Goal: Complete application form: Complete application form

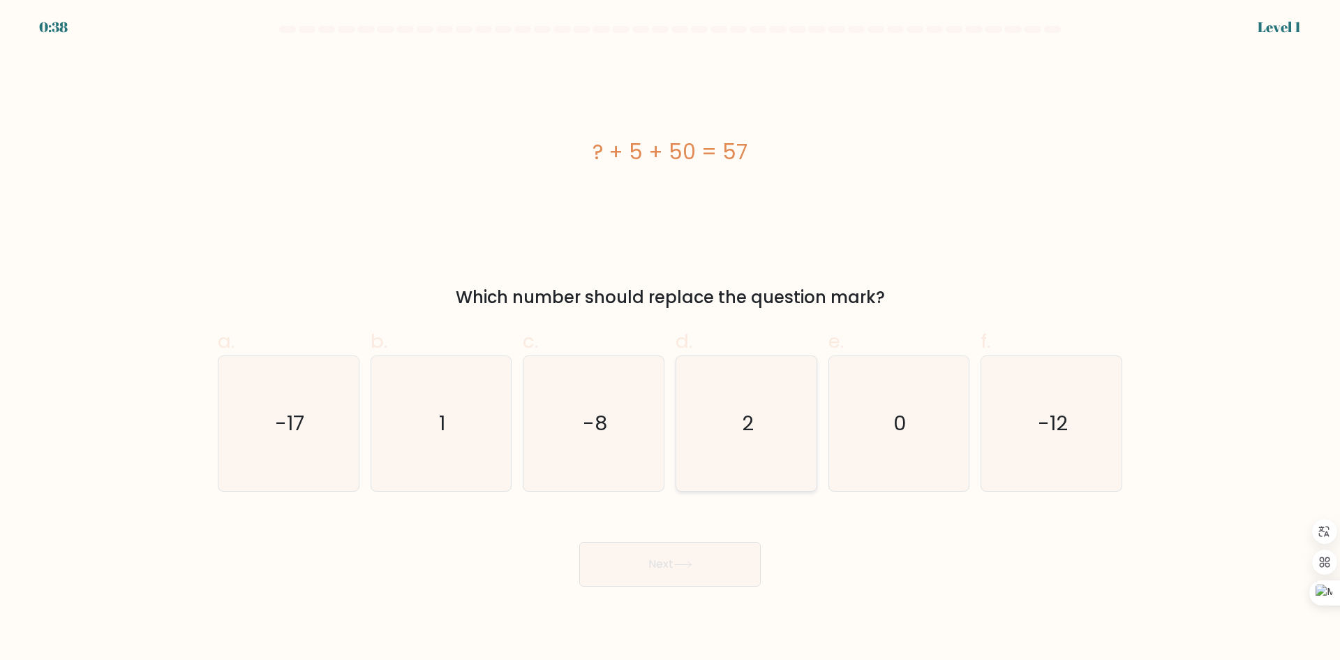
click at [778, 386] on icon "2" at bounding box center [746, 423] width 135 height 135
click at [671, 339] on input "d. 2" at bounding box center [670, 334] width 1 height 9
radio input "true"
click at [691, 565] on icon at bounding box center [683, 565] width 19 height 8
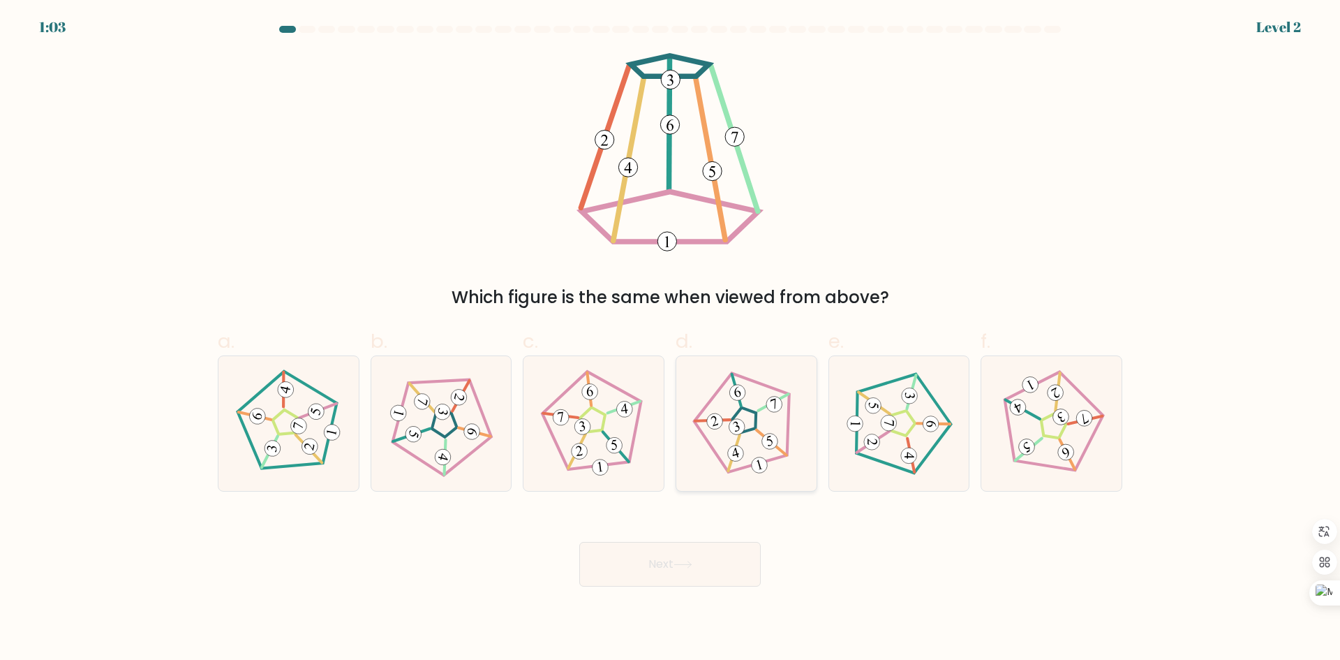
click at [774, 434] on icon at bounding box center [747, 423] width 108 height 108
click at [671, 339] on input "d." at bounding box center [670, 334] width 1 height 9
radio input "true"
click at [711, 574] on button "Next" at bounding box center [670, 564] width 182 height 45
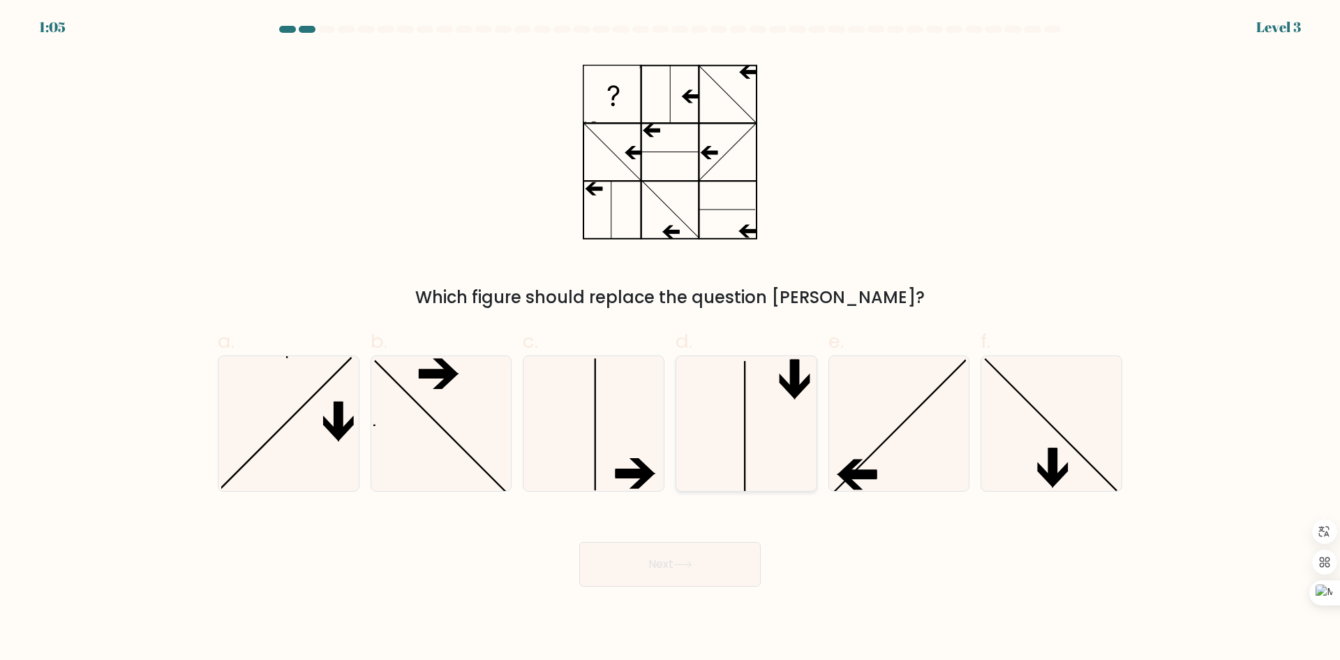
click at [736, 461] on icon at bounding box center [746, 423] width 135 height 135
click at [671, 339] on input "d." at bounding box center [670, 334] width 1 height 9
radio input "true"
click at [703, 564] on button "Next" at bounding box center [670, 564] width 182 height 45
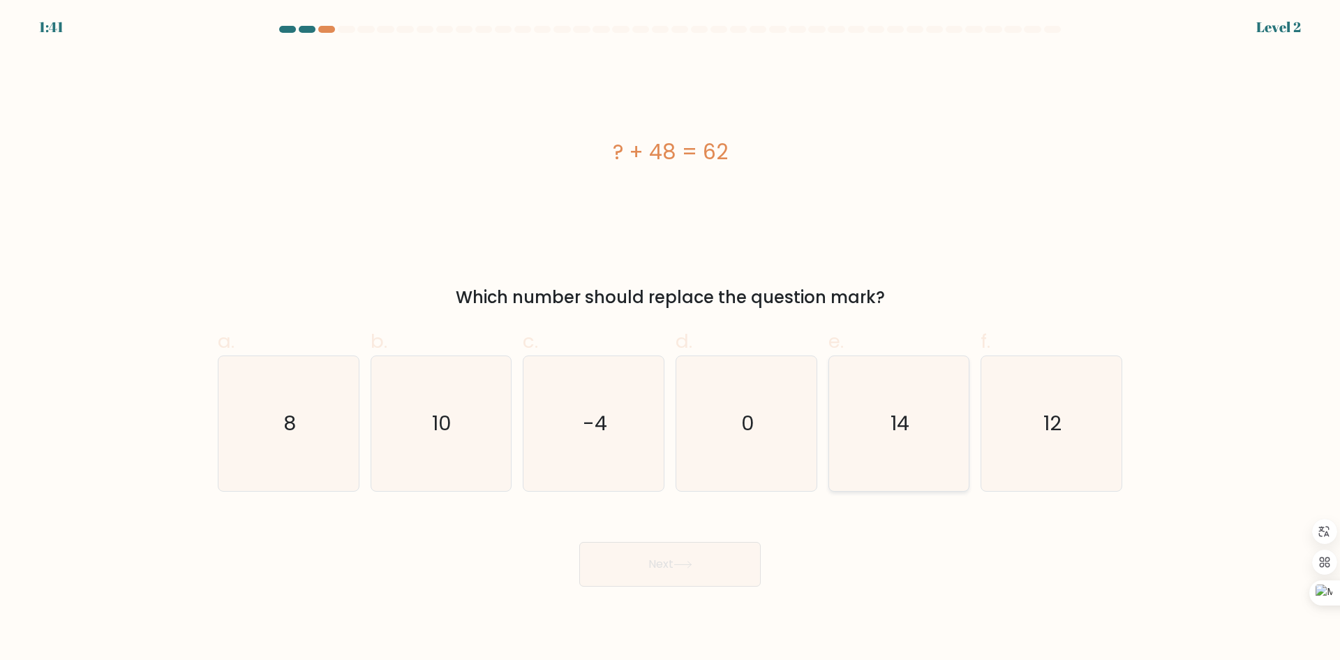
click at [899, 458] on icon "14" at bounding box center [898, 423] width 135 height 135
click at [671, 339] on input "e. 14" at bounding box center [670, 334] width 1 height 9
radio input "true"
click at [670, 571] on button "Next" at bounding box center [670, 564] width 182 height 45
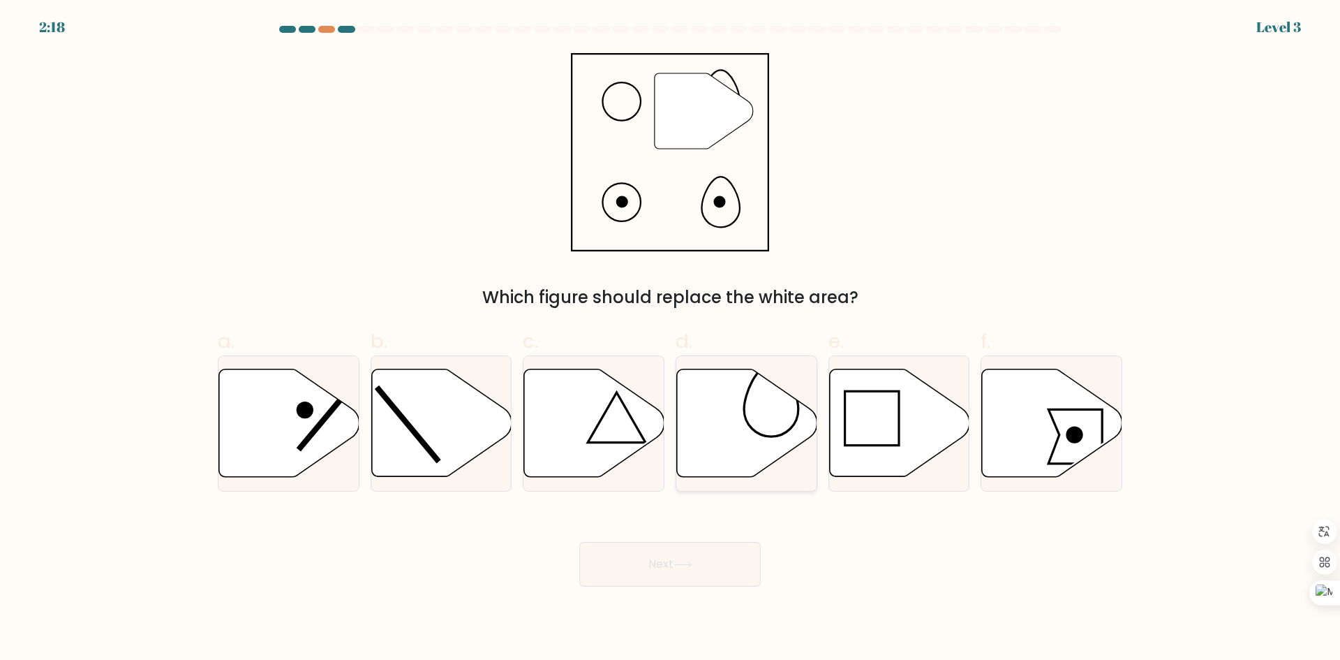
click at [769, 442] on icon at bounding box center [747, 423] width 140 height 108
click at [671, 339] on input "d." at bounding box center [670, 334] width 1 height 9
radio input "true"
click at [688, 572] on button "Next" at bounding box center [670, 564] width 182 height 45
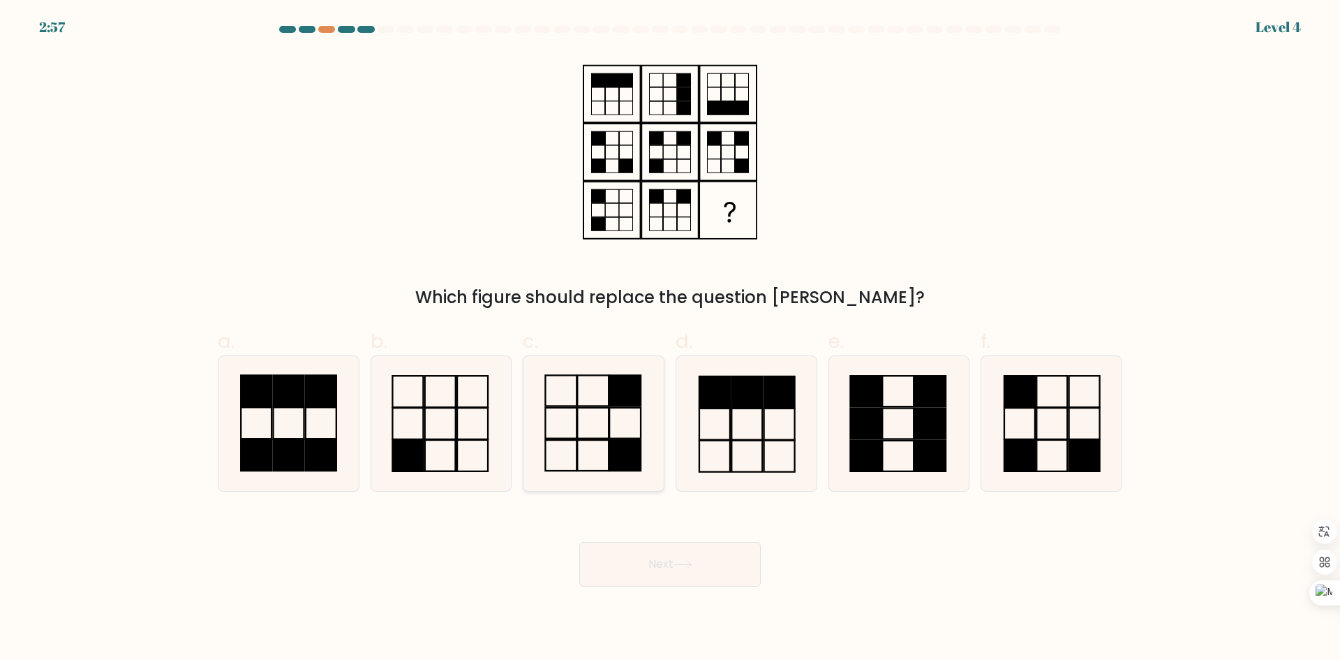
click at [569, 398] on icon at bounding box center [593, 423] width 135 height 135
click at [670, 339] on input "c." at bounding box center [670, 334] width 1 height 9
radio input "true"
click at [655, 550] on button "Next" at bounding box center [670, 564] width 182 height 45
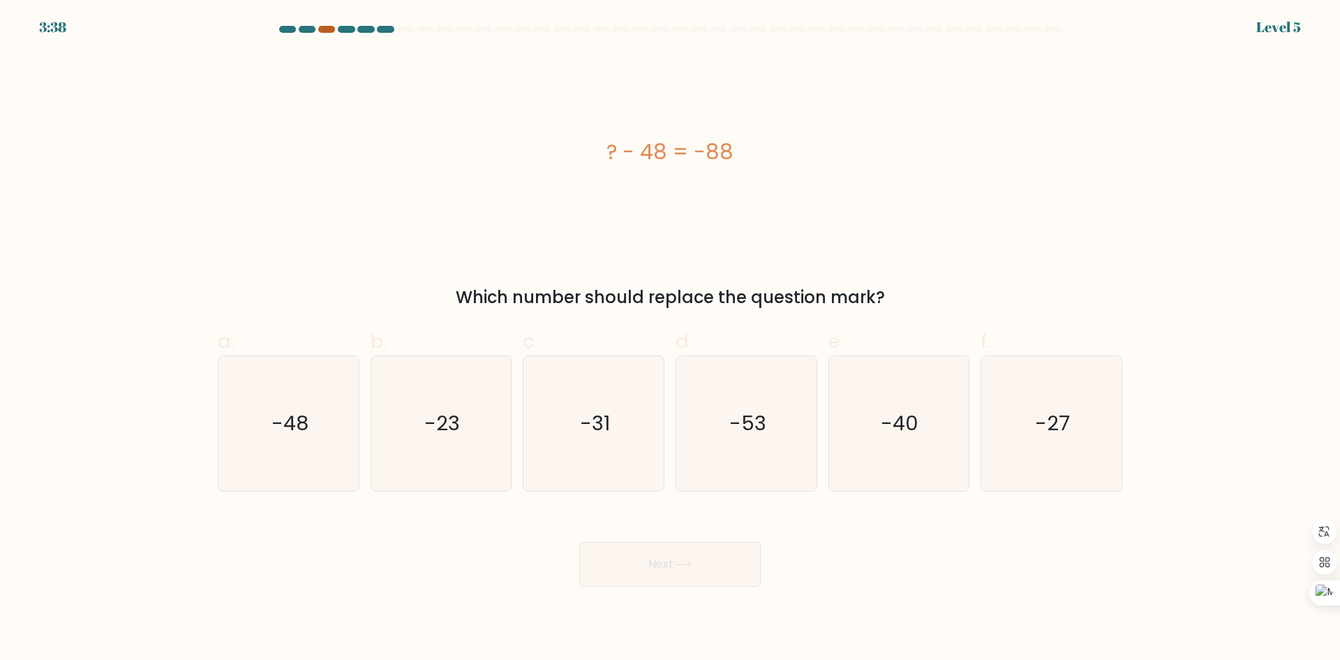
click at [323, 26] on div at bounding box center [326, 29] width 17 height 7
click at [933, 386] on icon "-40" at bounding box center [898, 423] width 135 height 135
click at [671, 339] on input "e. -40" at bounding box center [670, 334] width 1 height 9
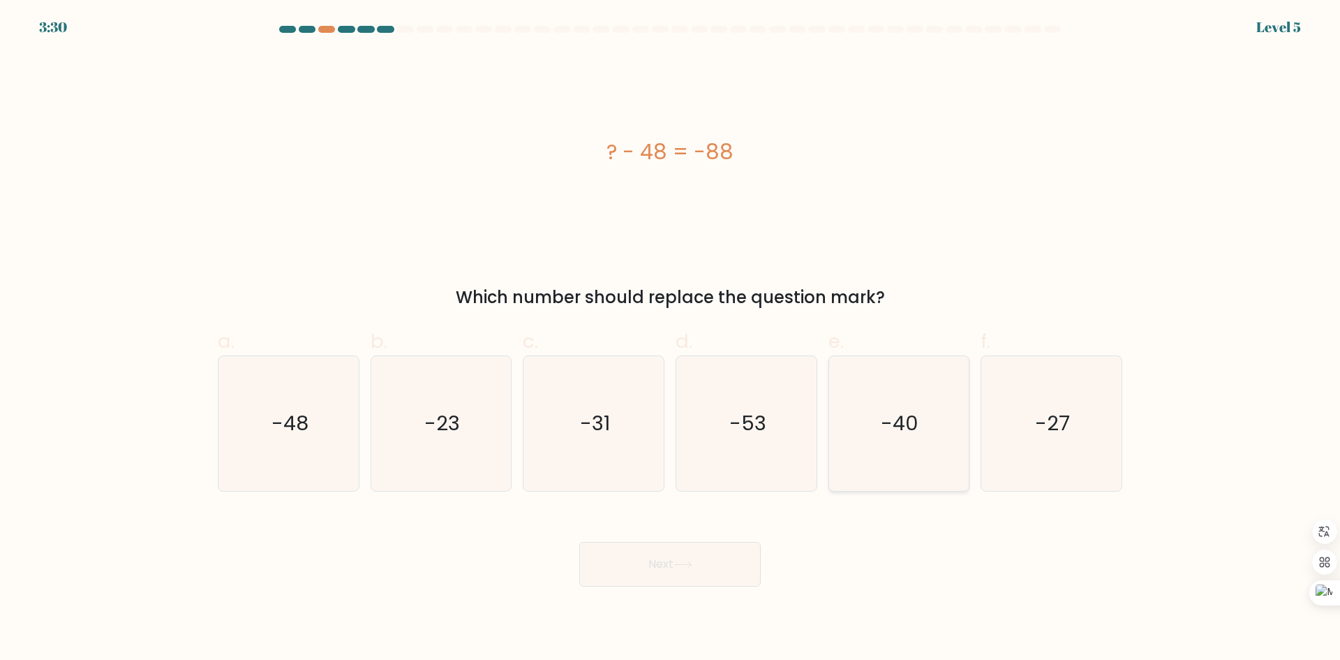
radio input "true"
click at [697, 556] on button "Next" at bounding box center [670, 564] width 182 height 45
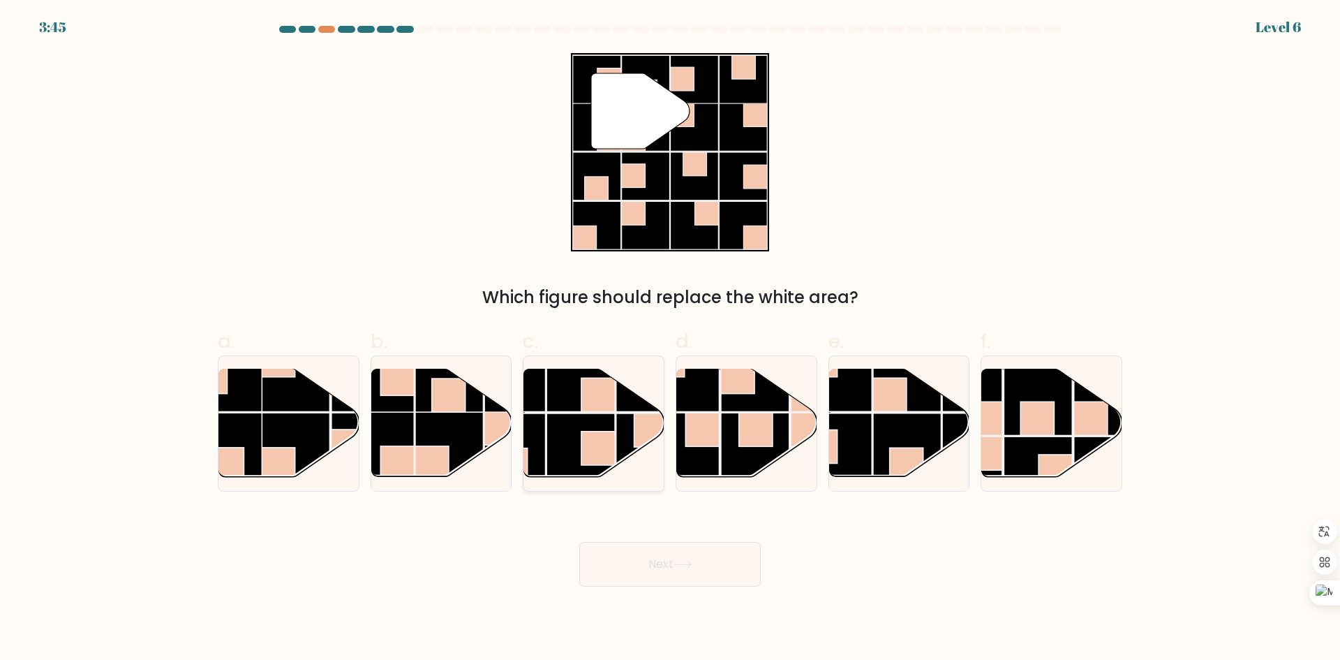
click at [610, 424] on rect at bounding box center [581, 447] width 68 height 68
click at [670, 339] on input "c." at bounding box center [670, 334] width 1 height 9
radio input "true"
click at [639, 568] on button "Next" at bounding box center [670, 564] width 182 height 45
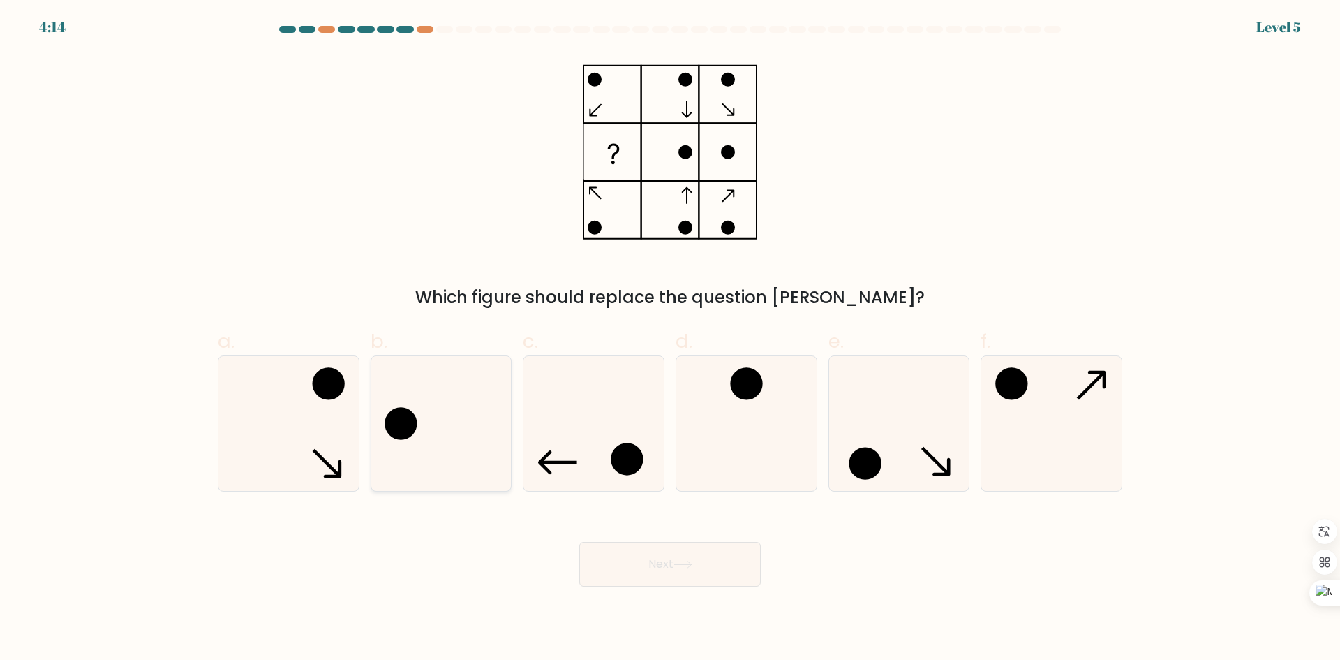
click at [416, 417] on circle at bounding box center [401, 422] width 29 height 29
click at [670, 339] on input "b." at bounding box center [670, 334] width 1 height 9
radio input "true"
click at [688, 563] on icon at bounding box center [683, 565] width 19 height 8
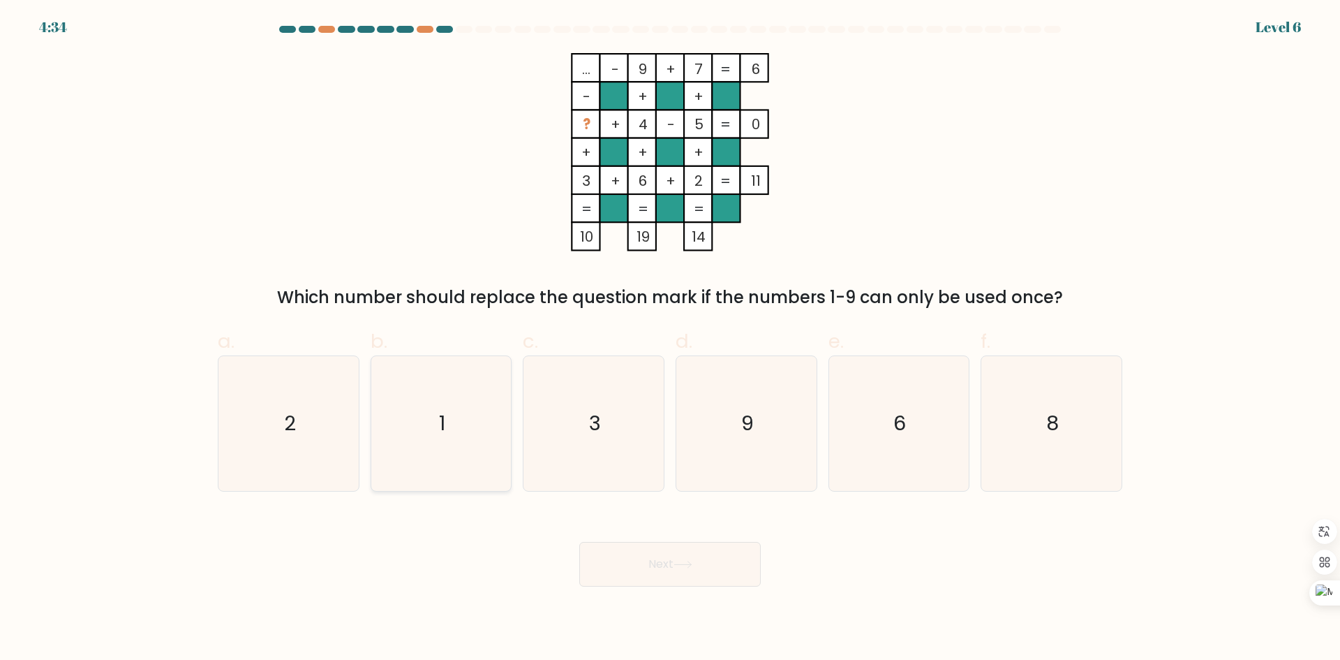
click at [469, 420] on icon "1" at bounding box center [440, 423] width 135 height 135
click at [670, 339] on input "b. 1" at bounding box center [670, 334] width 1 height 9
radio input "true"
click at [727, 570] on button "Next" at bounding box center [670, 564] width 182 height 45
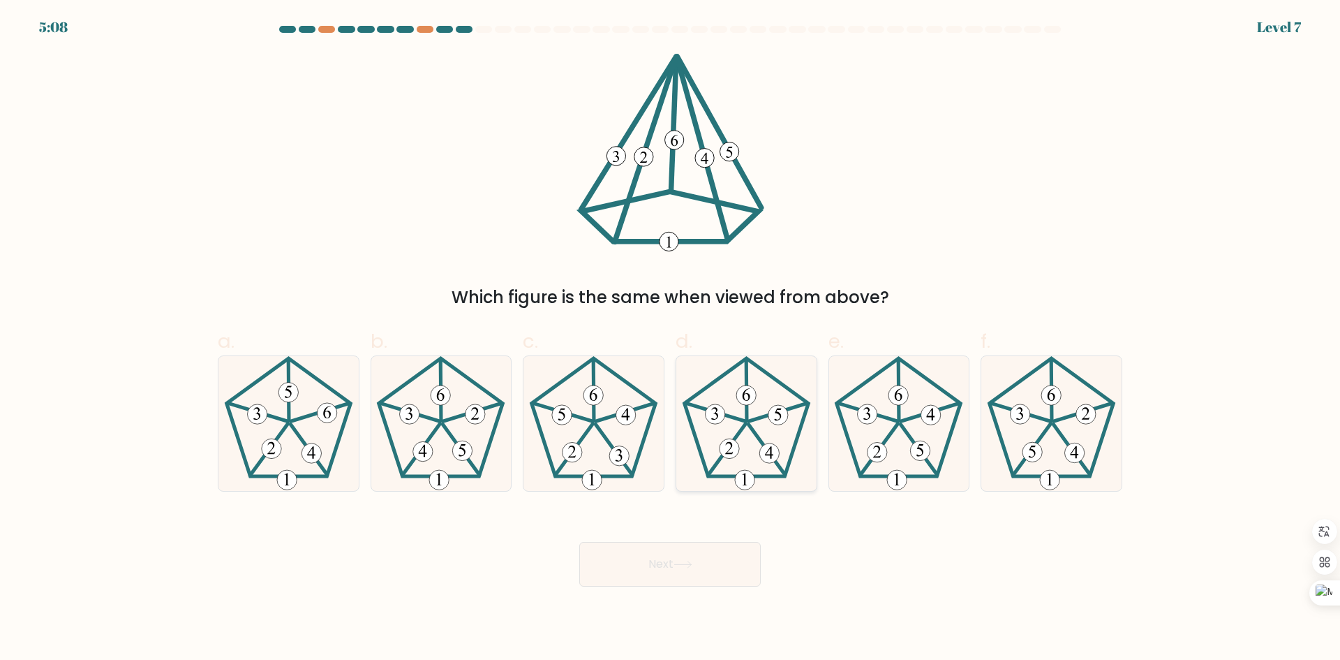
click at [778, 397] on icon at bounding box center [746, 423] width 135 height 135
click at [671, 339] on input "d." at bounding box center [670, 334] width 1 height 9
radio input "true"
click at [674, 570] on button "Next" at bounding box center [670, 564] width 182 height 45
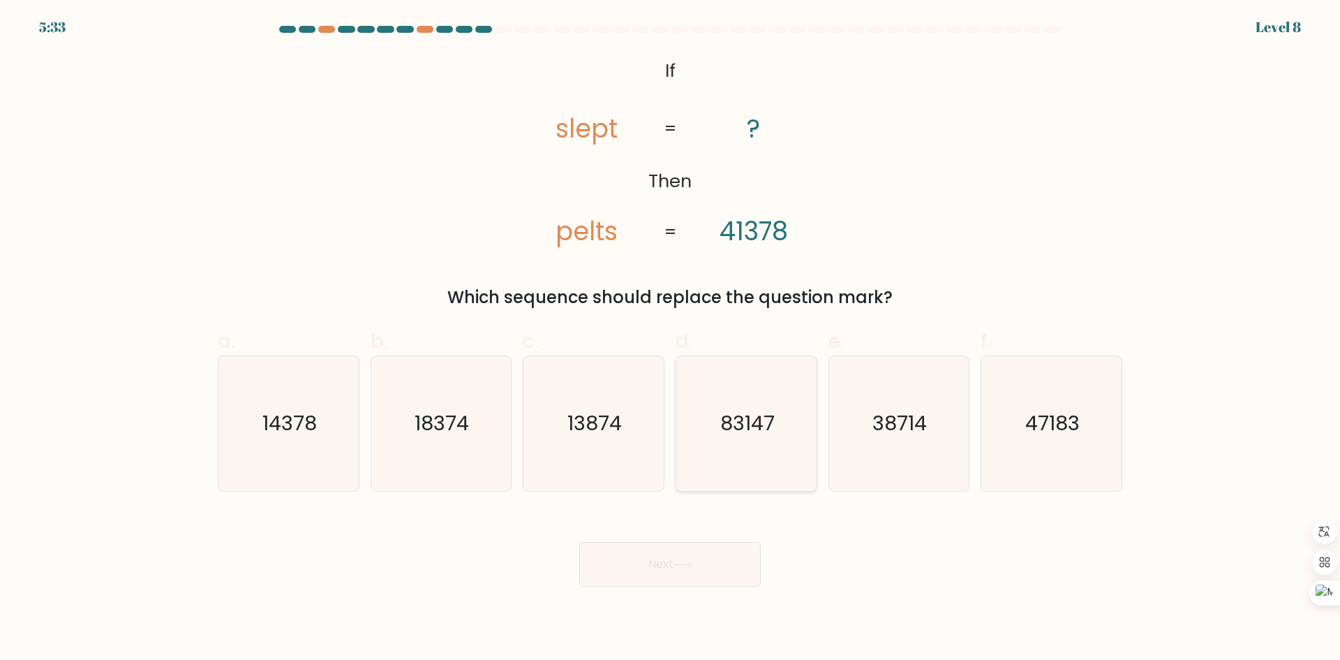
click at [755, 434] on text "83147" at bounding box center [747, 423] width 54 height 28
click at [671, 339] on input "d. 83147" at bounding box center [670, 334] width 1 height 9
radio input "true"
click at [682, 570] on button "Next" at bounding box center [670, 564] width 182 height 45
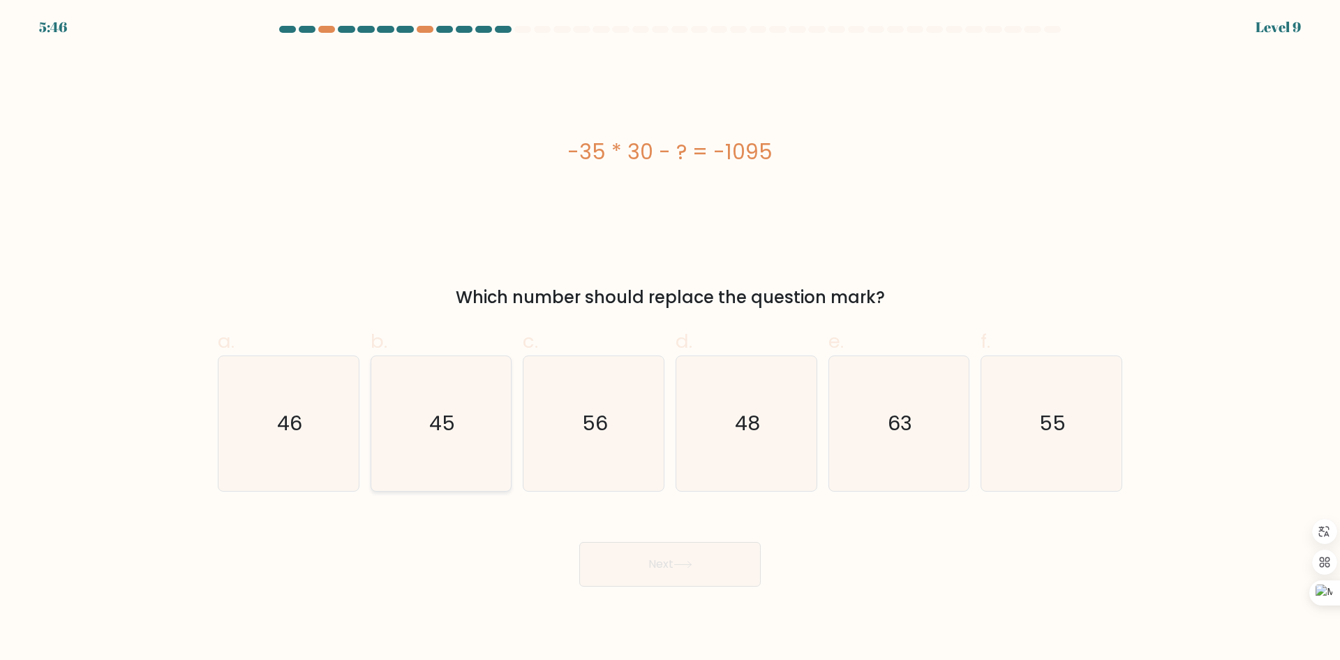
click at [413, 417] on icon "45" at bounding box center [440, 423] width 135 height 135
click at [670, 339] on input "b. 45" at bounding box center [670, 334] width 1 height 9
radio input "true"
click at [655, 561] on button "Next" at bounding box center [670, 564] width 182 height 45
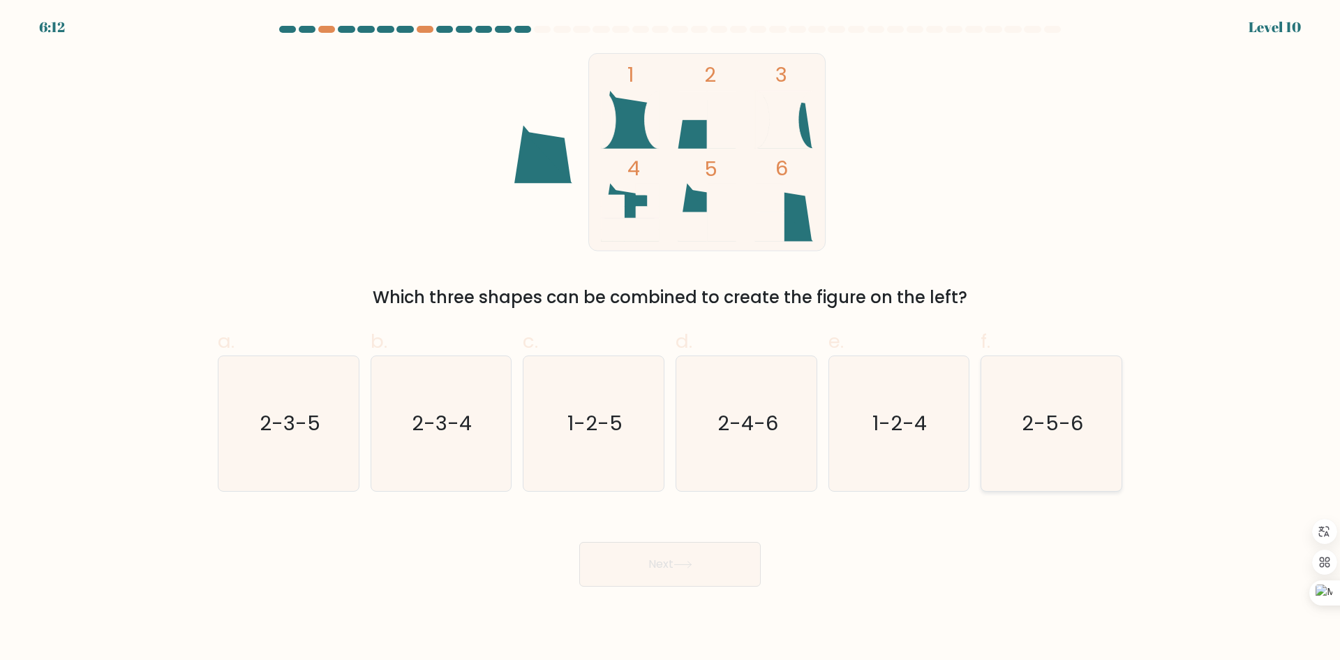
click at [1047, 410] on text "2-5-6" at bounding box center [1053, 423] width 61 height 28
click at [671, 339] on input "f. 2-5-6" at bounding box center [670, 334] width 1 height 9
radio input "true"
click at [640, 560] on button "Next" at bounding box center [670, 564] width 182 height 45
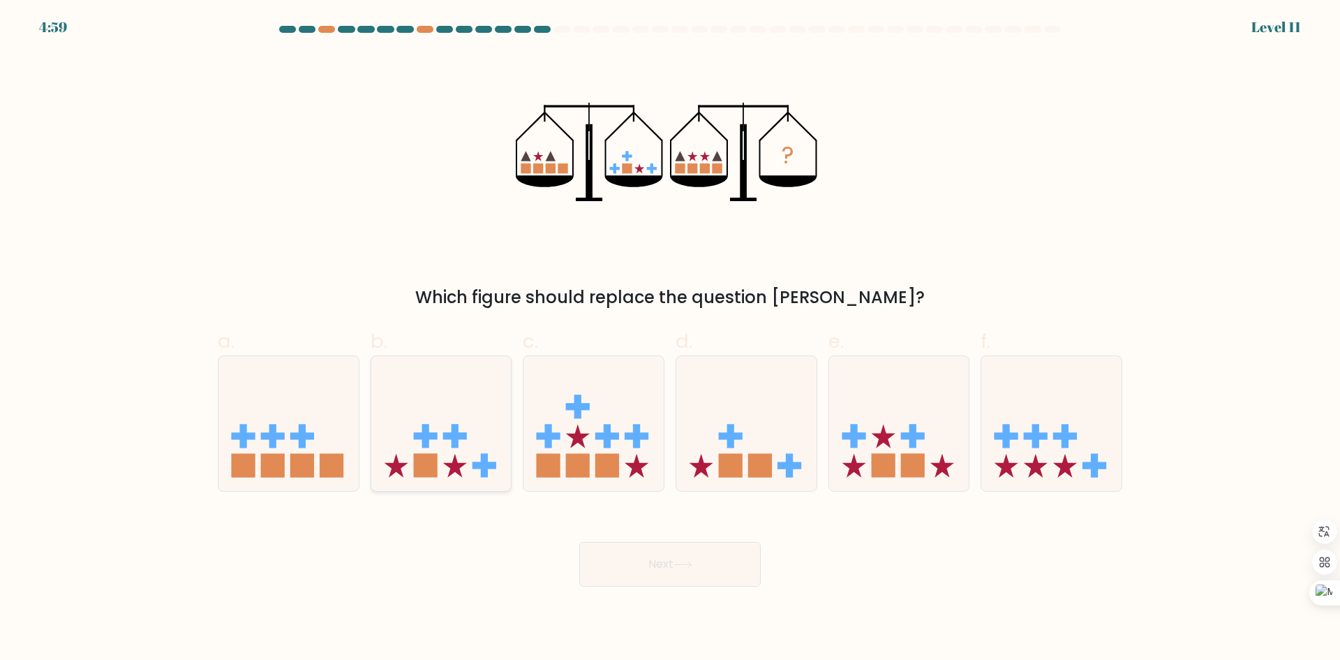
click at [468, 400] on icon at bounding box center [441, 423] width 140 height 116
click at [670, 339] on input "b." at bounding box center [670, 334] width 1 height 9
radio input "true"
click at [693, 565] on icon at bounding box center [683, 565] width 19 height 8
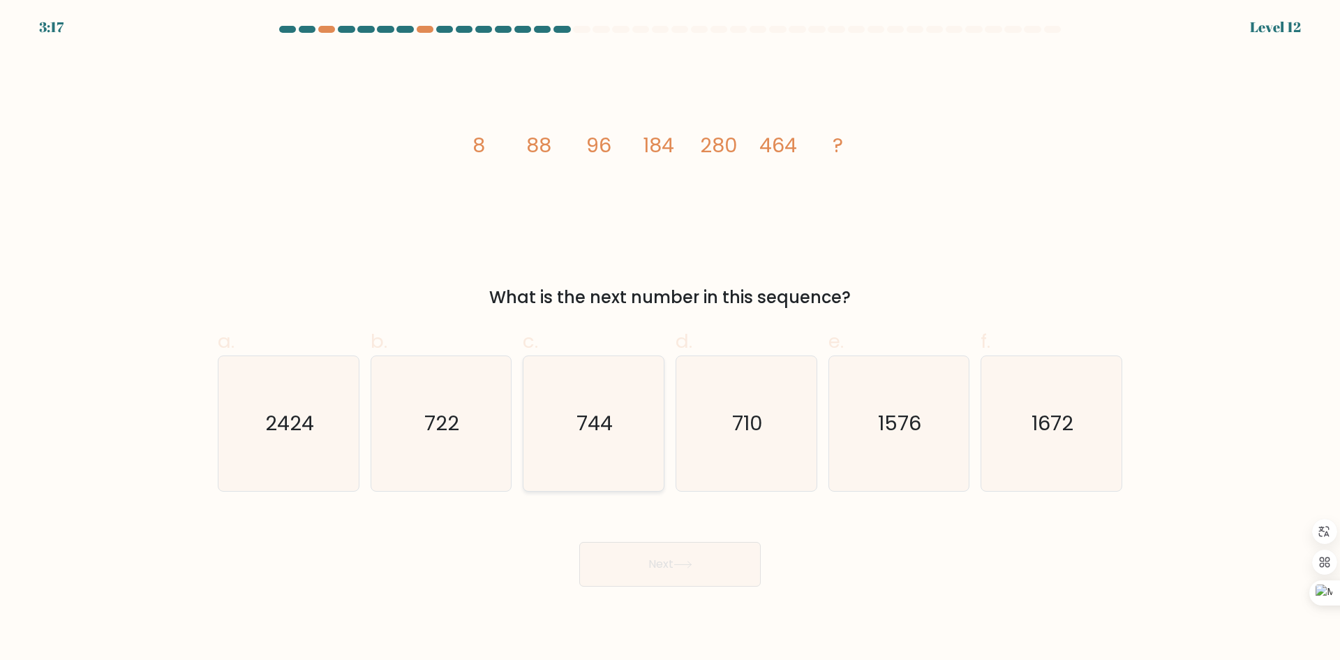
click at [589, 441] on icon "744" at bounding box center [593, 423] width 135 height 135
click at [670, 339] on input "c. 744" at bounding box center [670, 334] width 1 height 9
radio input "true"
click at [674, 561] on button "Next" at bounding box center [670, 564] width 182 height 45
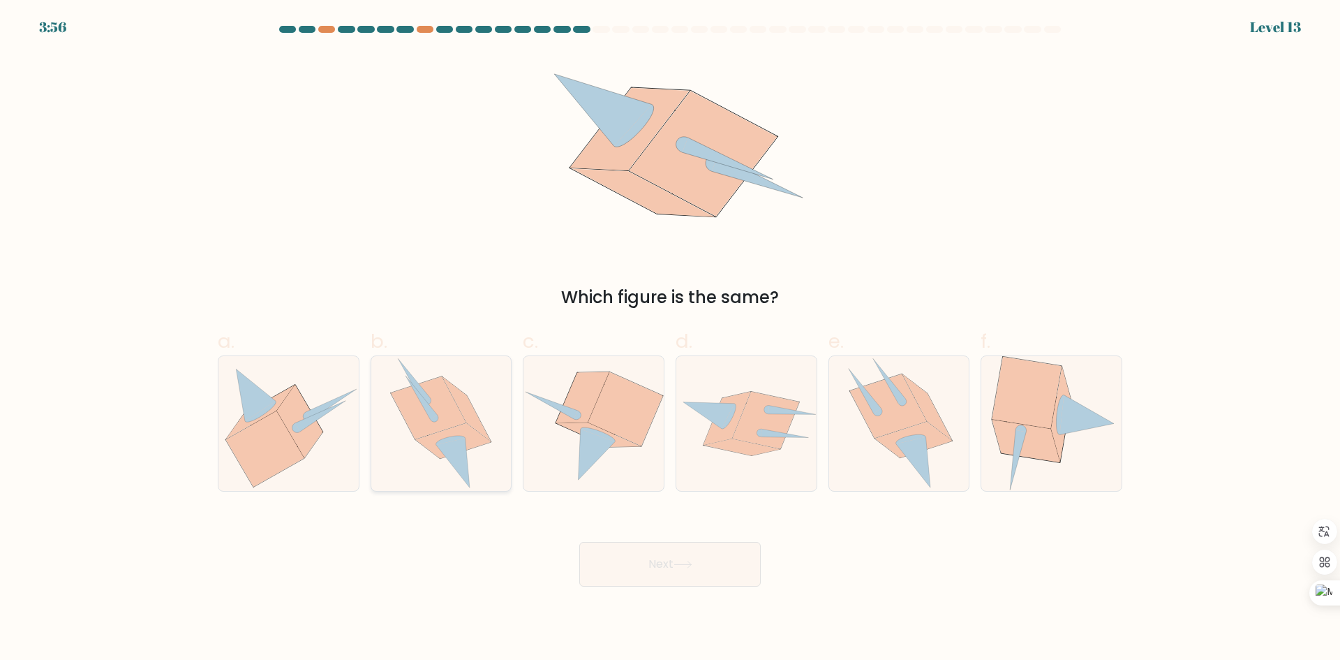
click at [452, 434] on icon at bounding box center [453, 440] width 75 height 35
click at [670, 339] on input "b." at bounding box center [670, 334] width 1 height 9
radio input "true"
click at [614, 550] on button "Next" at bounding box center [670, 564] width 182 height 45
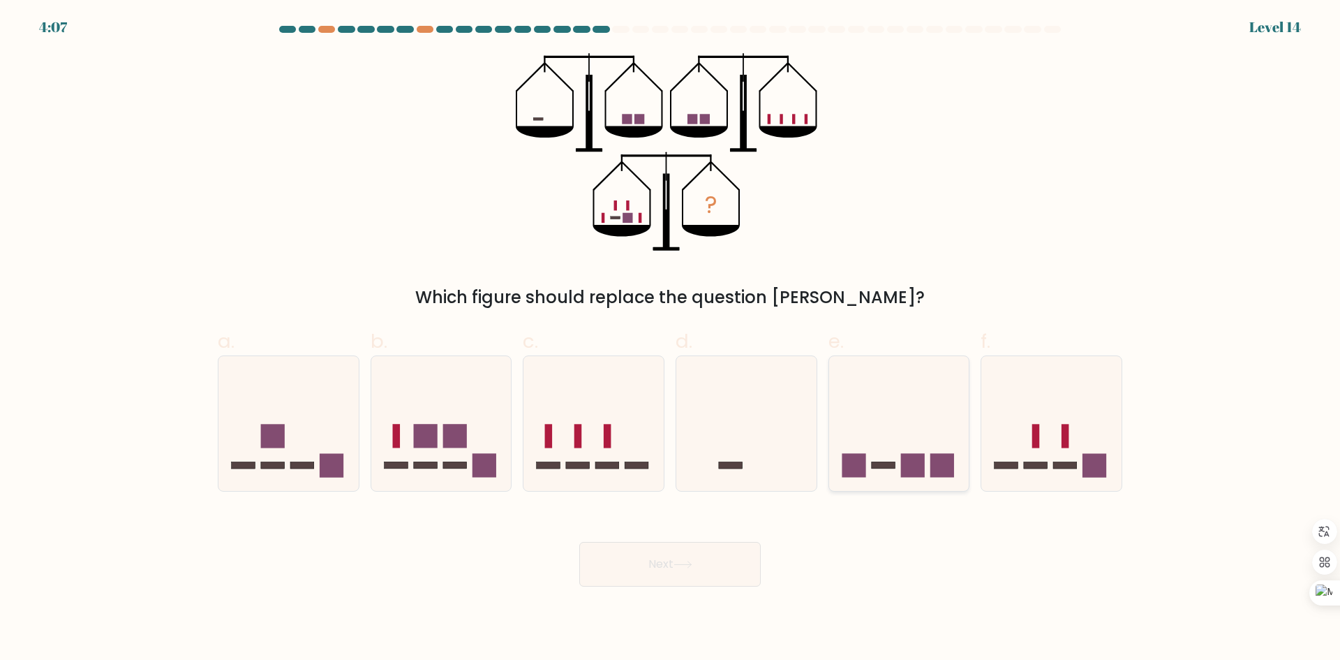
click at [915, 430] on icon at bounding box center [899, 423] width 140 height 116
click at [671, 339] on input "e." at bounding box center [670, 334] width 1 height 9
radio input "true"
click at [700, 564] on button "Next" at bounding box center [670, 564] width 182 height 45
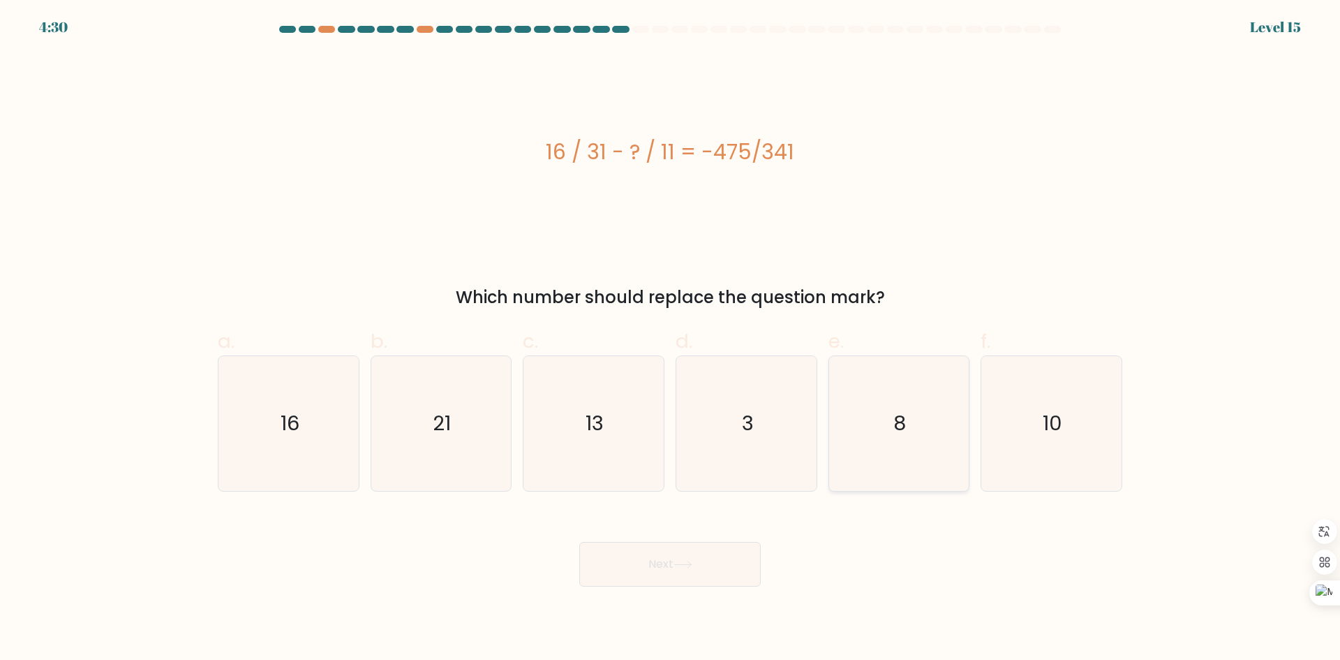
click at [882, 459] on icon "8" at bounding box center [898, 423] width 135 height 135
click at [671, 339] on input "e. 8" at bounding box center [670, 334] width 1 height 9
radio input "true"
click at [679, 563] on icon at bounding box center [683, 565] width 19 height 8
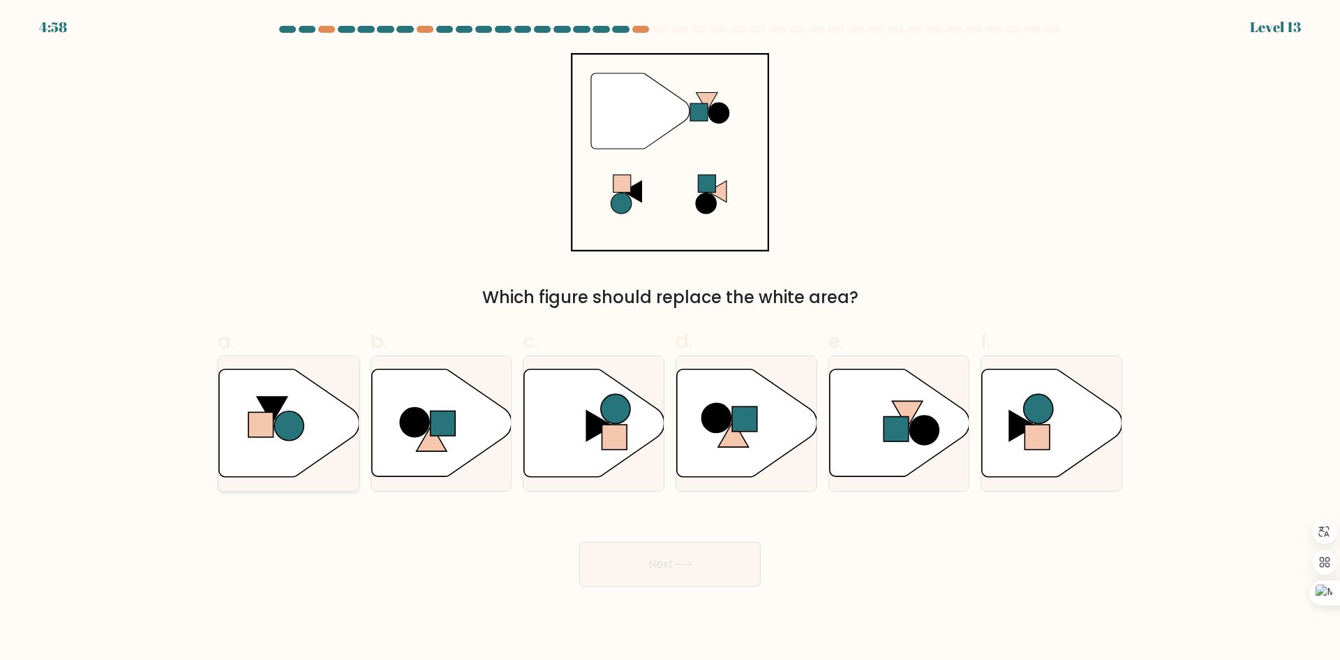
click at [244, 422] on icon at bounding box center [289, 423] width 140 height 108
click at [670, 339] on input "a." at bounding box center [670, 334] width 1 height 9
radio input "true"
click at [701, 575] on button "Next" at bounding box center [670, 564] width 182 height 45
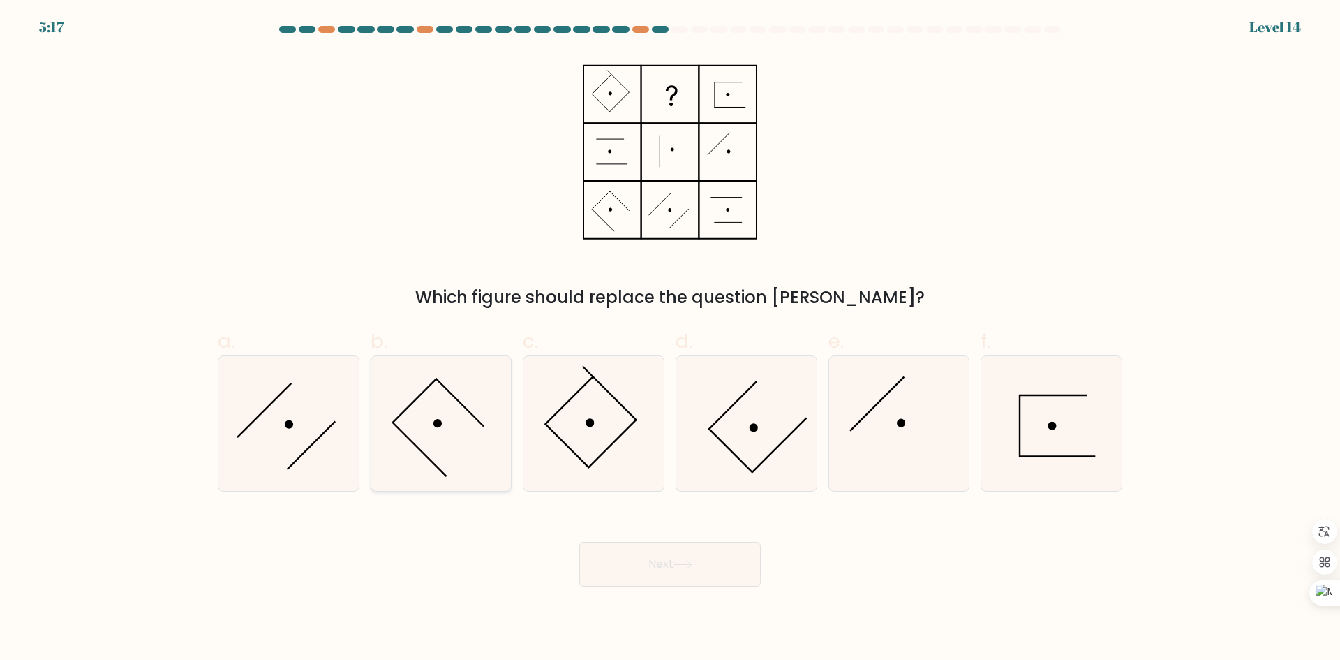
click at [471, 409] on icon at bounding box center [440, 423] width 135 height 135
click at [670, 339] on input "b." at bounding box center [670, 334] width 1 height 9
radio input "true"
click at [698, 568] on button "Next" at bounding box center [670, 564] width 182 height 45
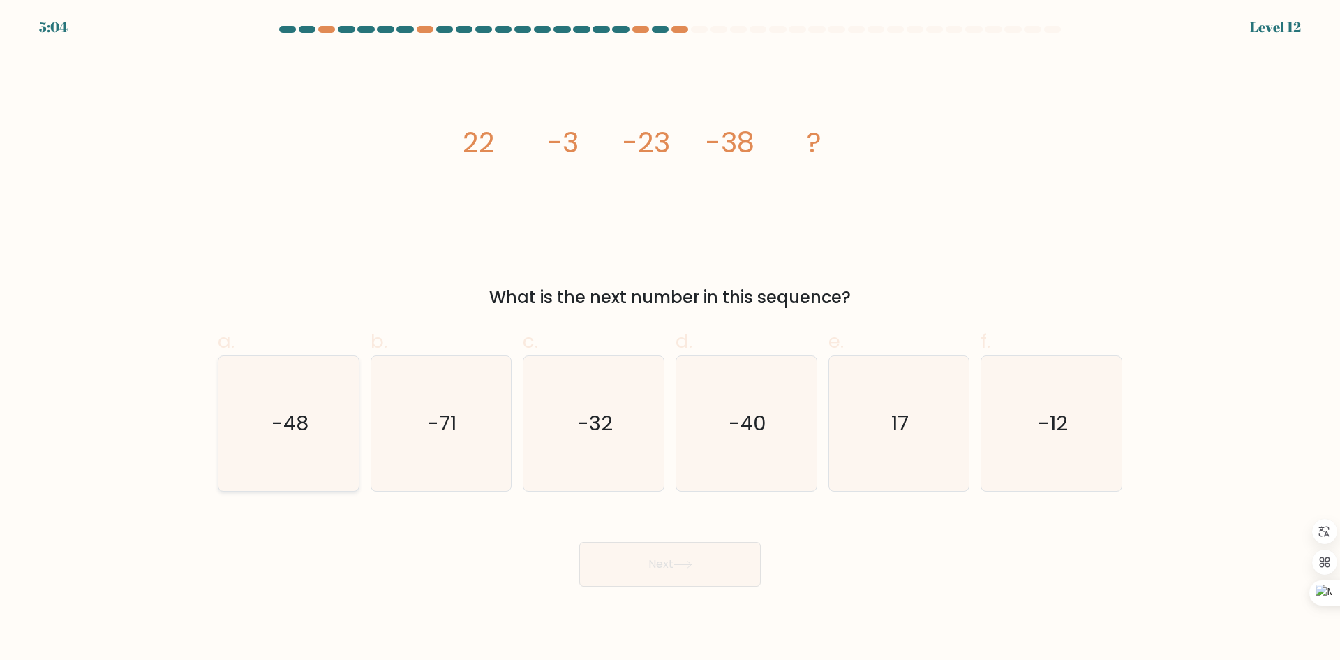
click at [321, 399] on icon "-48" at bounding box center [288, 423] width 135 height 135
click at [670, 339] on input "a. -48" at bounding box center [670, 334] width 1 height 9
radio input "true"
click at [693, 584] on button "Next" at bounding box center [670, 564] width 182 height 45
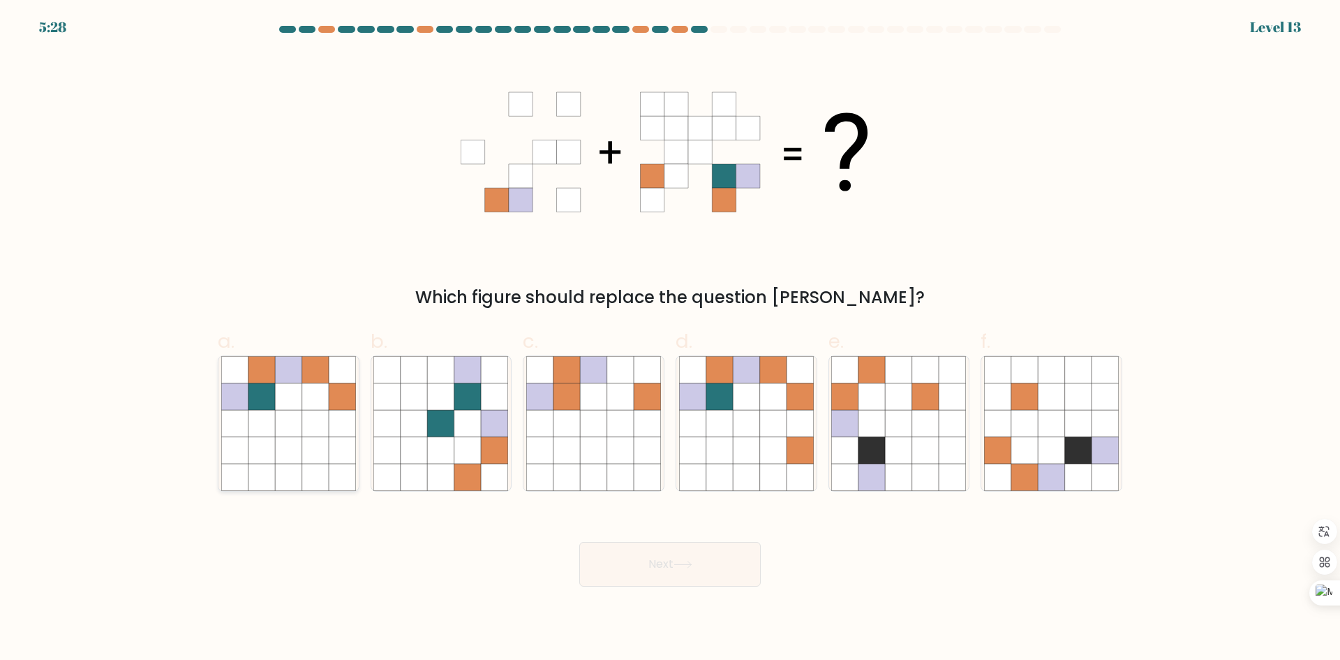
click at [310, 427] on icon at bounding box center [315, 423] width 27 height 27
click at [670, 339] on input "a." at bounding box center [670, 334] width 1 height 9
radio input "true"
click at [695, 558] on button "Next" at bounding box center [670, 564] width 182 height 45
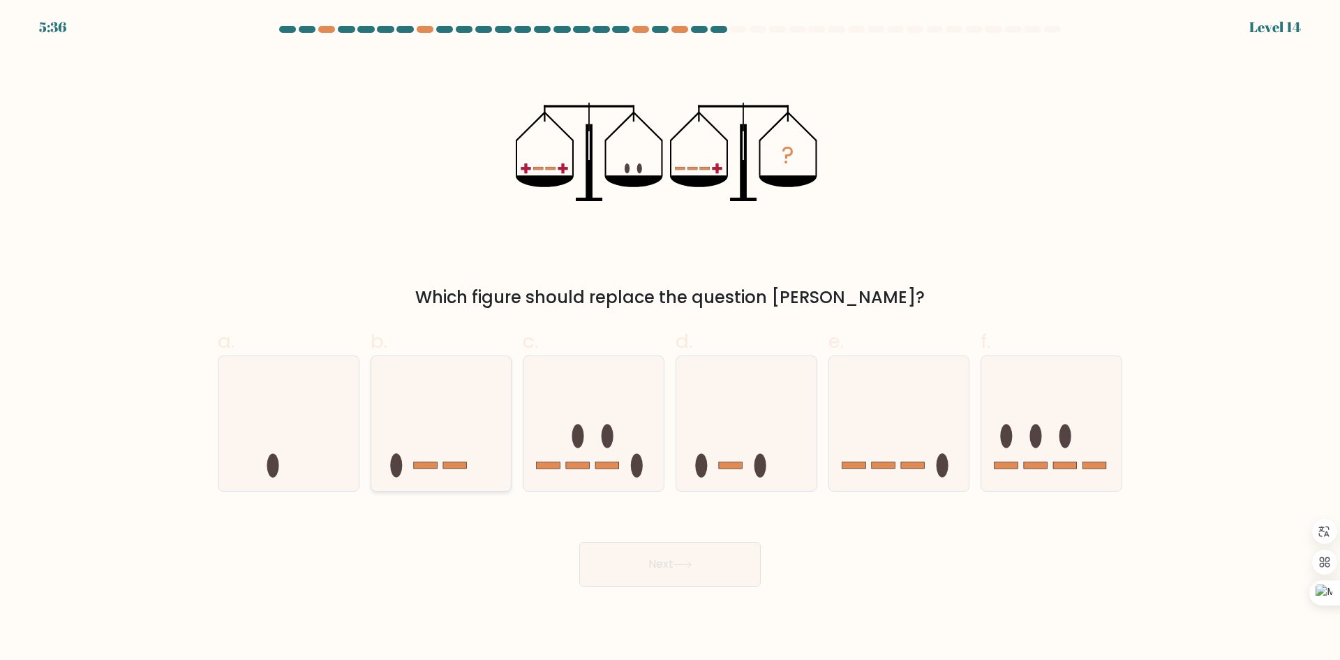
click at [478, 447] on icon at bounding box center [441, 423] width 140 height 116
click at [670, 339] on input "b." at bounding box center [670, 334] width 1 height 9
radio input "true"
click at [750, 554] on button "Next" at bounding box center [670, 564] width 182 height 45
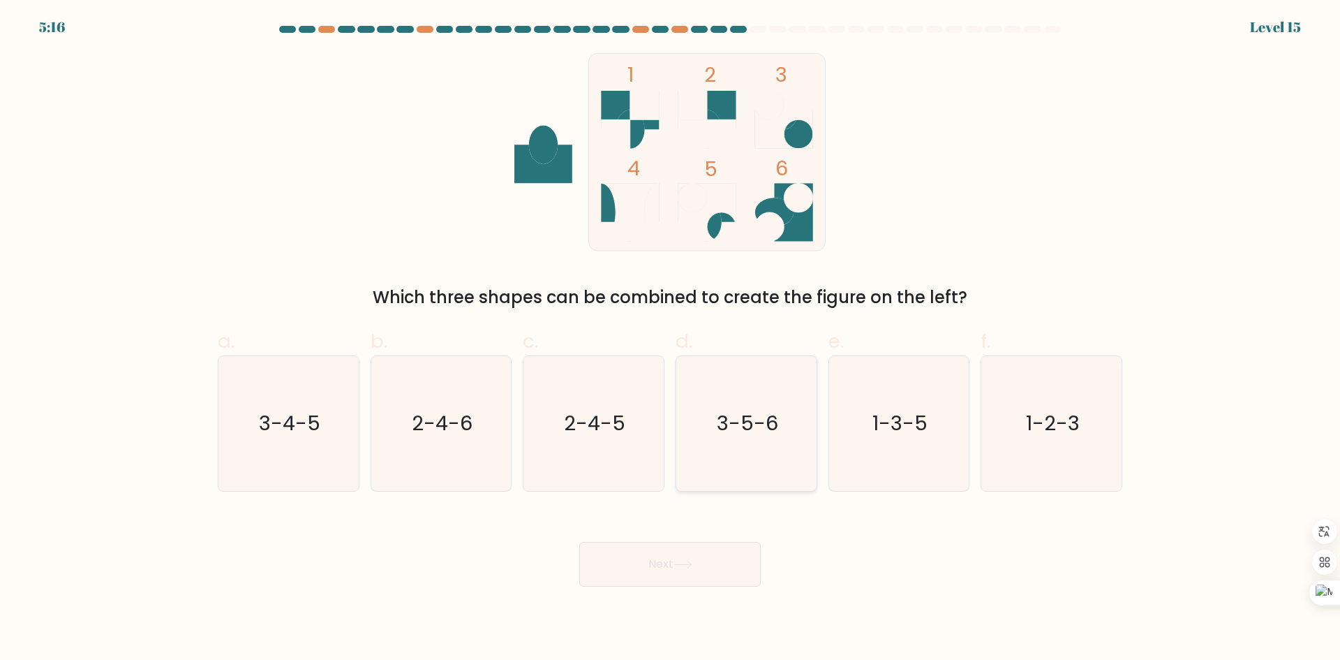
click at [691, 457] on icon "3-5-6" at bounding box center [746, 423] width 135 height 135
click at [671, 339] on input "d. 3-5-6" at bounding box center [670, 334] width 1 height 9
radio input "true"
click at [688, 559] on button "Next" at bounding box center [670, 564] width 182 height 45
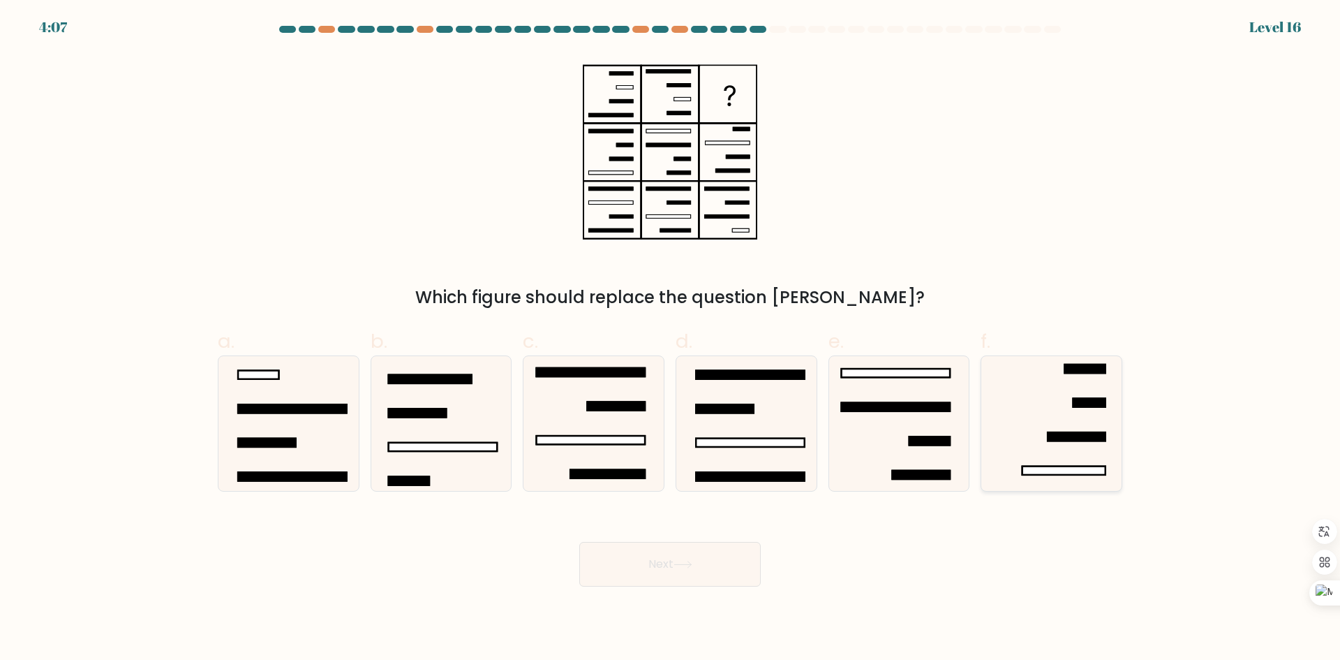
click at [1040, 425] on icon at bounding box center [1051, 423] width 135 height 135
click at [671, 339] on input "f." at bounding box center [670, 334] width 1 height 9
radio input "true"
click at [706, 558] on button "Next" at bounding box center [670, 564] width 182 height 45
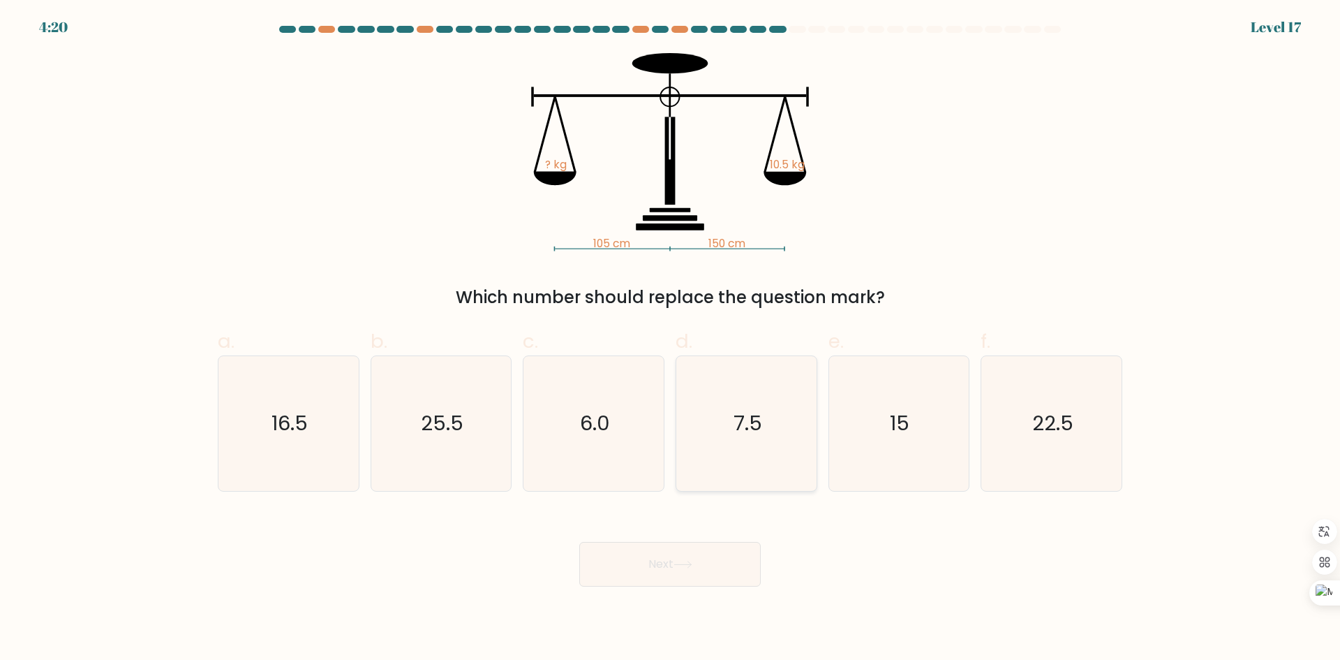
click at [751, 462] on icon "7.5" at bounding box center [746, 423] width 135 height 135
click at [671, 339] on input "d. 7.5" at bounding box center [670, 334] width 1 height 9
radio input "true"
click at [723, 549] on button "Next" at bounding box center [670, 564] width 182 height 45
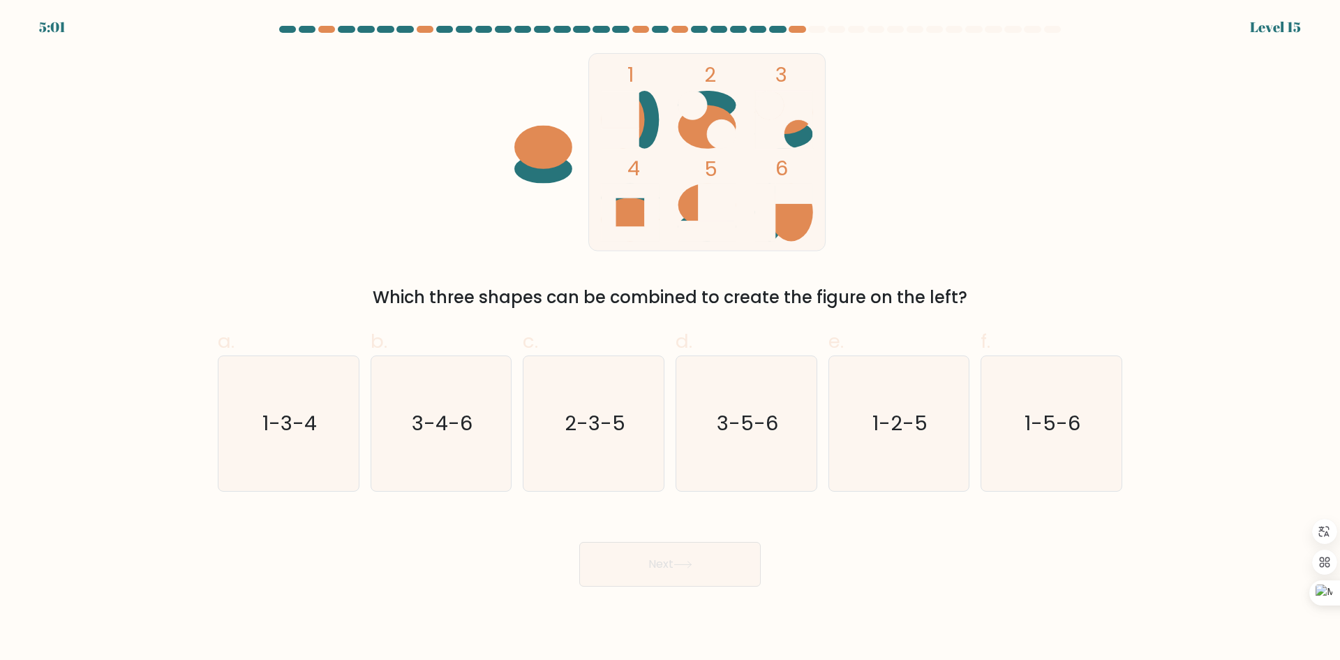
drag, startPoint x: 371, startPoint y: 260, endPoint x: 376, endPoint y: 18, distance: 241.6
click at [1008, 401] on icon "1-5-6" at bounding box center [1051, 423] width 135 height 135
click at [671, 339] on input "f. 1-5-6" at bounding box center [670, 334] width 1 height 9
radio input "true"
click at [697, 558] on button "Next" at bounding box center [670, 564] width 182 height 45
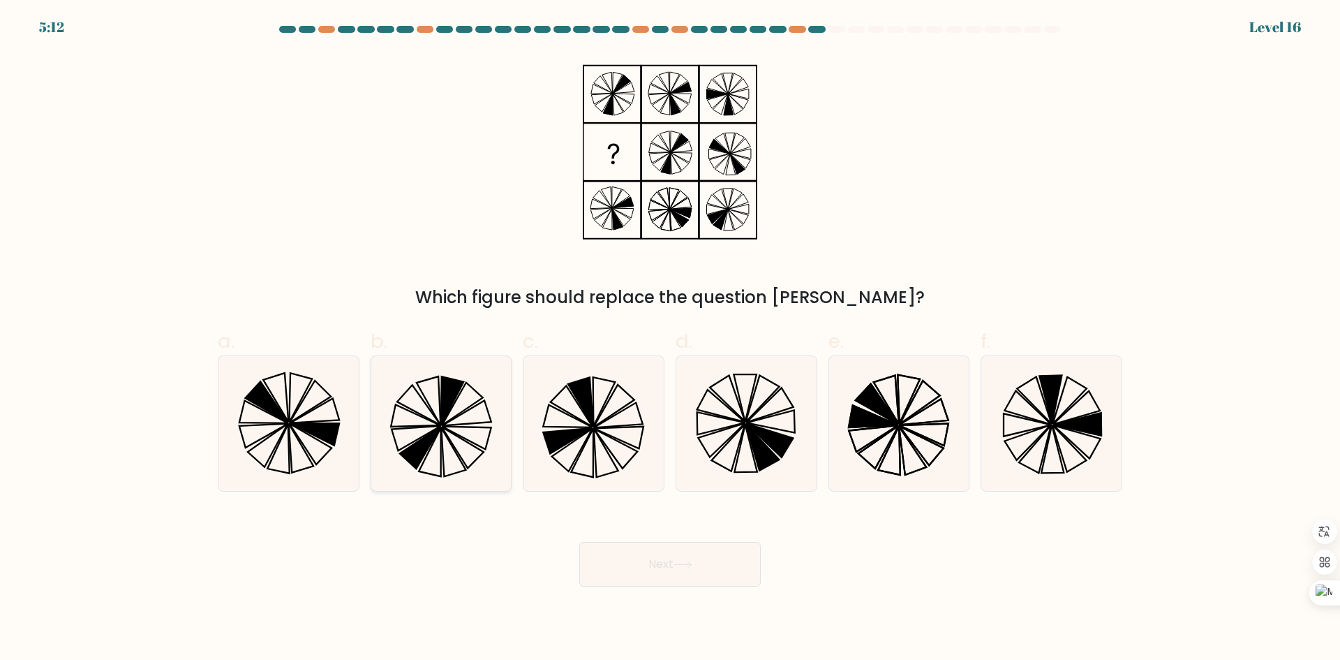
click at [479, 441] on icon at bounding box center [440, 423] width 135 height 135
click at [670, 339] on input "b." at bounding box center [670, 334] width 1 height 9
radio input "true"
click at [659, 570] on button "Next" at bounding box center [670, 564] width 182 height 45
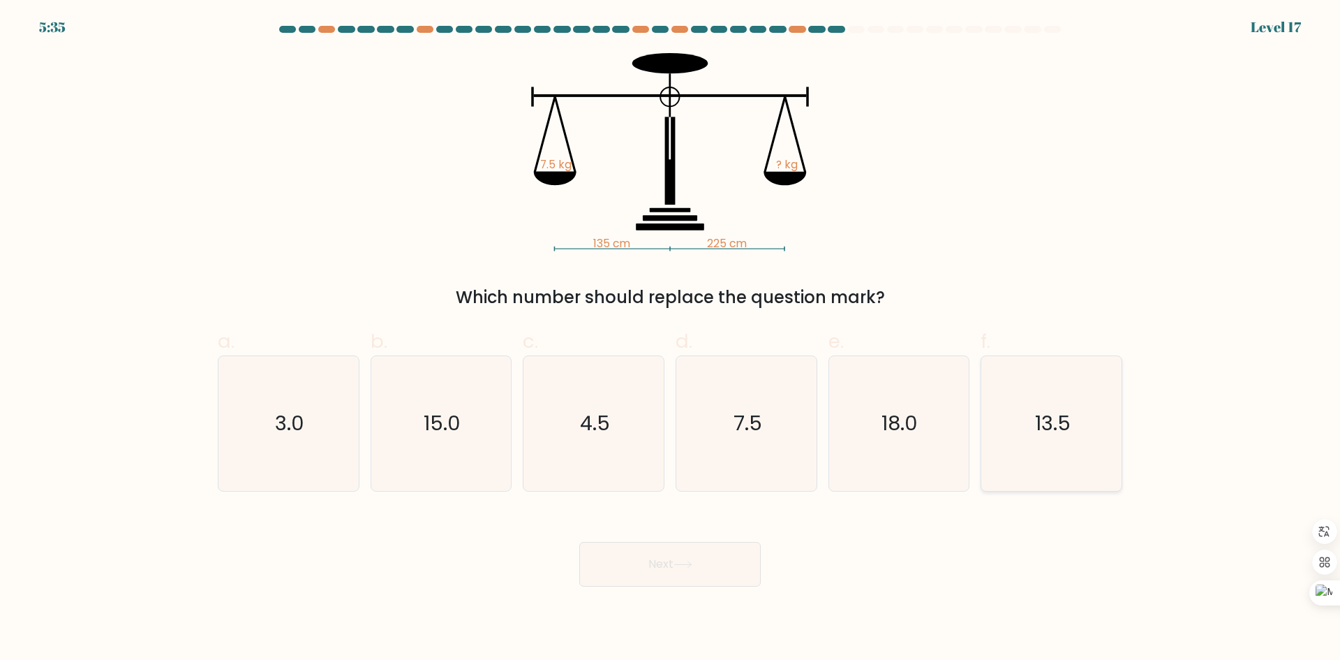
click at [1033, 442] on icon "13.5" at bounding box center [1051, 423] width 135 height 135
click at [671, 339] on input "f. 13.5" at bounding box center [670, 334] width 1 height 9
radio input "true"
click at [670, 558] on button "Next" at bounding box center [670, 564] width 182 height 45
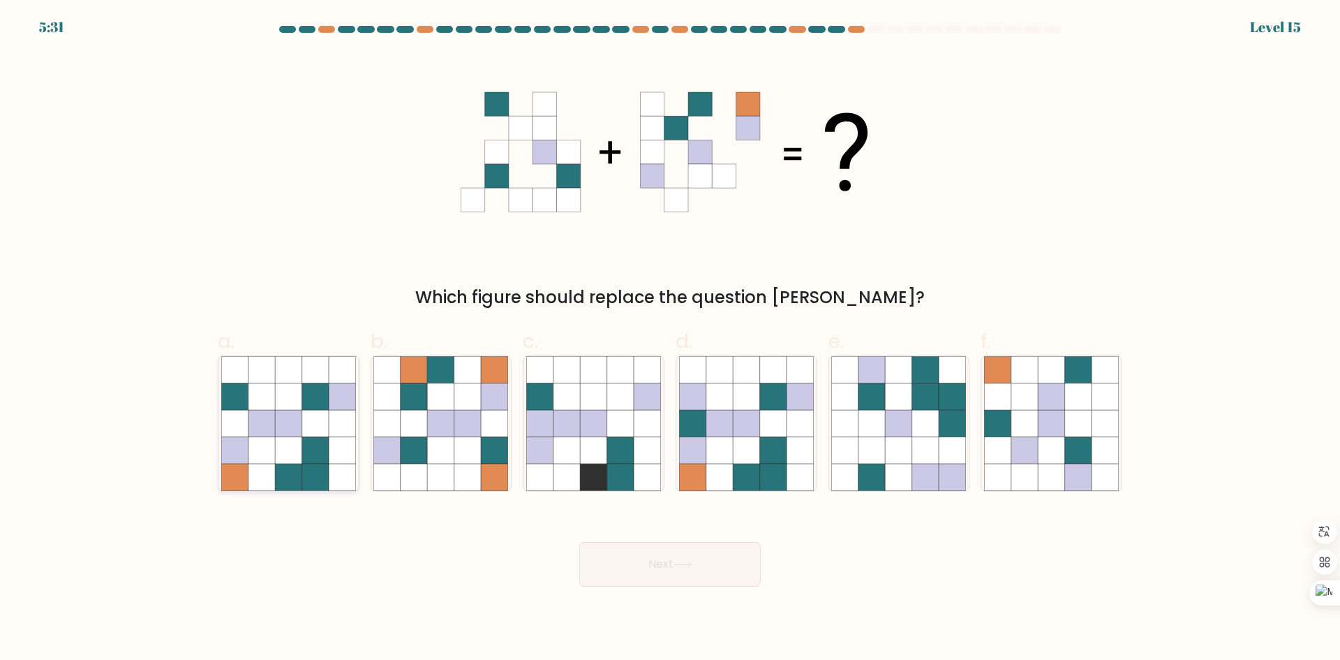
click at [283, 454] on icon at bounding box center [288, 450] width 27 height 27
click at [670, 339] on input "a." at bounding box center [670, 334] width 1 height 9
radio input "true"
click at [672, 547] on button "Next" at bounding box center [670, 564] width 182 height 45
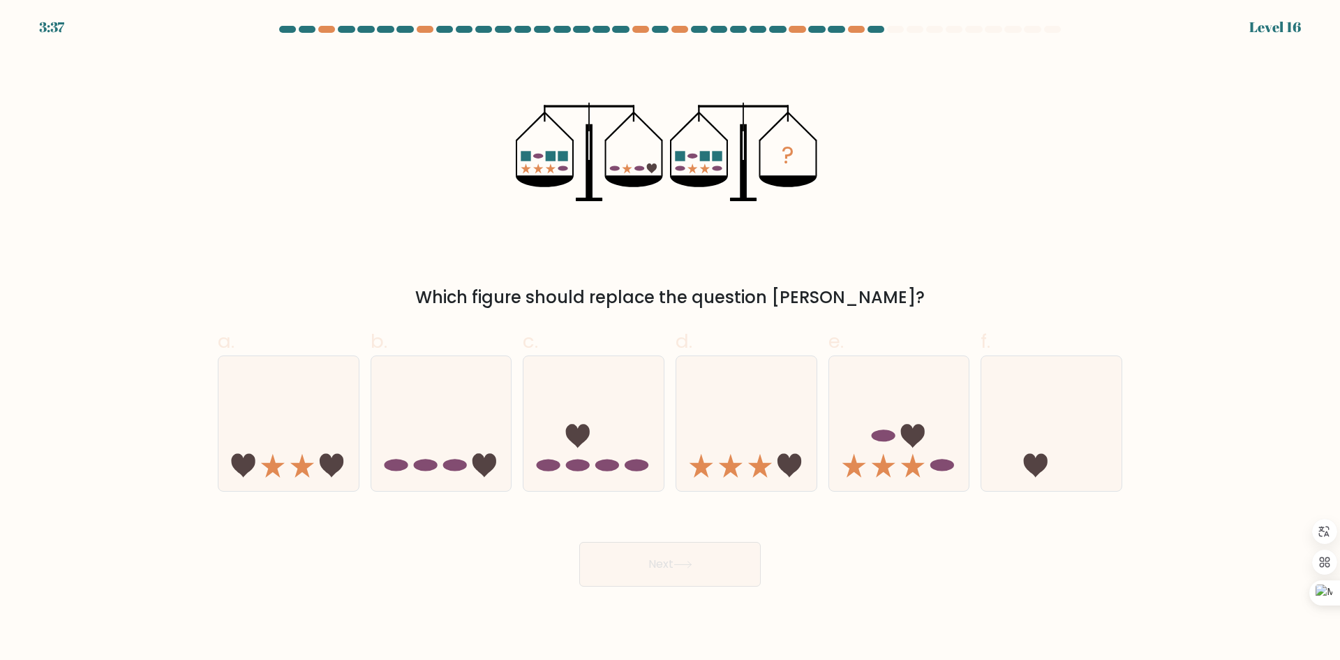
click at [652, 170] on icon at bounding box center [652, 168] width 10 height 10
click at [574, 382] on icon at bounding box center [594, 423] width 140 height 116
click at [670, 339] on input "c." at bounding box center [670, 334] width 1 height 9
radio input "true"
click at [663, 560] on button "Next" at bounding box center [670, 564] width 182 height 45
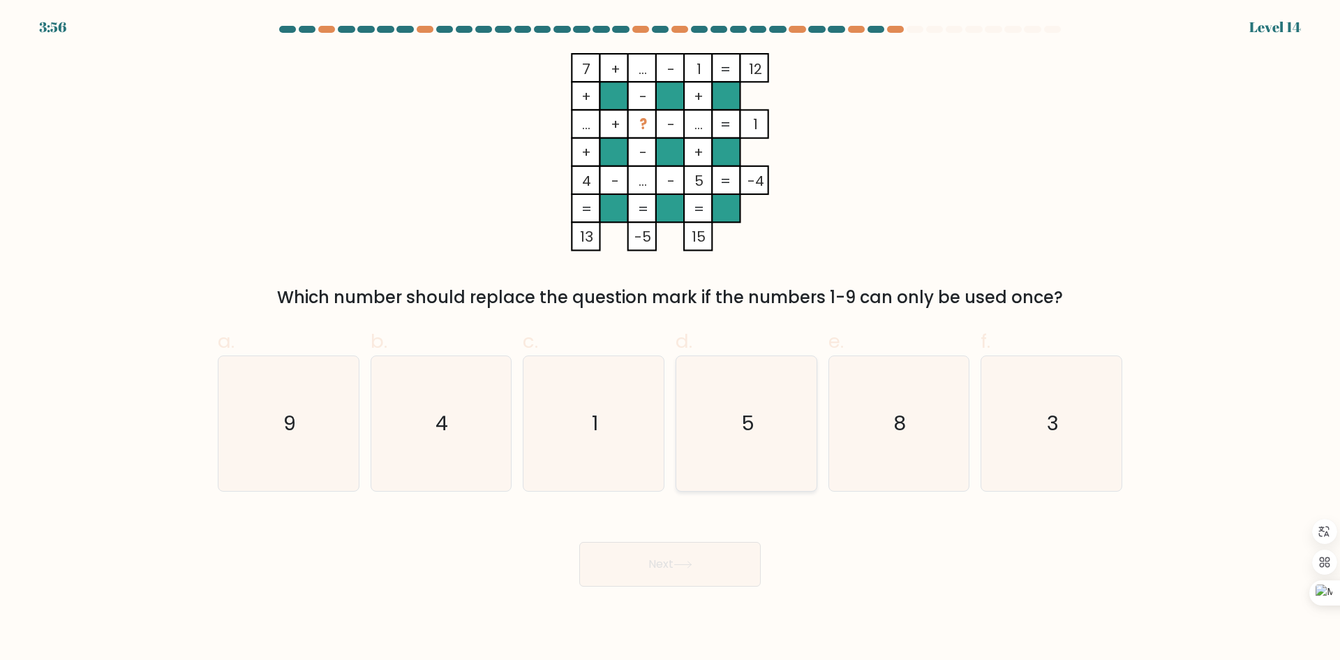
click at [716, 424] on icon "5" at bounding box center [746, 423] width 135 height 135
click at [671, 339] on input "d. 5" at bounding box center [670, 334] width 1 height 9
radio input "true"
click at [674, 567] on button "Next" at bounding box center [670, 564] width 182 height 45
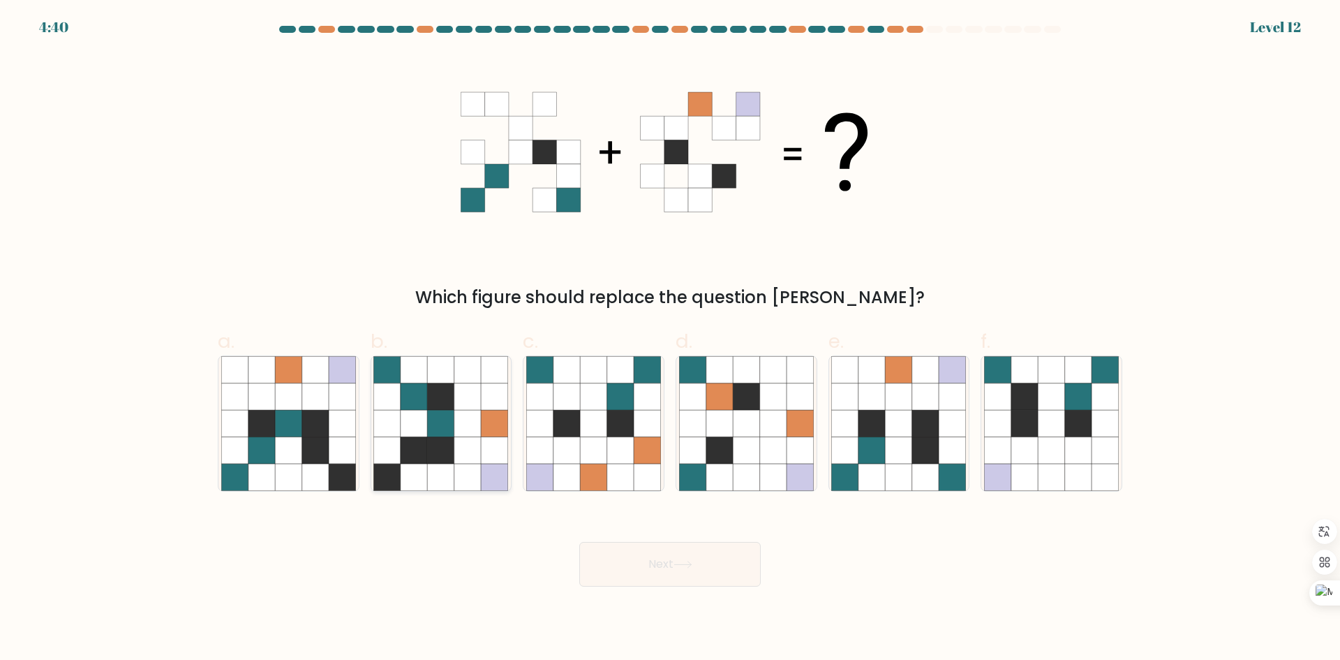
click at [436, 448] on icon at bounding box center [441, 450] width 27 height 27
click at [670, 339] on input "b." at bounding box center [670, 334] width 1 height 9
radio input "true"
click at [646, 570] on button "Next" at bounding box center [670, 564] width 182 height 45
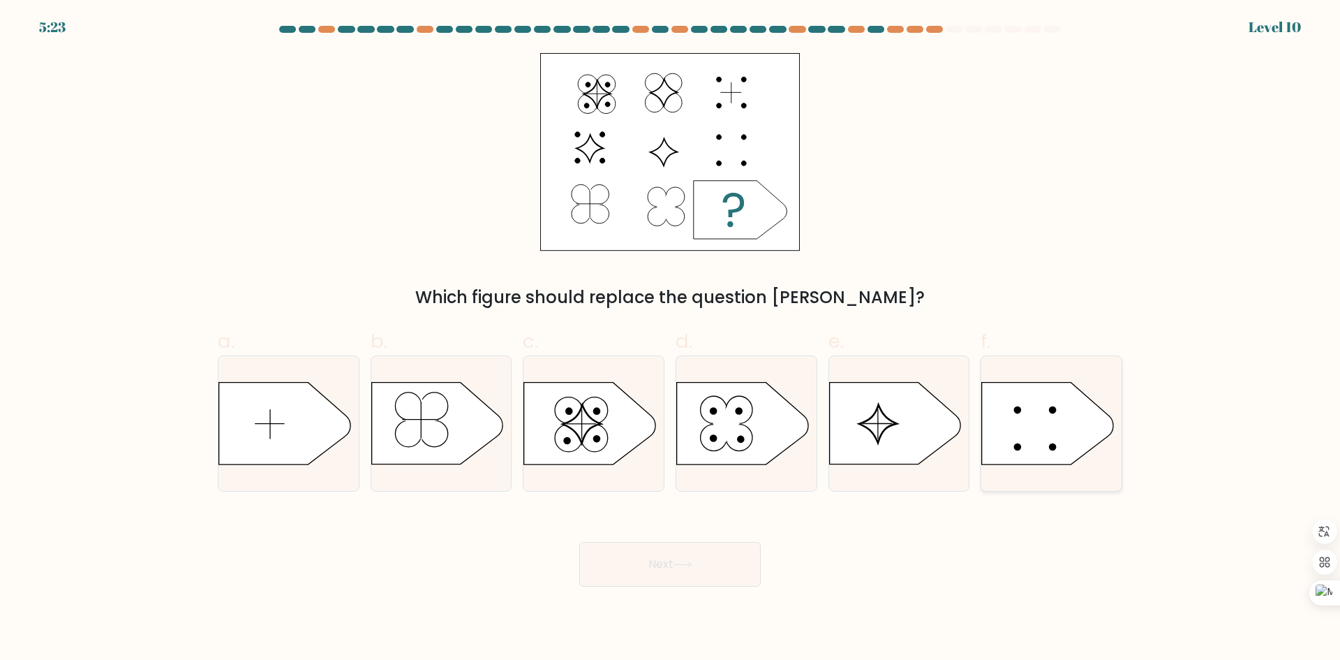
click at [1060, 442] on icon at bounding box center [1047, 424] width 131 height 82
click at [671, 339] on input "f." at bounding box center [670, 334] width 1 height 9
radio input "true"
click at [713, 572] on button "Next" at bounding box center [670, 564] width 182 height 45
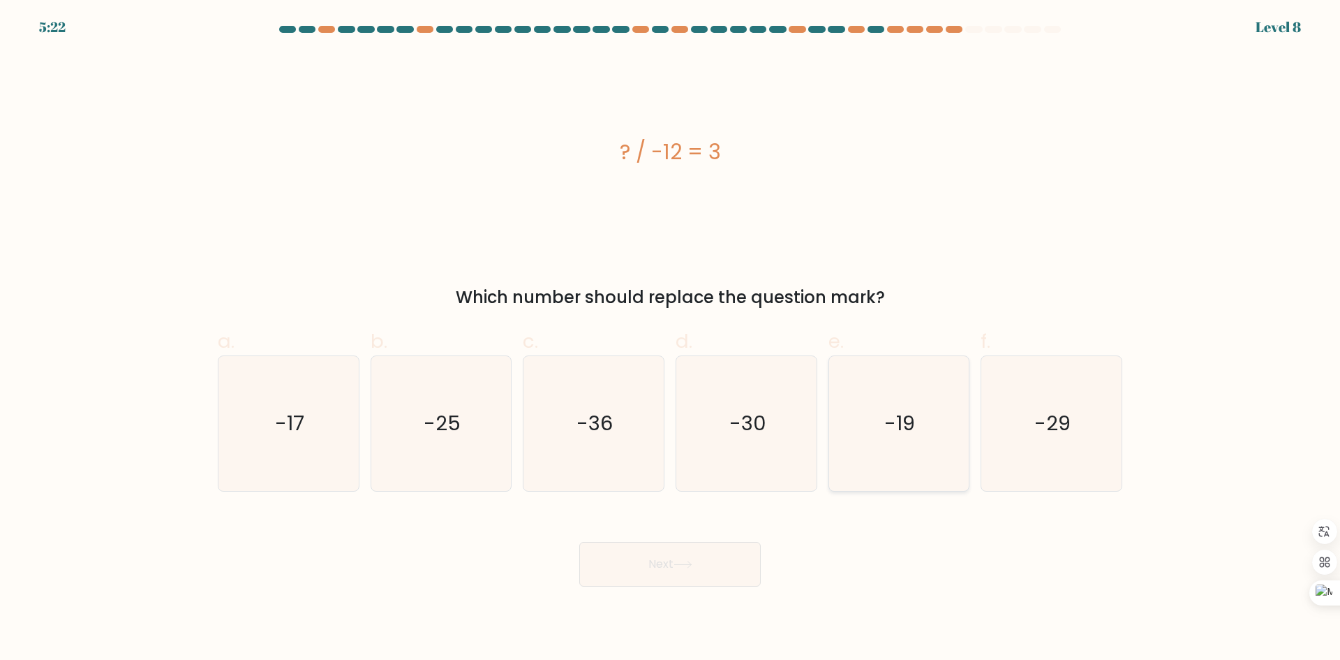
click at [859, 473] on icon "-19" at bounding box center [898, 423] width 135 height 135
click at [671, 339] on input "e. -19" at bounding box center [670, 334] width 1 height 9
radio input "true"
click at [686, 605] on body "6:07 Level 8 a." at bounding box center [670, 330] width 1340 height 660
click at [696, 577] on button "Next" at bounding box center [670, 564] width 182 height 45
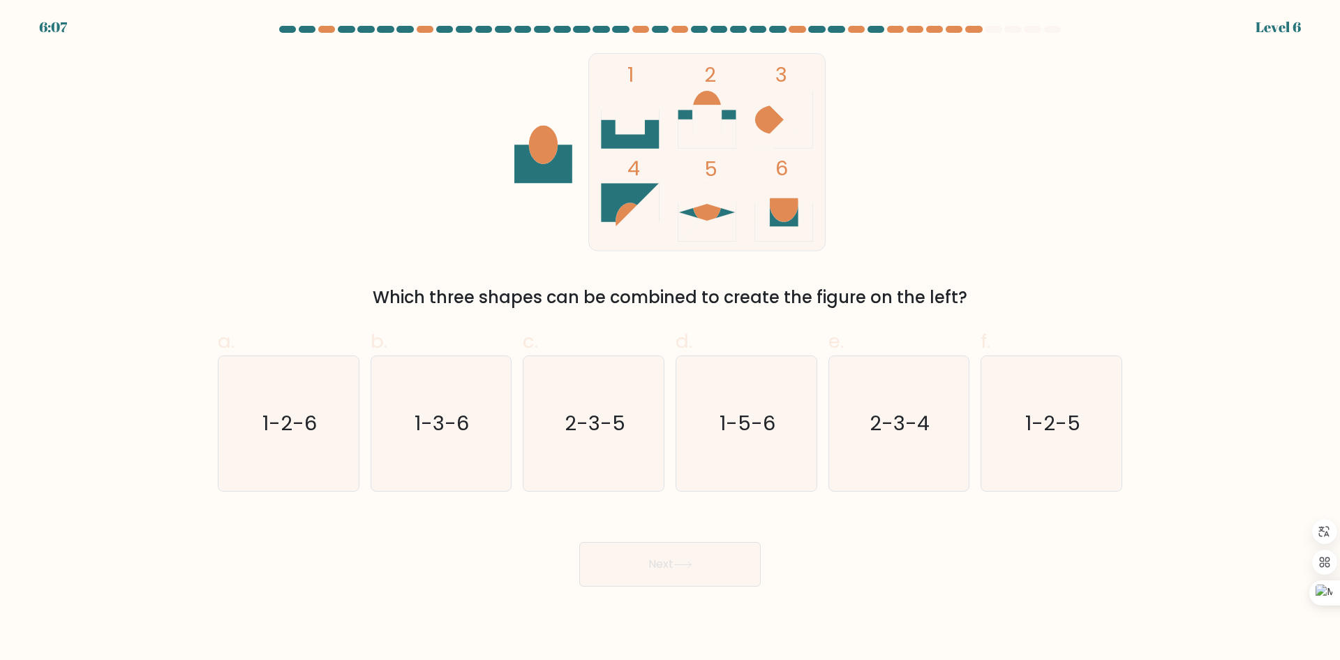
click at [581, 470] on icon "2-3-5" at bounding box center [593, 423] width 135 height 135
click at [670, 339] on input "c. 2-3-5" at bounding box center [670, 334] width 1 height 9
radio input "true"
click at [635, 550] on button "Next" at bounding box center [670, 564] width 182 height 45
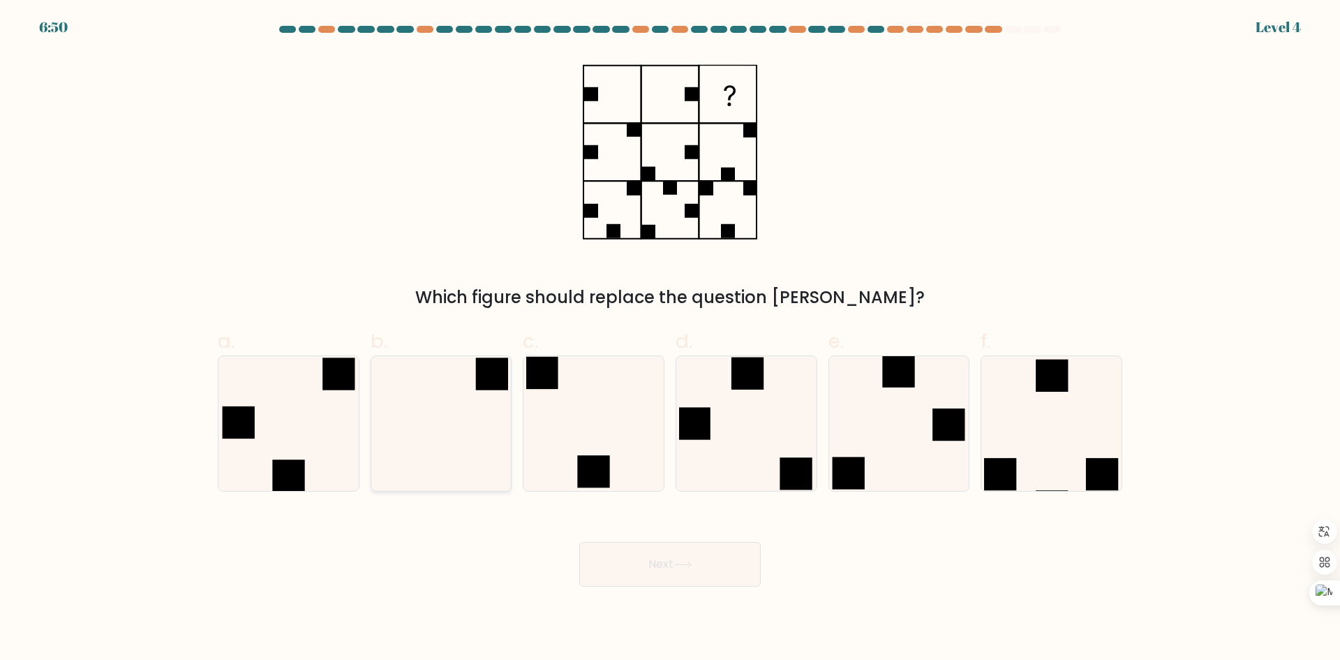
click at [466, 426] on icon at bounding box center [440, 423] width 135 height 135
click at [670, 339] on input "b." at bounding box center [670, 334] width 1 height 9
radio input "true"
click at [649, 591] on body "7:35 Level 4" at bounding box center [670, 330] width 1340 height 660
click at [672, 557] on button "Next" at bounding box center [670, 564] width 182 height 45
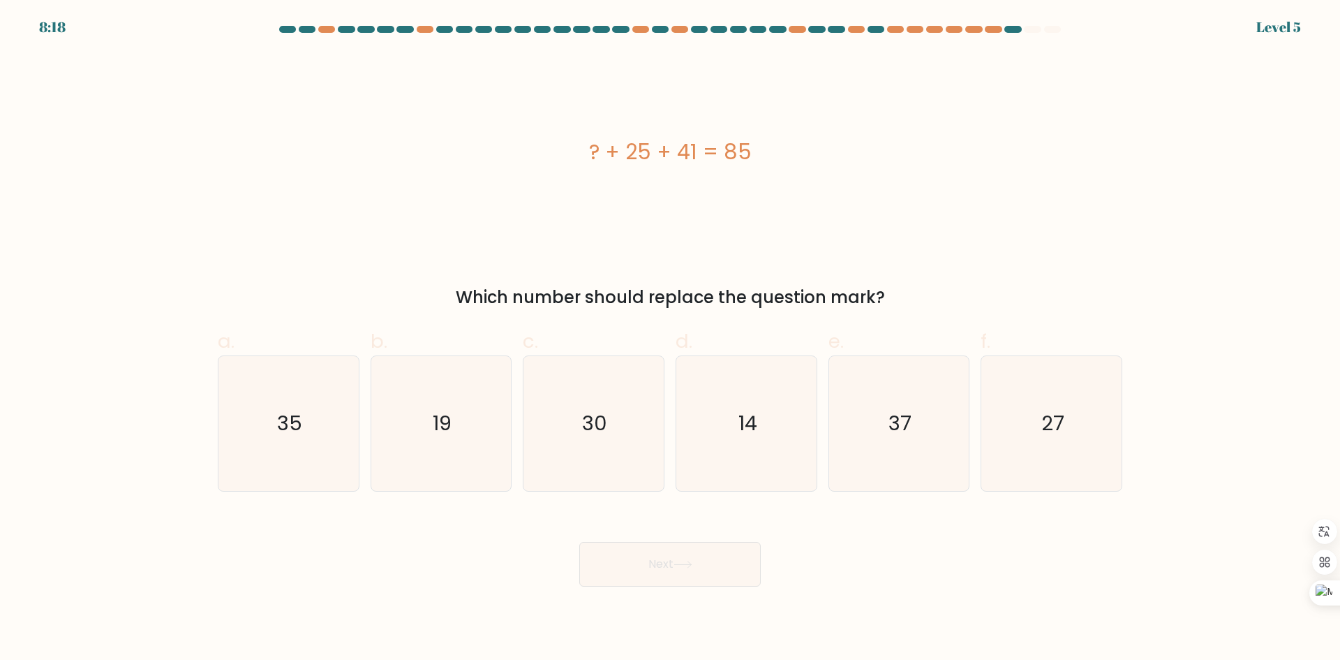
click at [748, 455] on icon "14" at bounding box center [746, 423] width 135 height 135
click at [671, 339] on input "d. 14" at bounding box center [670, 334] width 1 height 9
radio input "true"
click at [703, 552] on button "Next" at bounding box center [670, 564] width 182 height 45
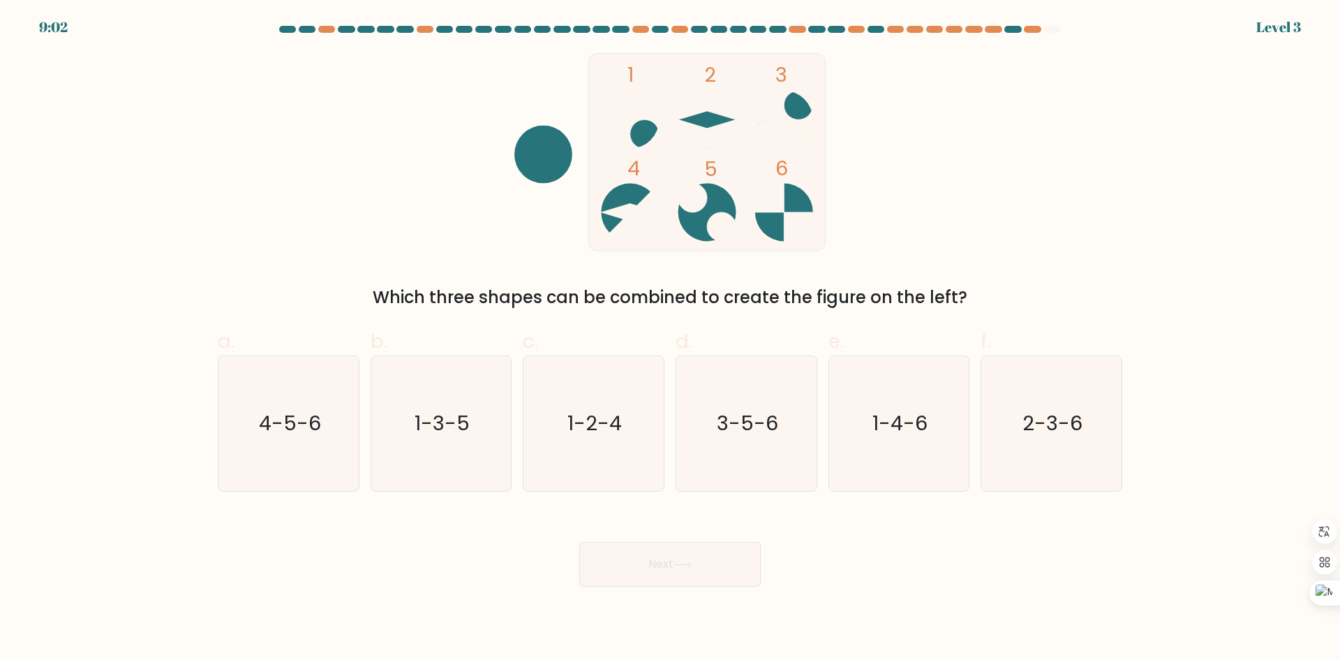
click at [822, 495] on form at bounding box center [670, 306] width 1340 height 561
click at [882, 445] on icon "1-4-6" at bounding box center [898, 423] width 135 height 135
click at [671, 339] on input "e. 1-4-6" at bounding box center [670, 334] width 1 height 9
radio input "true"
click at [713, 560] on button "Next" at bounding box center [670, 564] width 182 height 45
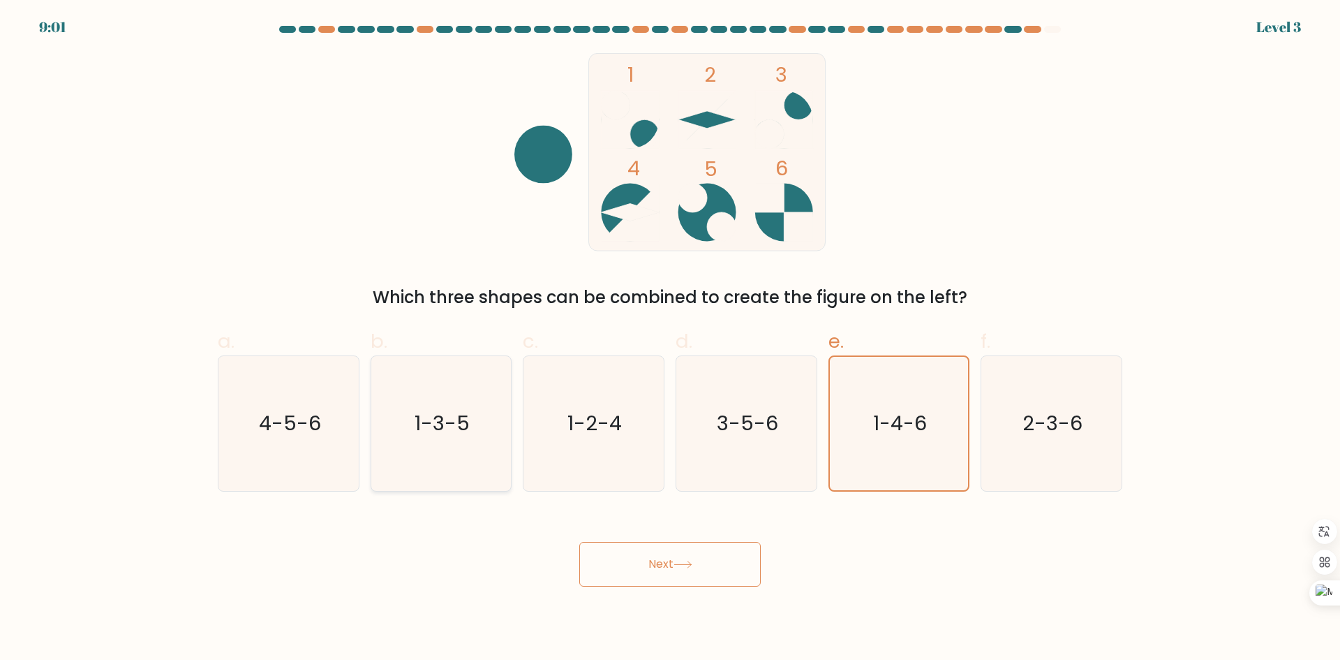
click at [417, 398] on icon "1-3-5" at bounding box center [440, 423] width 135 height 135
click at [670, 339] on input "b. 1-3-5" at bounding box center [670, 334] width 1 height 9
radio input "true"
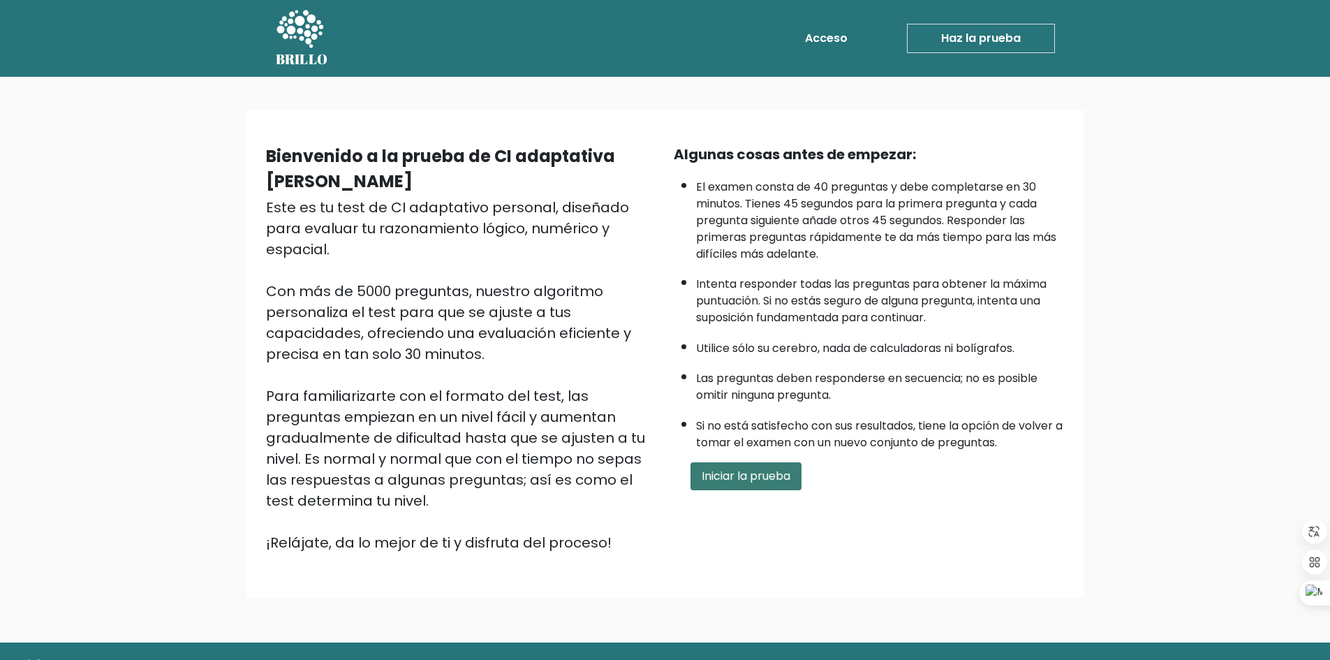
click at [750, 480] on font "Iniciar la prueba" at bounding box center [746, 476] width 89 height 16
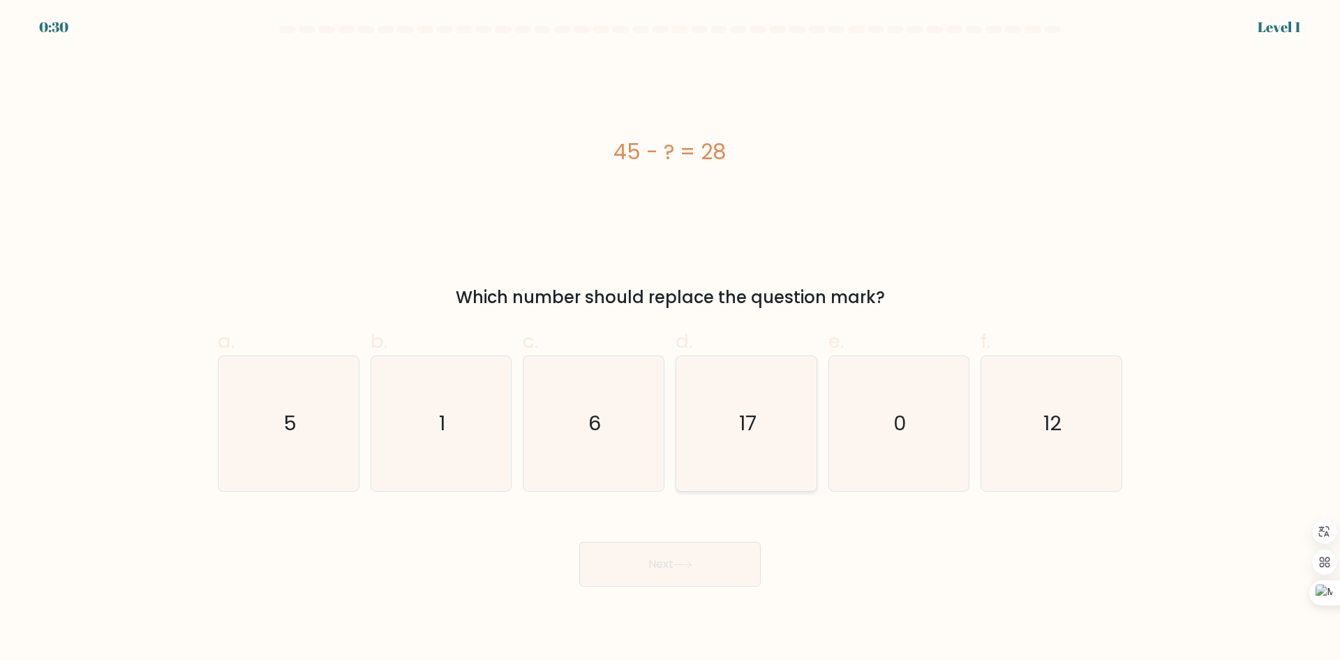
click at [764, 452] on icon "17" at bounding box center [746, 423] width 135 height 135
click at [671, 339] on input "d. 17" at bounding box center [670, 334] width 1 height 9
radio input "true"
click at [673, 568] on button "Next" at bounding box center [670, 564] width 182 height 45
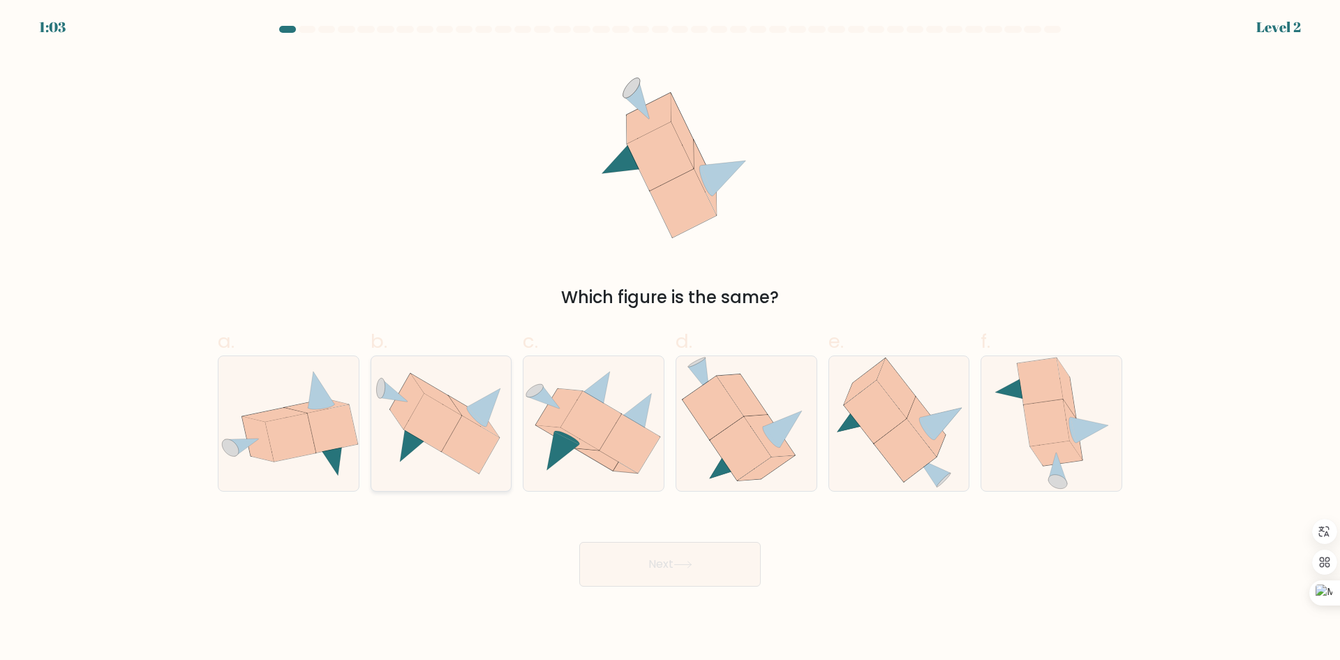
click at [447, 452] on icon at bounding box center [471, 444] width 58 height 58
click at [670, 339] on input "b." at bounding box center [670, 334] width 1 height 9
radio input "true"
click at [720, 542] on button "Next" at bounding box center [670, 564] width 182 height 45
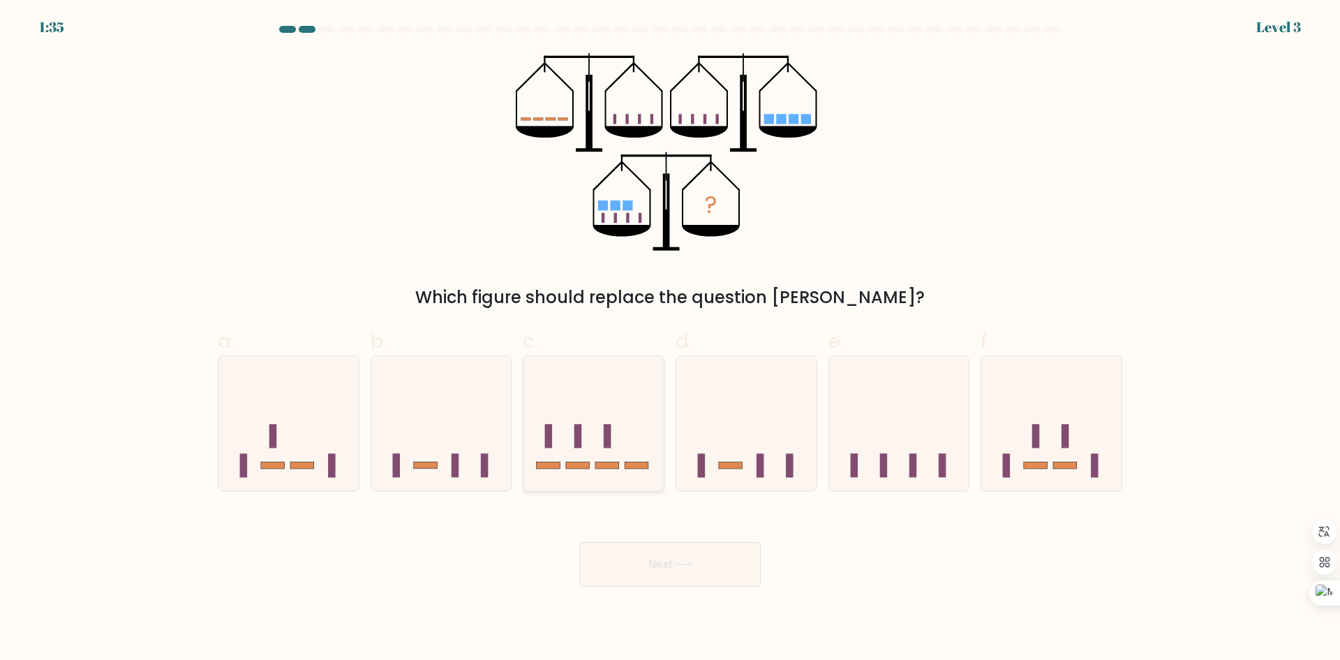
click at [587, 442] on icon at bounding box center [594, 423] width 140 height 116
click at [670, 339] on input "c." at bounding box center [670, 334] width 1 height 9
radio input "true"
click at [675, 571] on button "Next" at bounding box center [670, 564] width 182 height 45
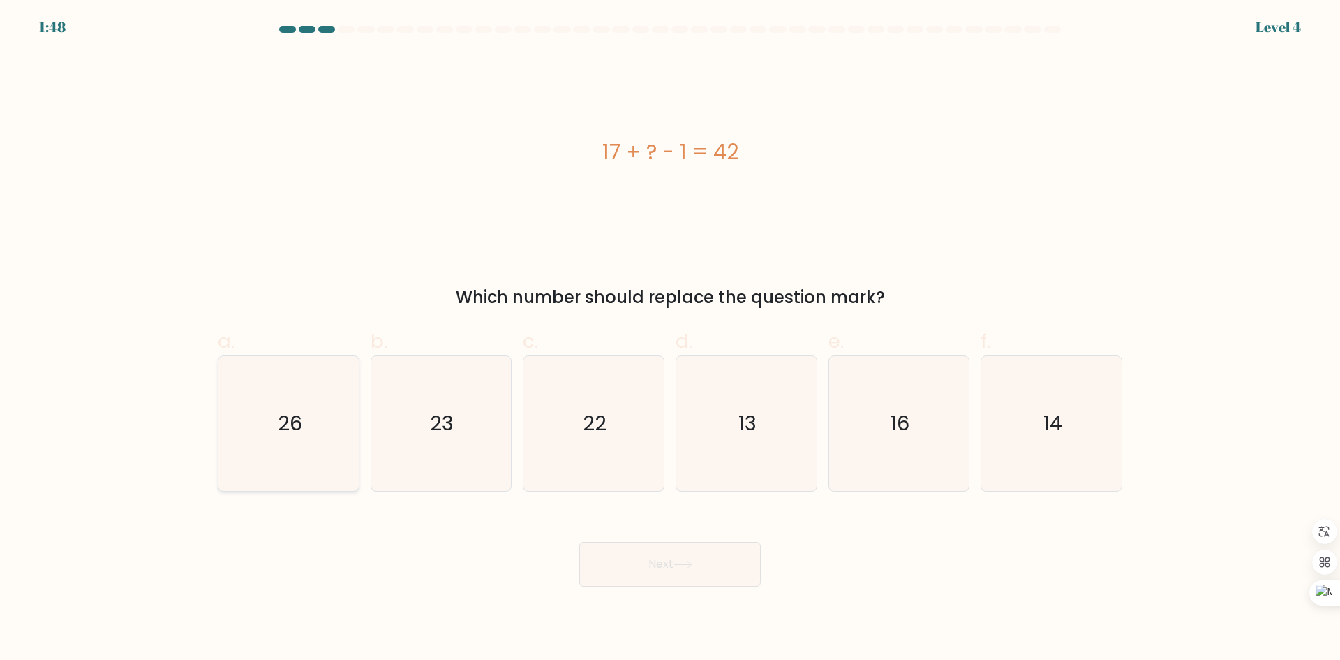
click at [288, 410] on text "26" at bounding box center [290, 423] width 24 height 28
click at [670, 339] on input "a. 26" at bounding box center [670, 334] width 1 height 9
radio input "true"
click at [669, 553] on button "Next" at bounding box center [670, 564] width 182 height 45
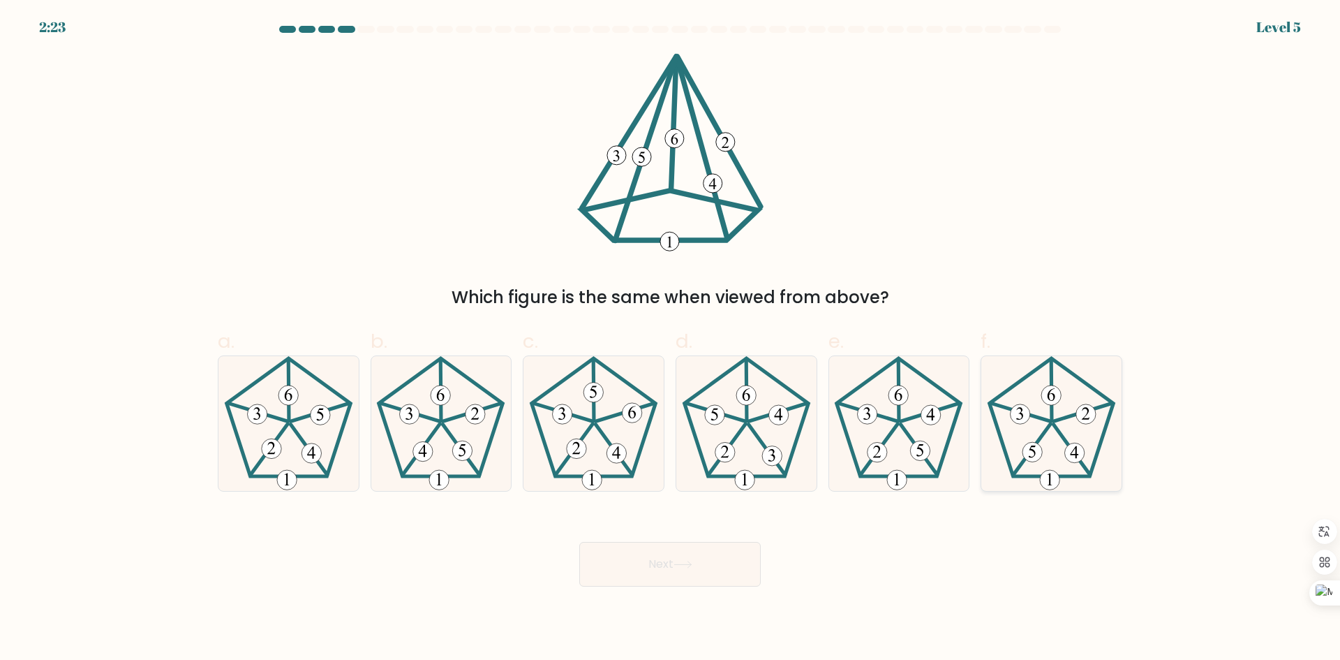
click at [1056, 426] on 440 at bounding box center [1071, 449] width 36 height 50
click at [671, 339] on input "f." at bounding box center [670, 334] width 1 height 9
radio input "true"
click at [670, 548] on button "Next" at bounding box center [670, 564] width 182 height 45
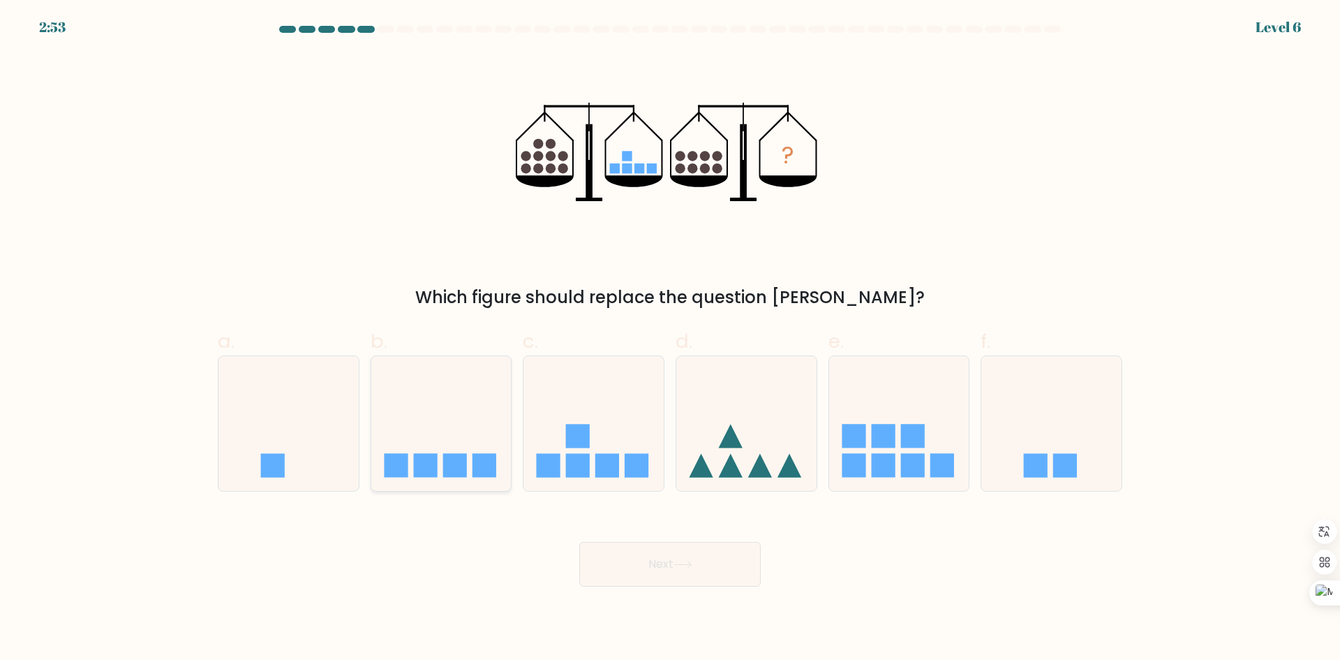
click at [481, 442] on icon at bounding box center [441, 423] width 140 height 116
click at [670, 339] on input "b." at bounding box center [670, 334] width 1 height 9
radio input "true"
click at [660, 557] on button "Next" at bounding box center [670, 564] width 182 height 45
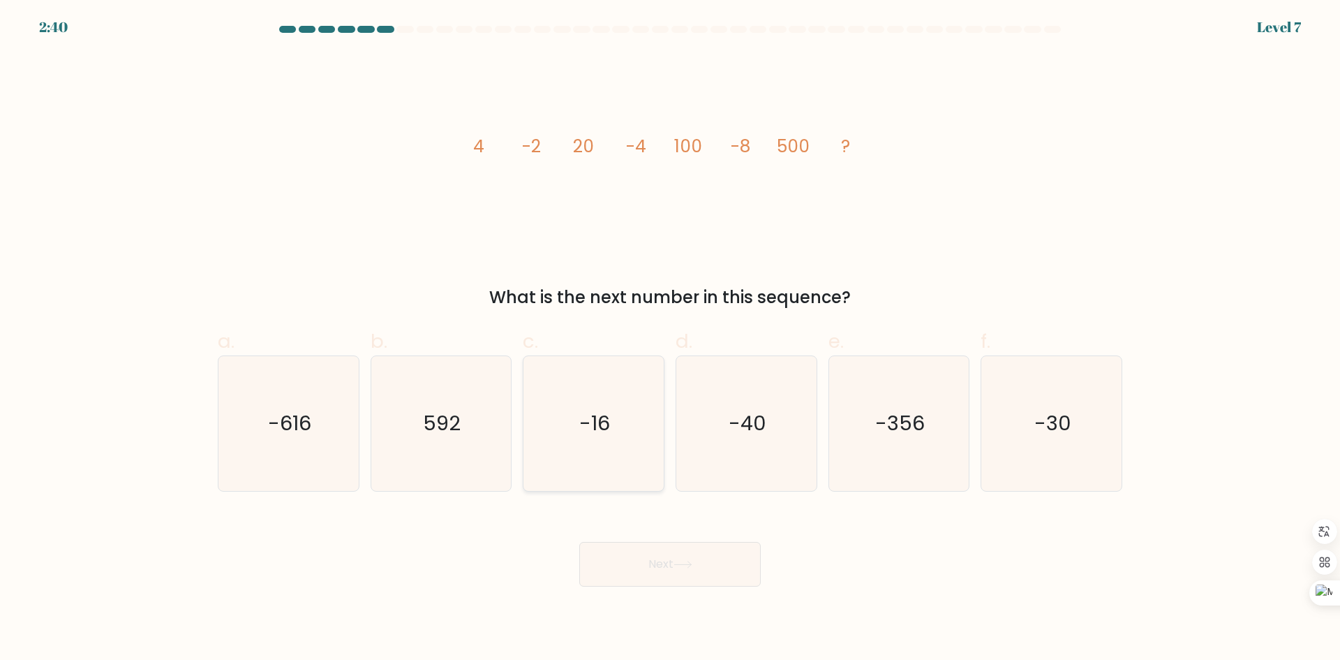
click at [577, 434] on icon "-16" at bounding box center [593, 423] width 135 height 135
click at [670, 339] on input "c. -16" at bounding box center [670, 334] width 1 height 9
radio input "true"
click at [706, 552] on button "Next" at bounding box center [670, 564] width 182 height 45
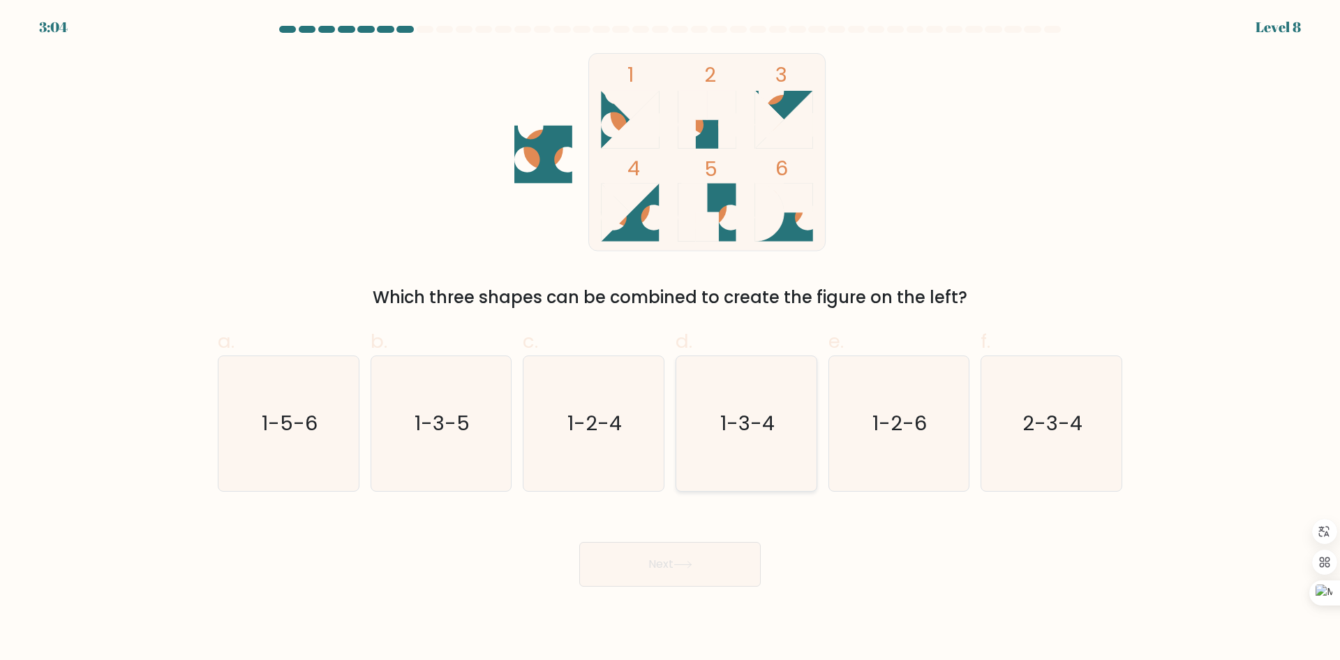
click at [718, 428] on icon "1-3-4" at bounding box center [746, 423] width 135 height 135
click at [671, 339] on input "d. 1-3-4" at bounding box center [670, 334] width 1 height 9
radio input "true"
click at [678, 568] on button "Next" at bounding box center [670, 564] width 182 height 45
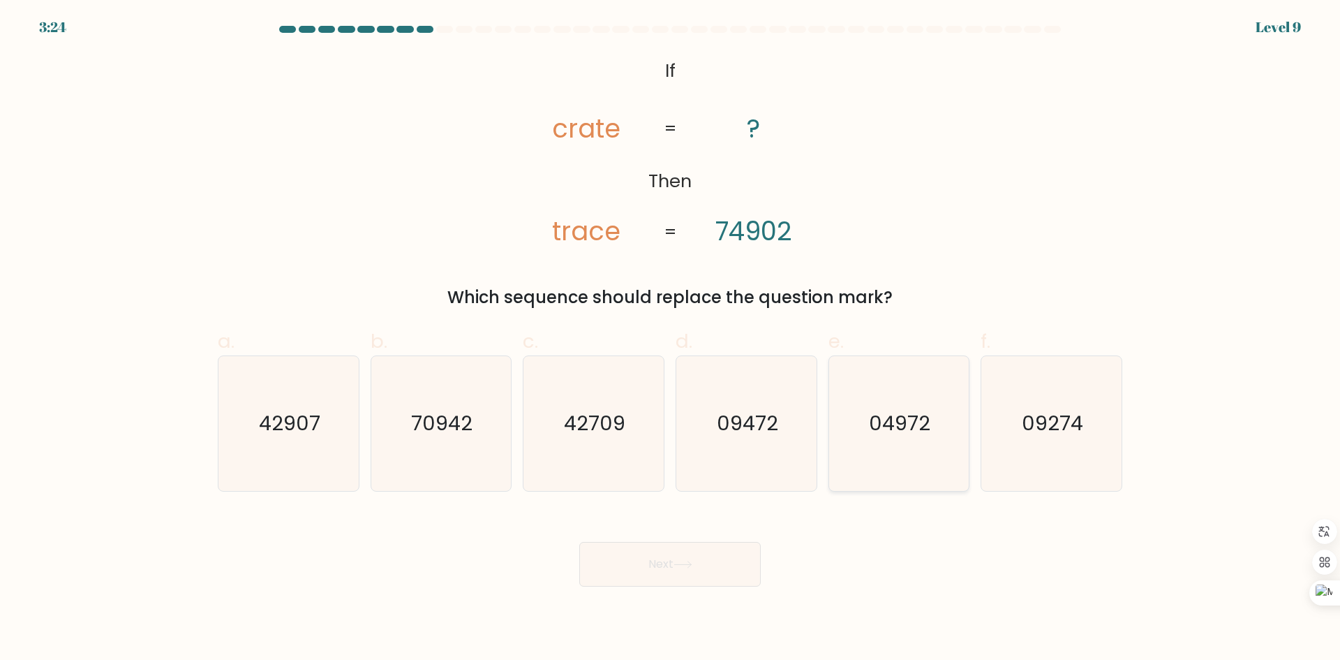
click at [909, 430] on text "04972" at bounding box center [900, 423] width 61 height 28
click at [671, 339] on input "e. 04972" at bounding box center [670, 334] width 1 height 9
radio input "true"
click at [732, 556] on button "Next" at bounding box center [670, 564] width 182 height 45
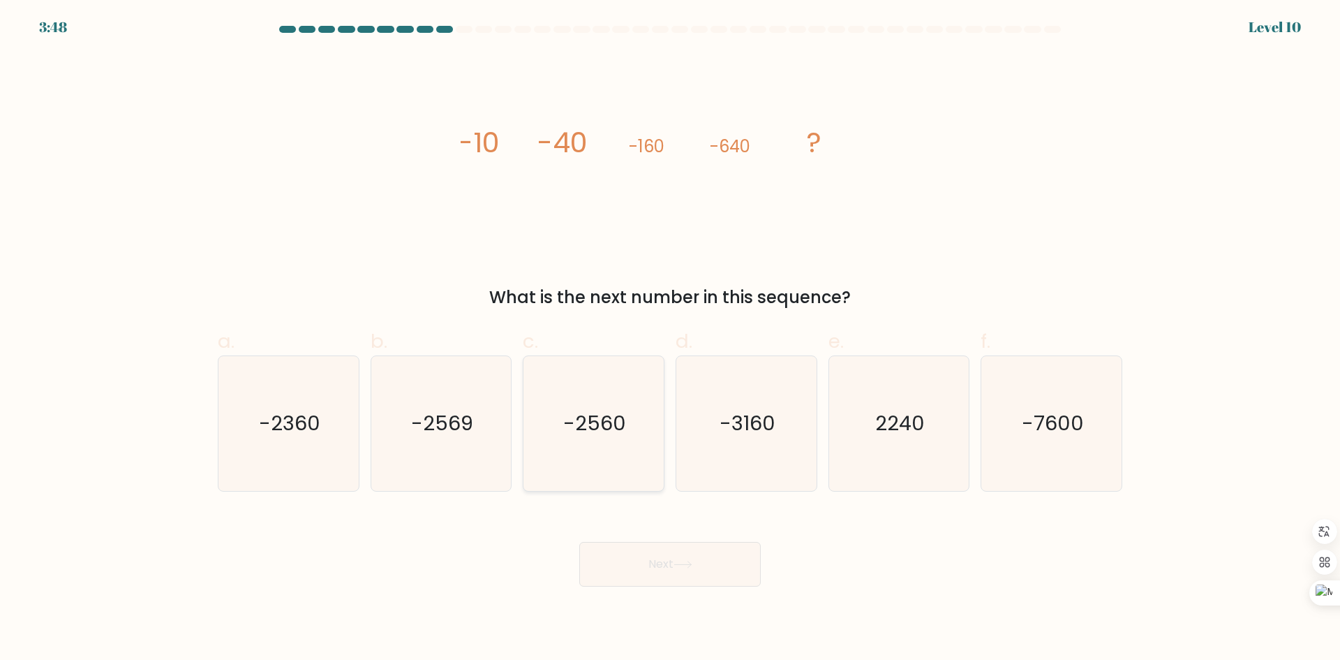
click at [556, 450] on icon "-2560" at bounding box center [593, 423] width 135 height 135
click at [670, 339] on input "c. -2560" at bounding box center [670, 334] width 1 height 9
radio input "true"
click at [669, 552] on button "Next" at bounding box center [670, 564] width 182 height 45
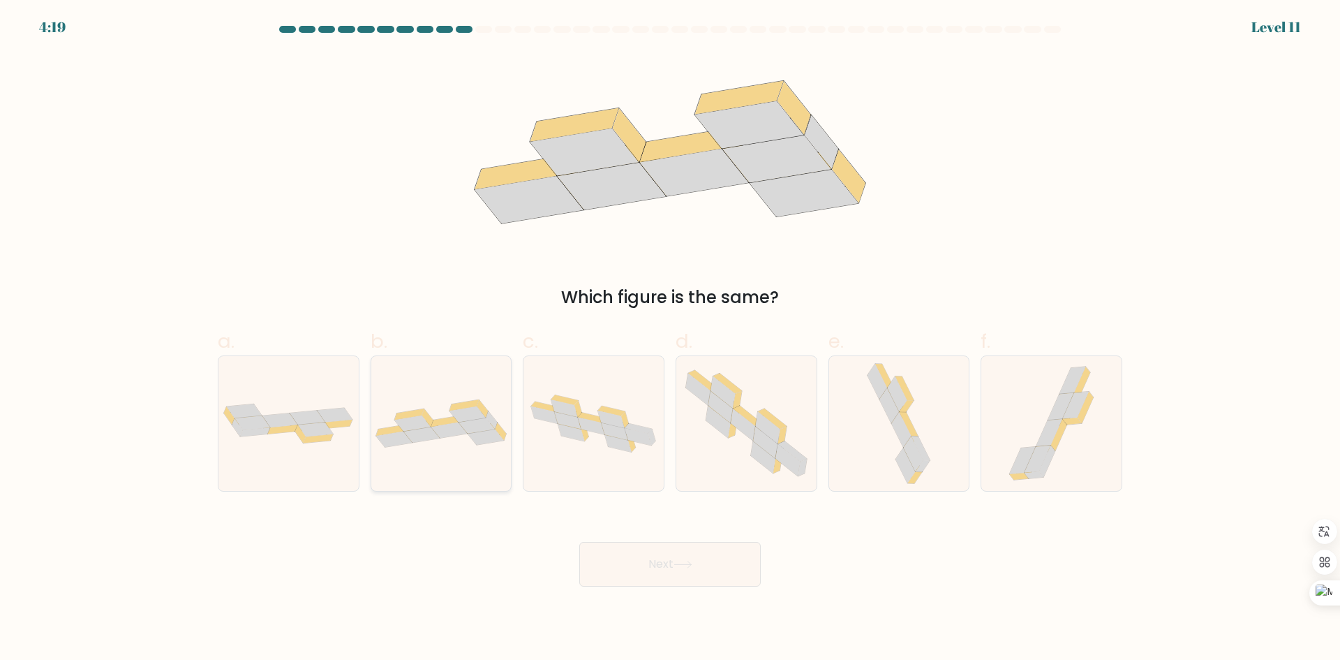
click at [417, 437] on icon at bounding box center [422, 435] width 36 height 16
click at [670, 339] on input "b." at bounding box center [670, 334] width 1 height 9
radio input "true"
click at [691, 554] on button "Next" at bounding box center [670, 564] width 182 height 45
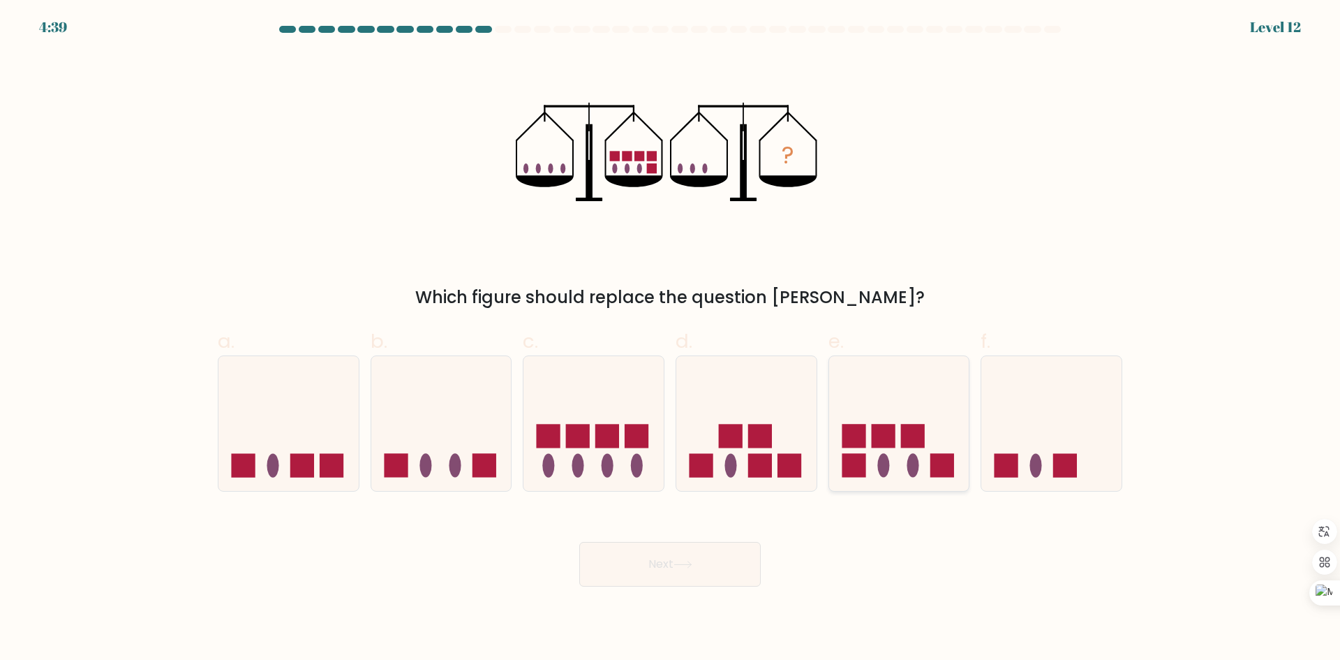
click at [879, 473] on icon at bounding box center [899, 423] width 140 height 116
click at [671, 339] on input "e." at bounding box center [670, 334] width 1 height 9
radio input "true"
click at [708, 556] on button "Next" at bounding box center [670, 564] width 182 height 45
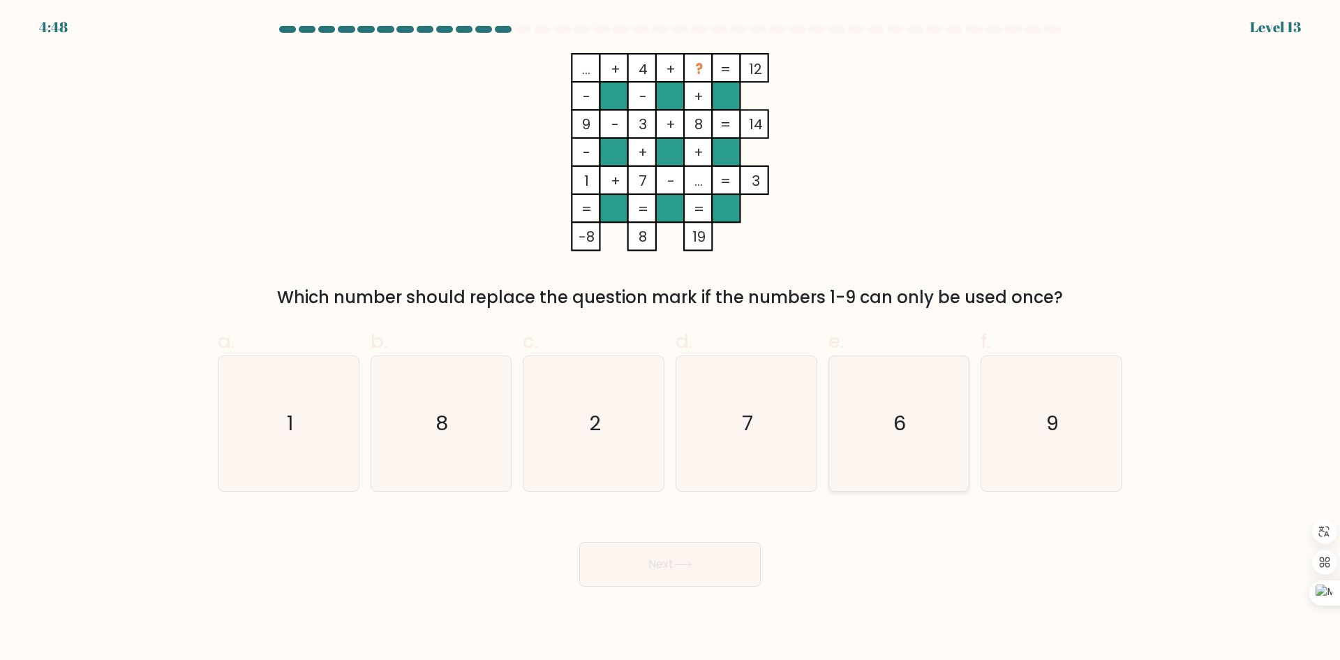
click at [921, 429] on icon "6" at bounding box center [898, 423] width 135 height 135
click at [671, 339] on input "e. 6" at bounding box center [670, 334] width 1 height 9
radio input "true"
click at [736, 575] on button "Next" at bounding box center [670, 564] width 182 height 45
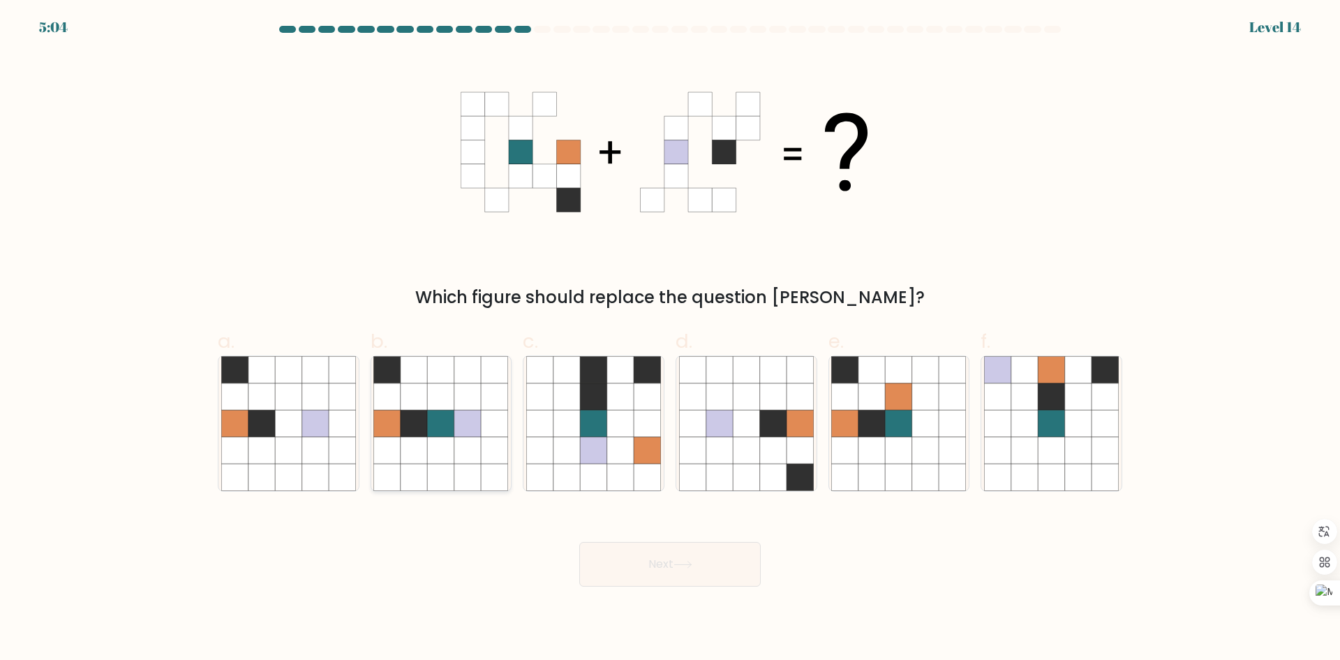
click at [458, 430] on icon at bounding box center [467, 423] width 27 height 27
click at [670, 339] on input "b." at bounding box center [670, 334] width 1 height 9
radio input "true"
click at [693, 563] on icon at bounding box center [683, 565] width 19 height 8
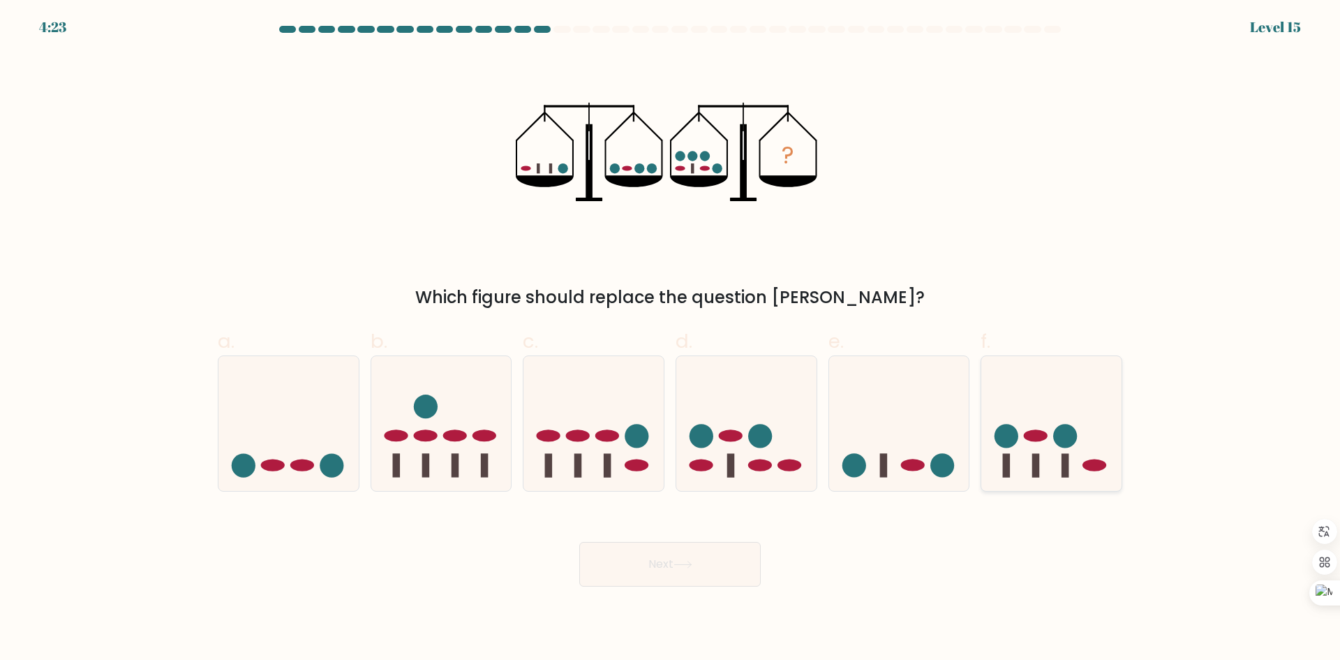
click at [1054, 463] on icon at bounding box center [1052, 423] width 140 height 116
click at [671, 339] on input "f." at bounding box center [670, 334] width 1 height 9
radio input "true"
click at [674, 557] on button "Next" at bounding box center [670, 564] width 182 height 45
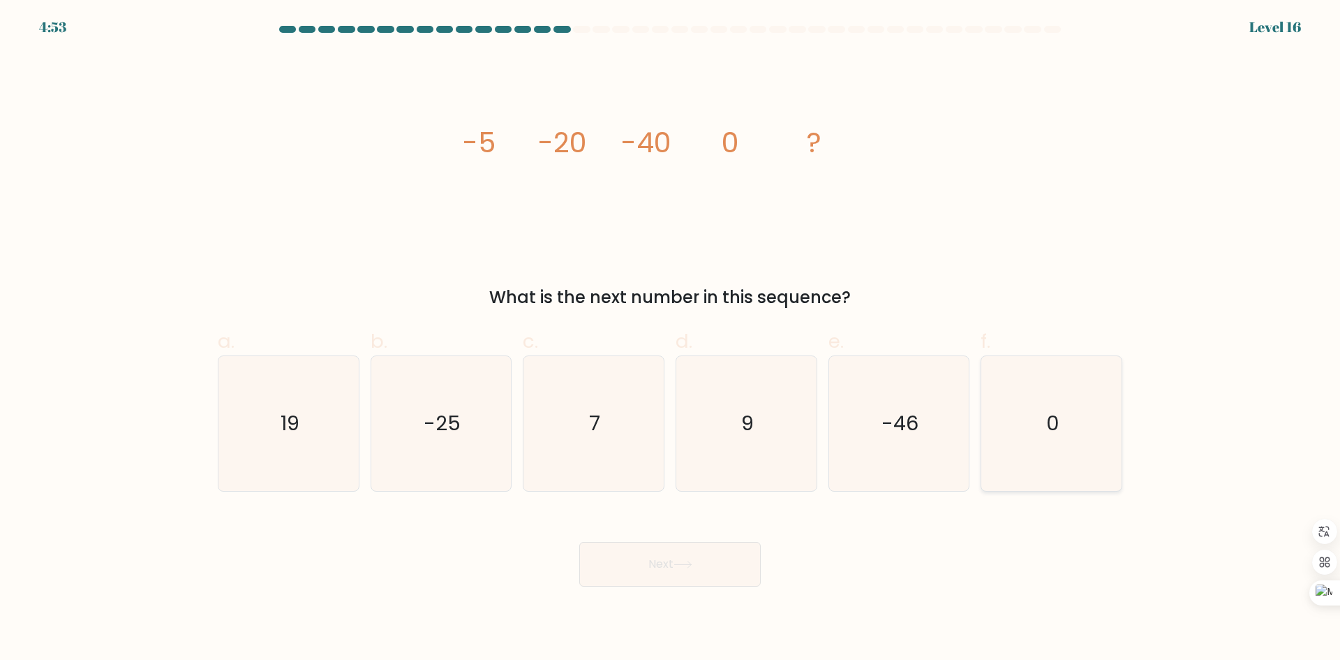
click at [1037, 456] on icon "0" at bounding box center [1051, 423] width 135 height 135
click at [671, 339] on input "f. 0" at bounding box center [670, 334] width 1 height 9
radio input "true"
click at [632, 575] on button "Next" at bounding box center [670, 564] width 182 height 45
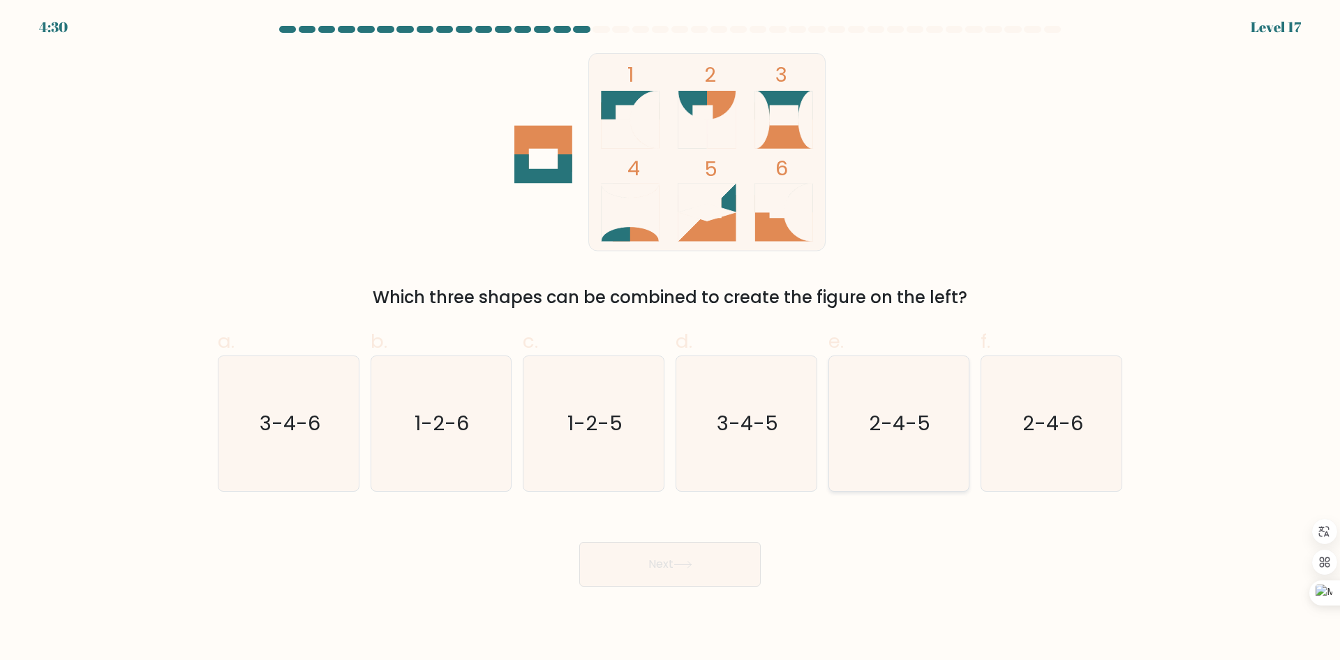
click at [846, 463] on icon "2-4-5" at bounding box center [898, 423] width 135 height 135
click at [671, 339] on input "e. 2-4-5" at bounding box center [670, 334] width 1 height 9
radio input "true"
click at [697, 572] on button "Next" at bounding box center [670, 564] width 182 height 45
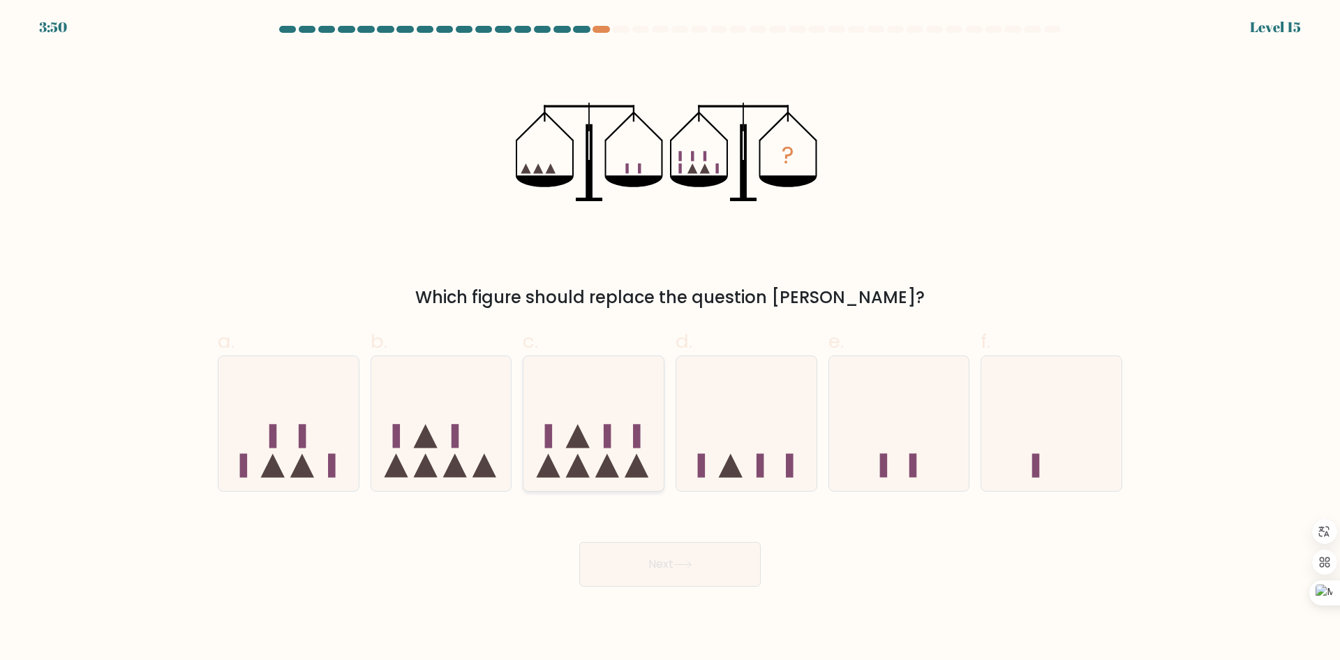
click at [645, 454] on icon at bounding box center [594, 423] width 140 height 116
click at [670, 339] on input "c." at bounding box center [670, 334] width 1 height 9
radio input "true"
click at [665, 552] on button "Next" at bounding box center [670, 564] width 182 height 45
click at [645, 566] on button "Next" at bounding box center [670, 564] width 182 height 45
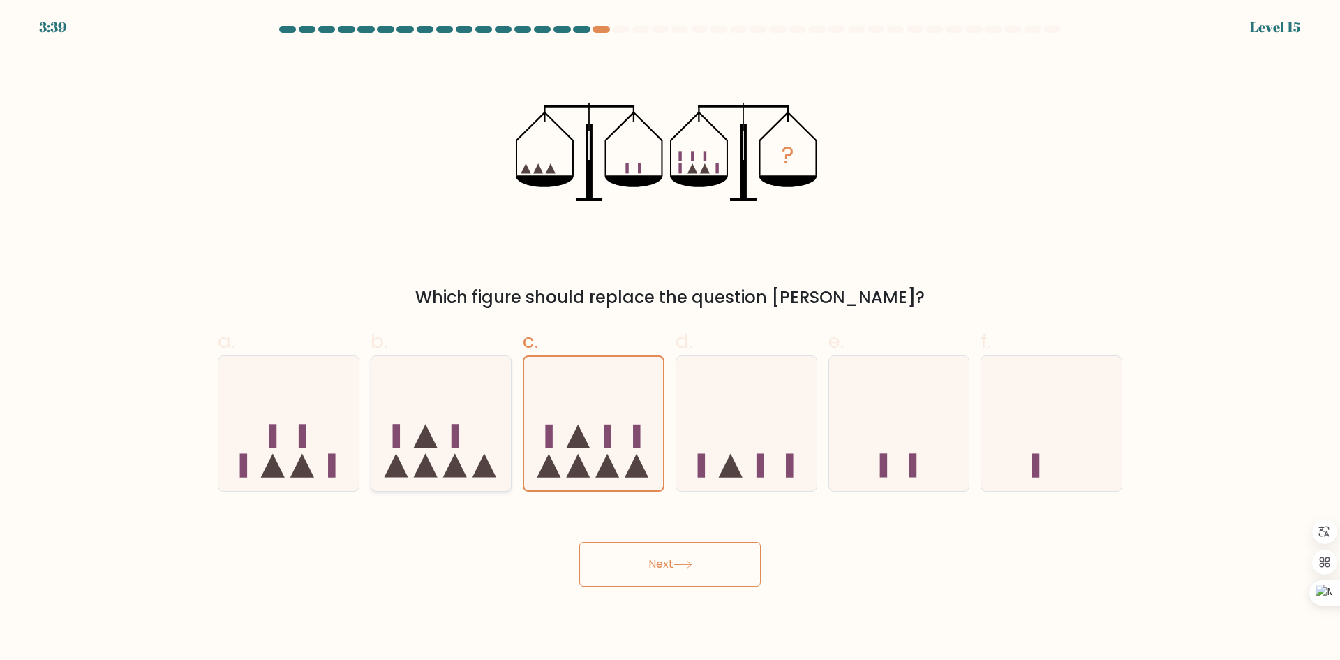
click at [453, 417] on icon at bounding box center [441, 423] width 140 height 116
click at [670, 339] on input "b." at bounding box center [670, 334] width 1 height 9
radio input "true"
click at [601, 424] on icon at bounding box center [594, 423] width 140 height 116
click at [670, 339] on input "c." at bounding box center [670, 334] width 1 height 9
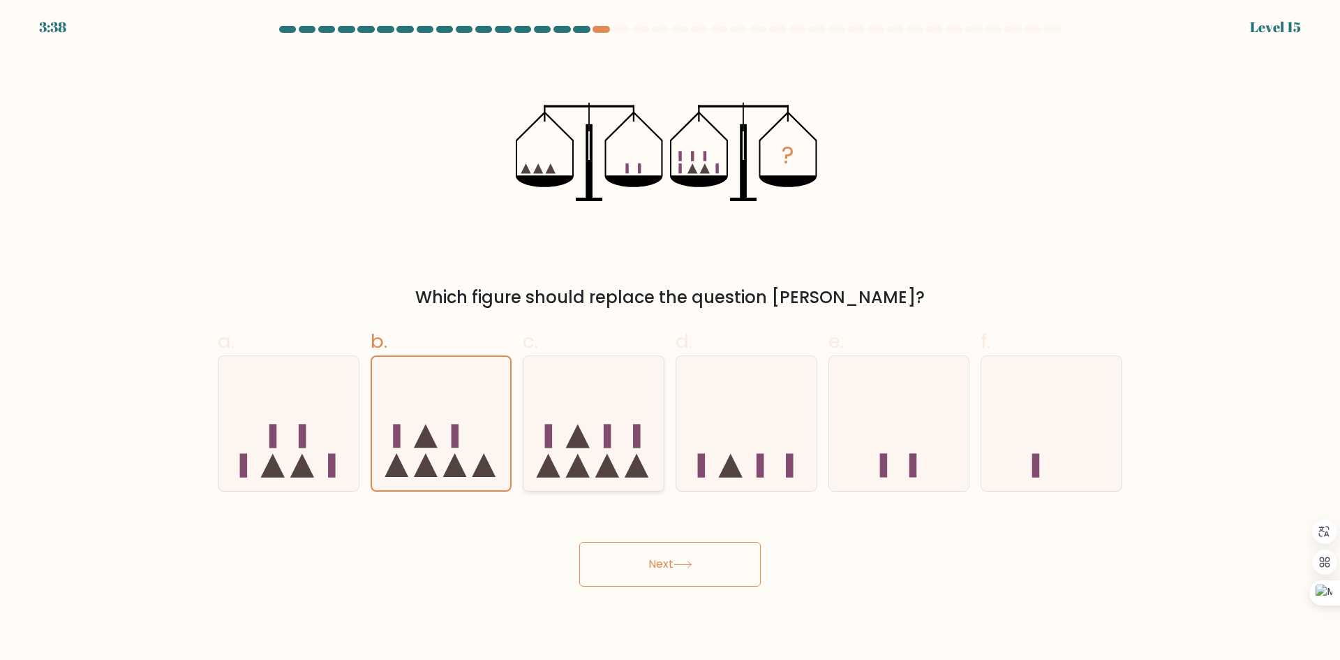
radio input "true"
click at [656, 568] on button "Next" at bounding box center [670, 564] width 182 height 45
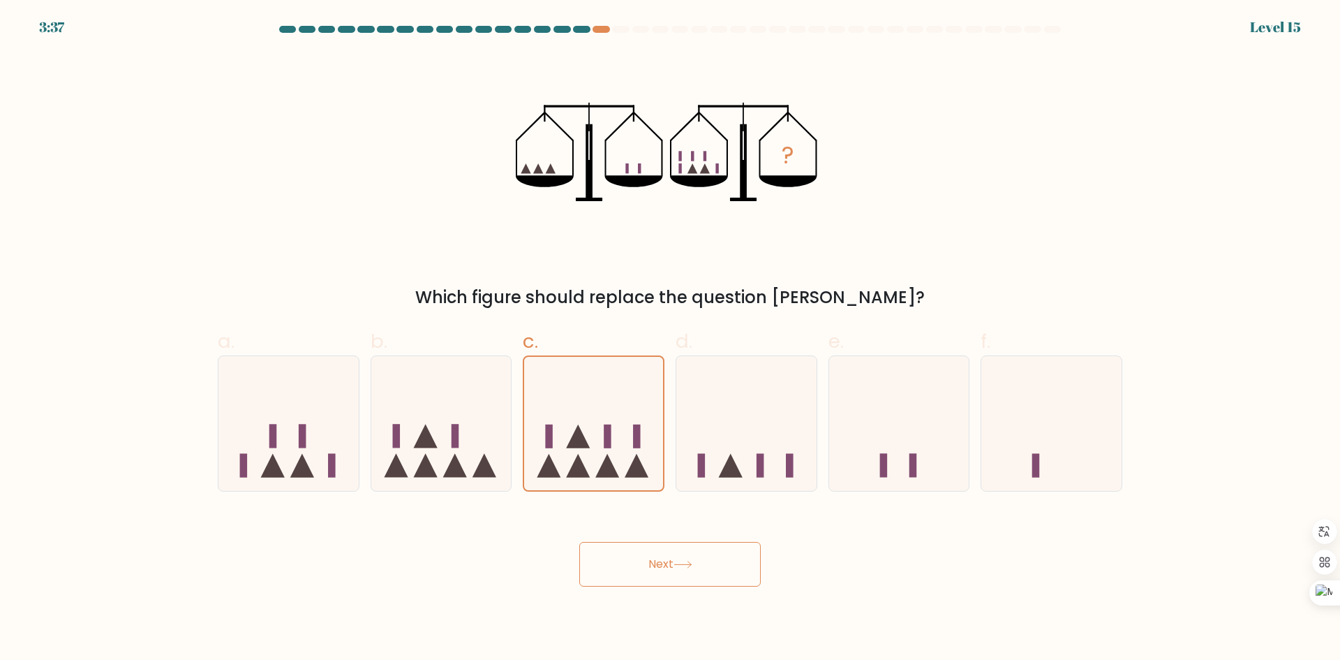
click at [656, 568] on button "Next" at bounding box center [670, 564] width 182 height 45
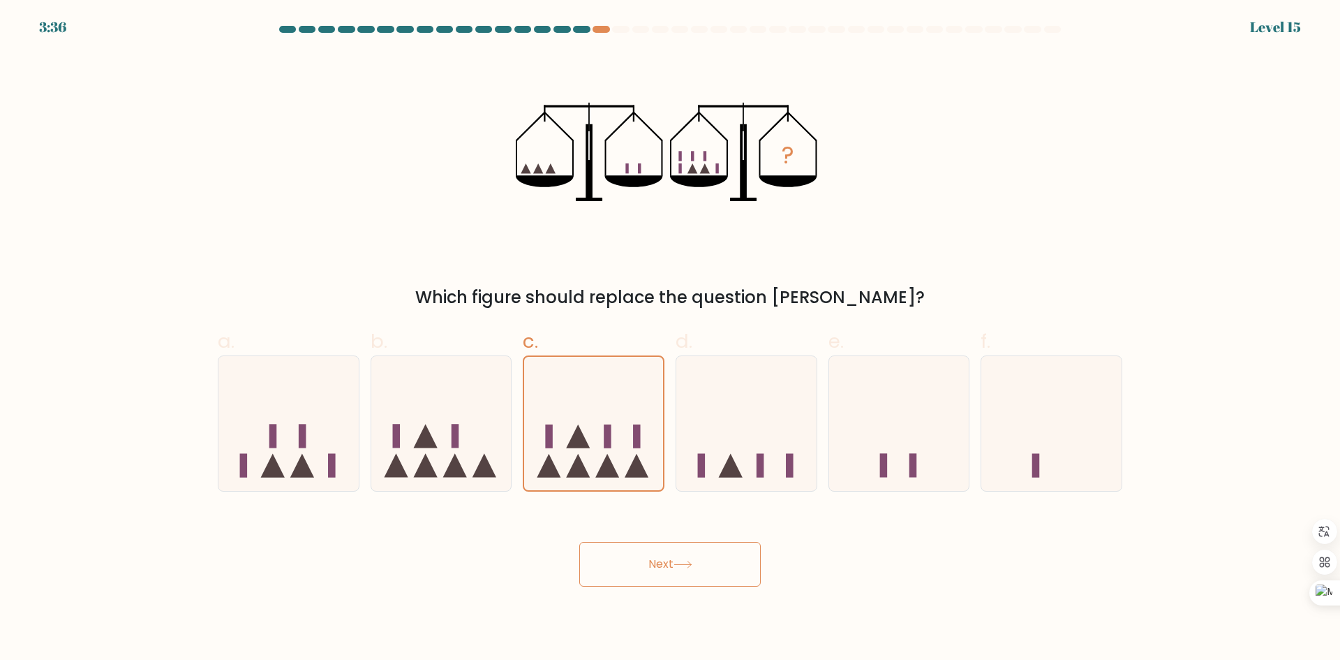
click at [656, 568] on button "Next" at bounding box center [670, 564] width 182 height 45
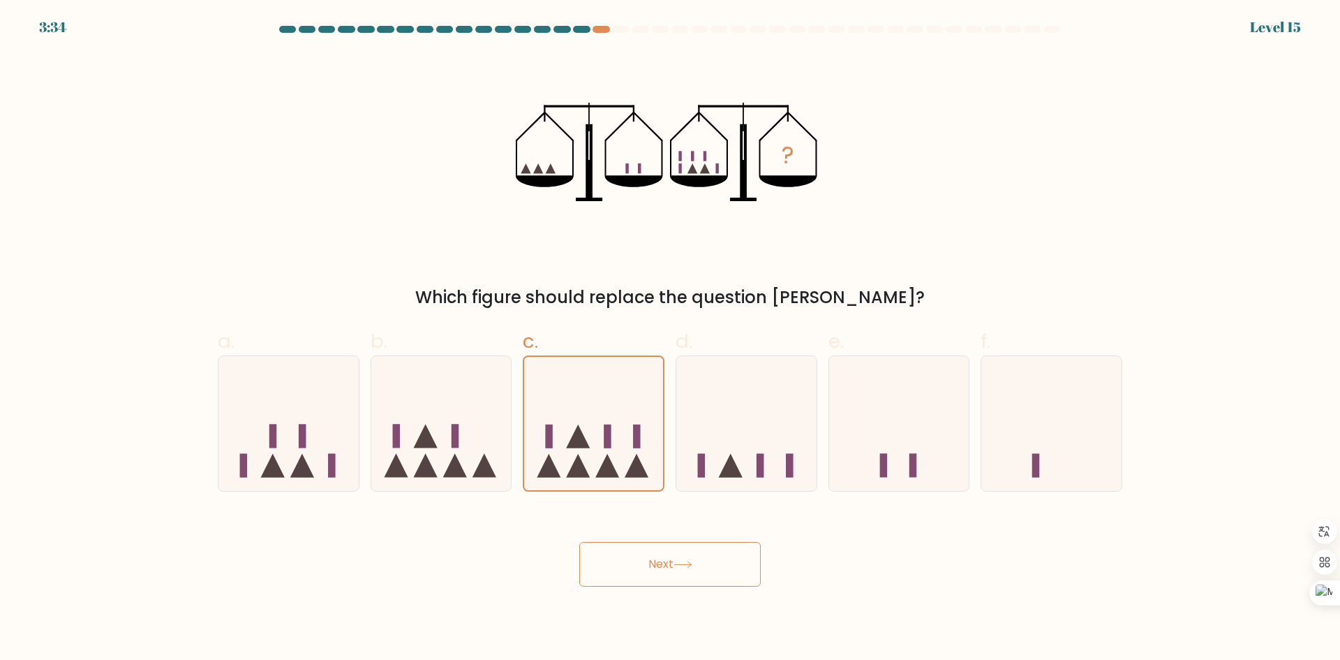
click at [656, 568] on button "Next" at bounding box center [670, 564] width 182 height 45
click at [875, 549] on div "Next" at bounding box center [670, 547] width 922 height 78
click at [623, 459] on icon at bounding box center [594, 423] width 140 height 116
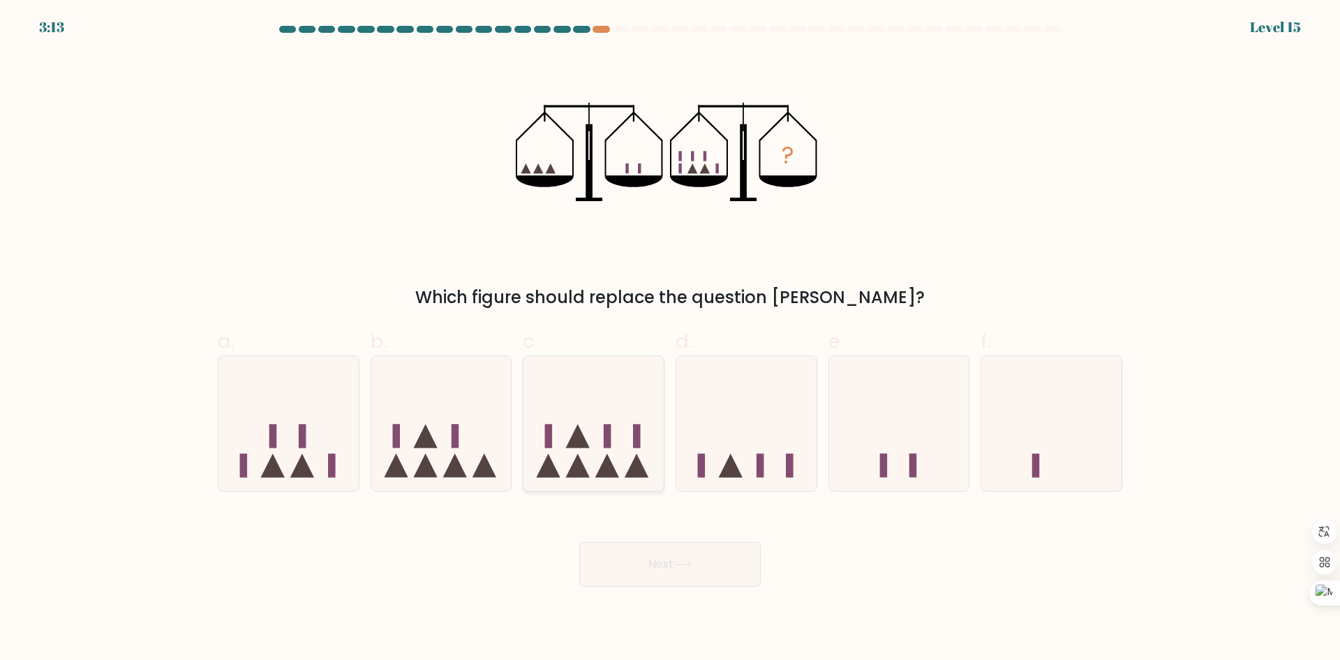
click at [670, 339] on input "c." at bounding box center [670, 334] width 1 height 9
radio input "true"
click at [680, 565] on icon at bounding box center [683, 565] width 19 height 8
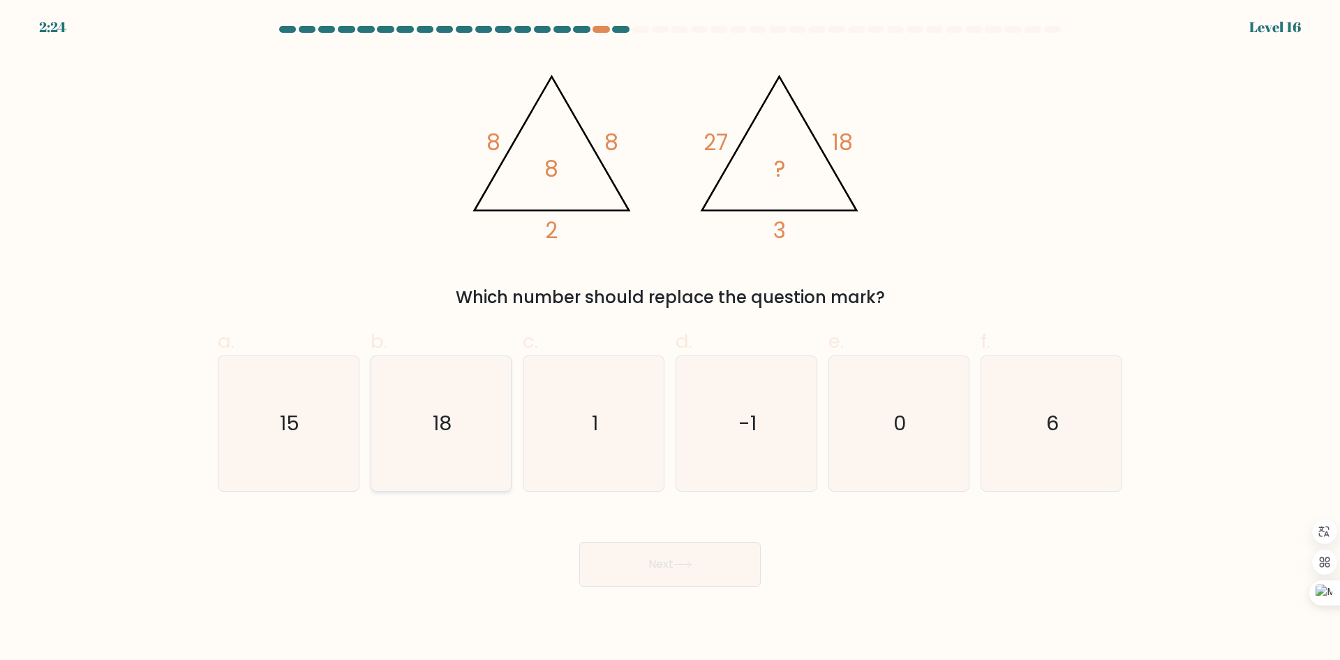
click at [493, 417] on icon "18" at bounding box center [440, 423] width 135 height 135
click at [670, 339] on input "b. 18" at bounding box center [670, 334] width 1 height 9
radio input "true"
click at [727, 568] on button "Next" at bounding box center [670, 564] width 182 height 45
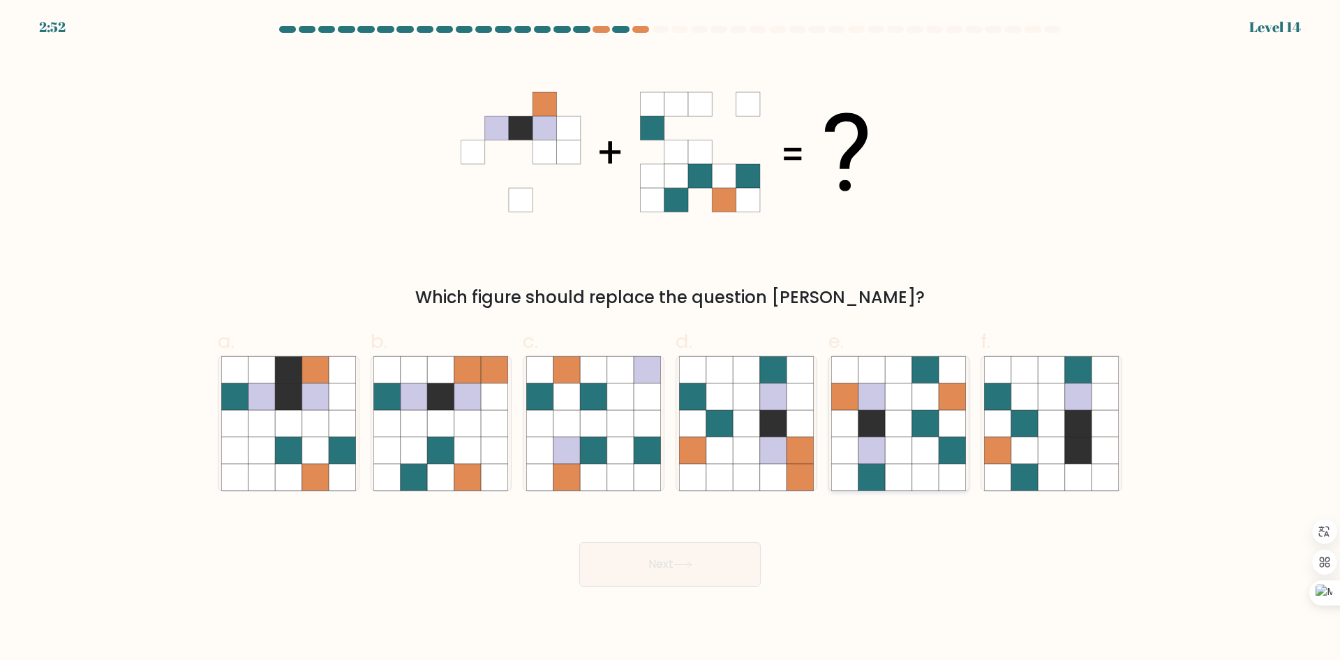
click at [918, 427] on icon at bounding box center [925, 423] width 27 height 27
click at [671, 339] on input "e." at bounding box center [670, 334] width 1 height 9
radio input "true"
click at [686, 545] on button "Next" at bounding box center [670, 564] width 182 height 45
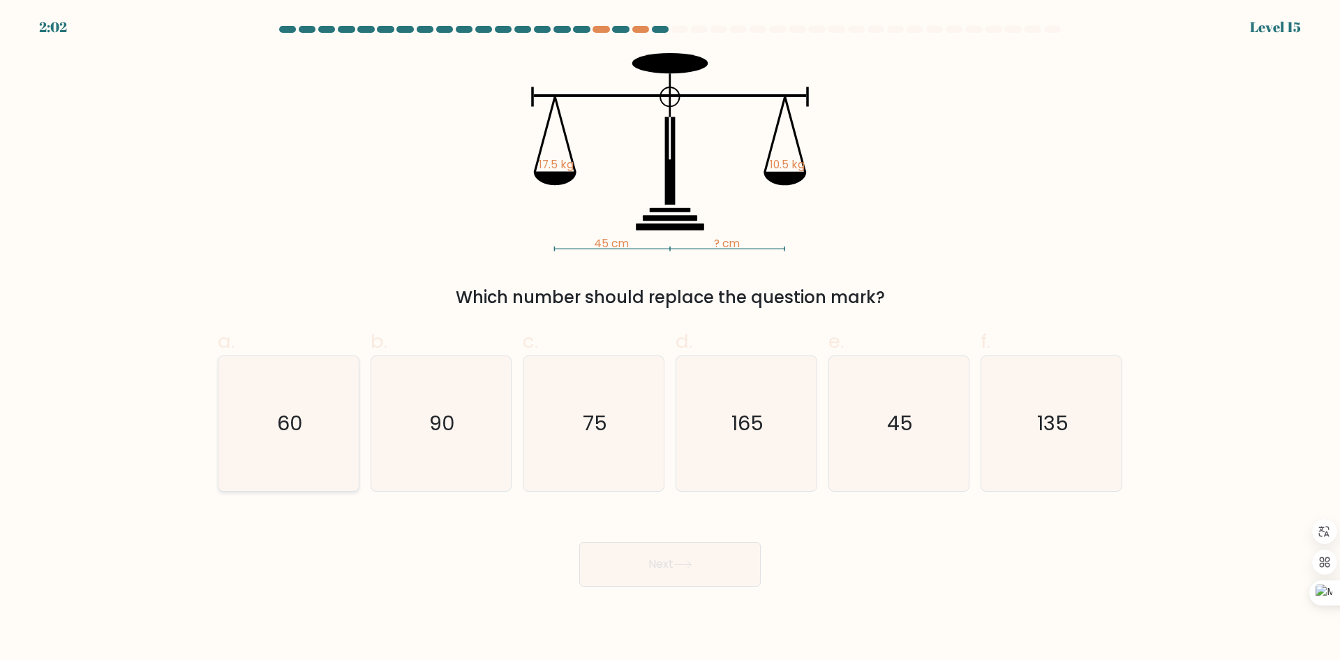
click at [253, 455] on icon "60" at bounding box center [288, 423] width 135 height 135
click at [670, 339] on input "a. 60" at bounding box center [670, 334] width 1 height 9
radio input "true"
click at [688, 556] on button "Next" at bounding box center [670, 564] width 182 height 45
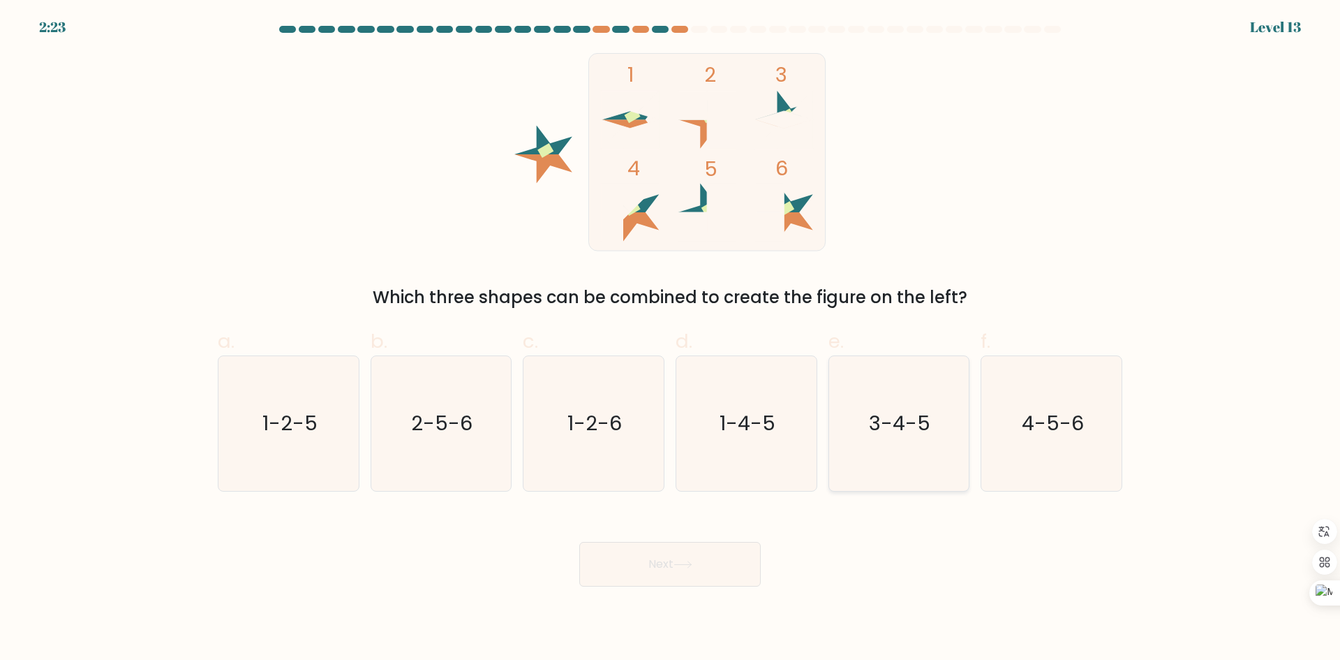
click at [911, 429] on text "3-4-5" at bounding box center [900, 423] width 61 height 28
click at [671, 339] on input "e. 3-4-5" at bounding box center [670, 334] width 1 height 9
radio input "true"
click at [702, 568] on button "Next" at bounding box center [670, 564] width 182 height 45
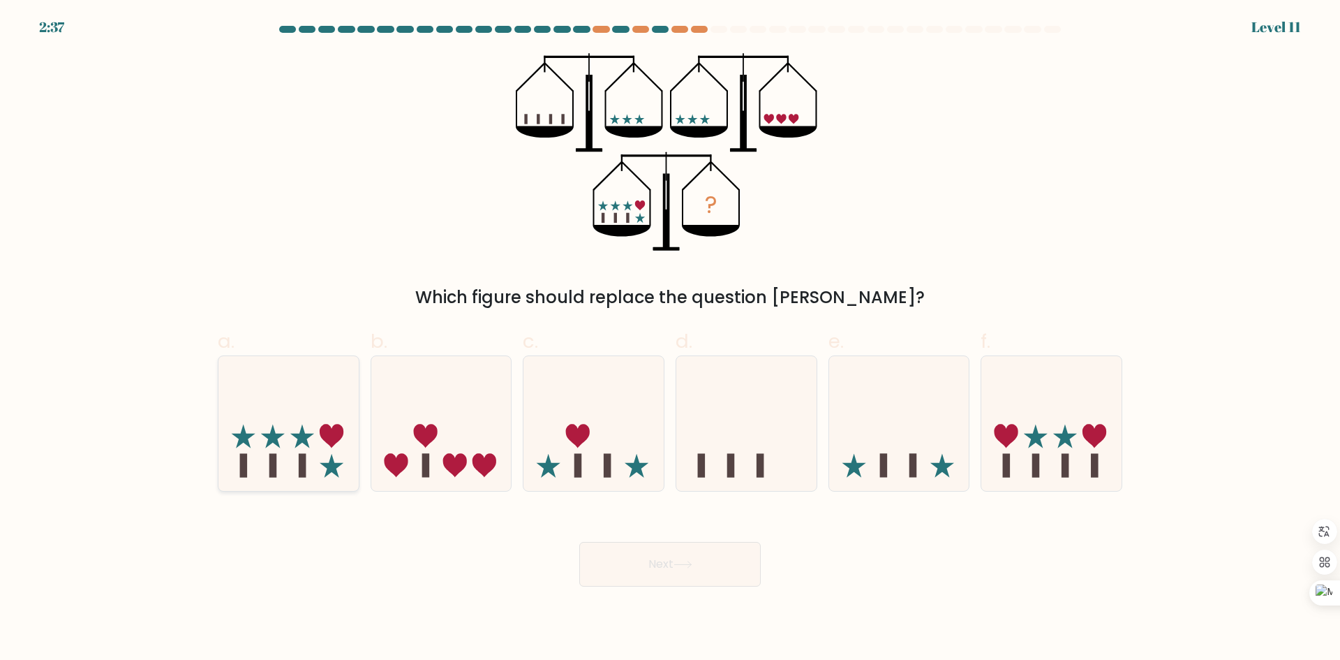
click at [274, 452] on icon at bounding box center [289, 423] width 140 height 116
click at [670, 339] on input "a." at bounding box center [670, 334] width 1 height 9
radio input "true"
click at [691, 568] on button "Next" at bounding box center [670, 564] width 182 height 45
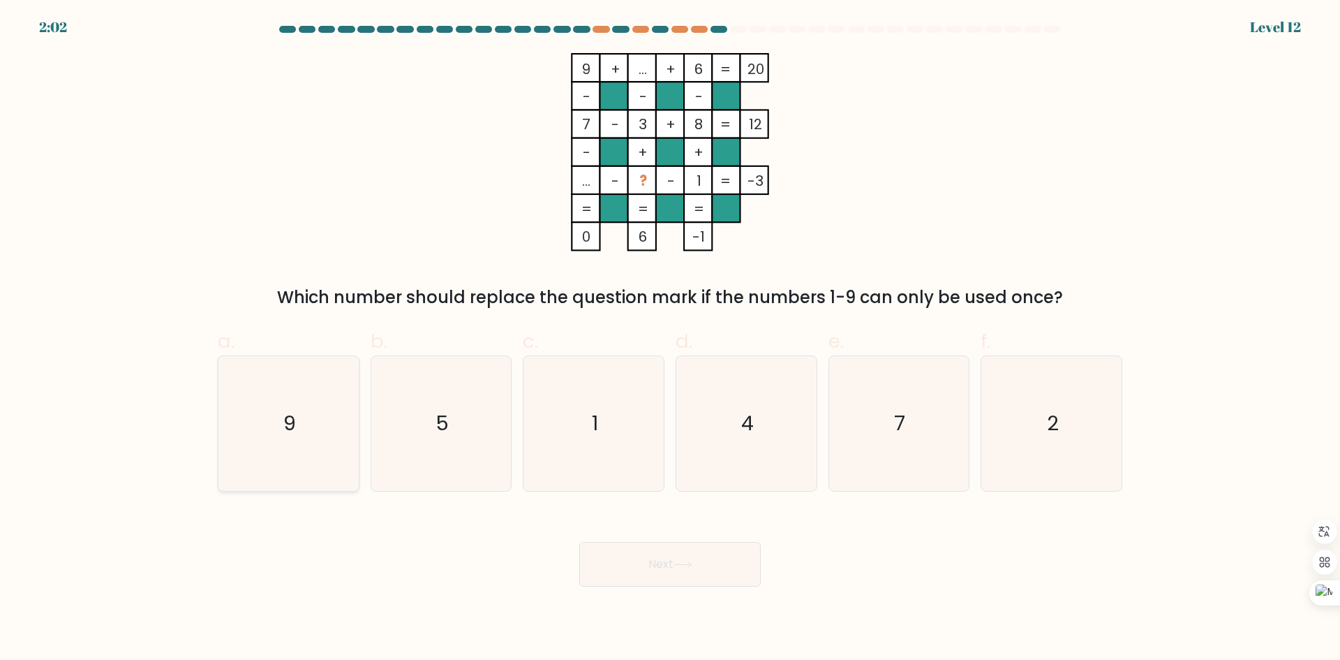
drag, startPoint x: 289, startPoint y: 423, endPoint x: 584, endPoint y: 518, distance: 309.5
click at [290, 423] on text "9" at bounding box center [289, 423] width 13 height 28
click at [670, 339] on input "a. 9" at bounding box center [670, 334] width 1 height 9
radio input "true"
click at [690, 558] on button "Next" at bounding box center [670, 564] width 182 height 45
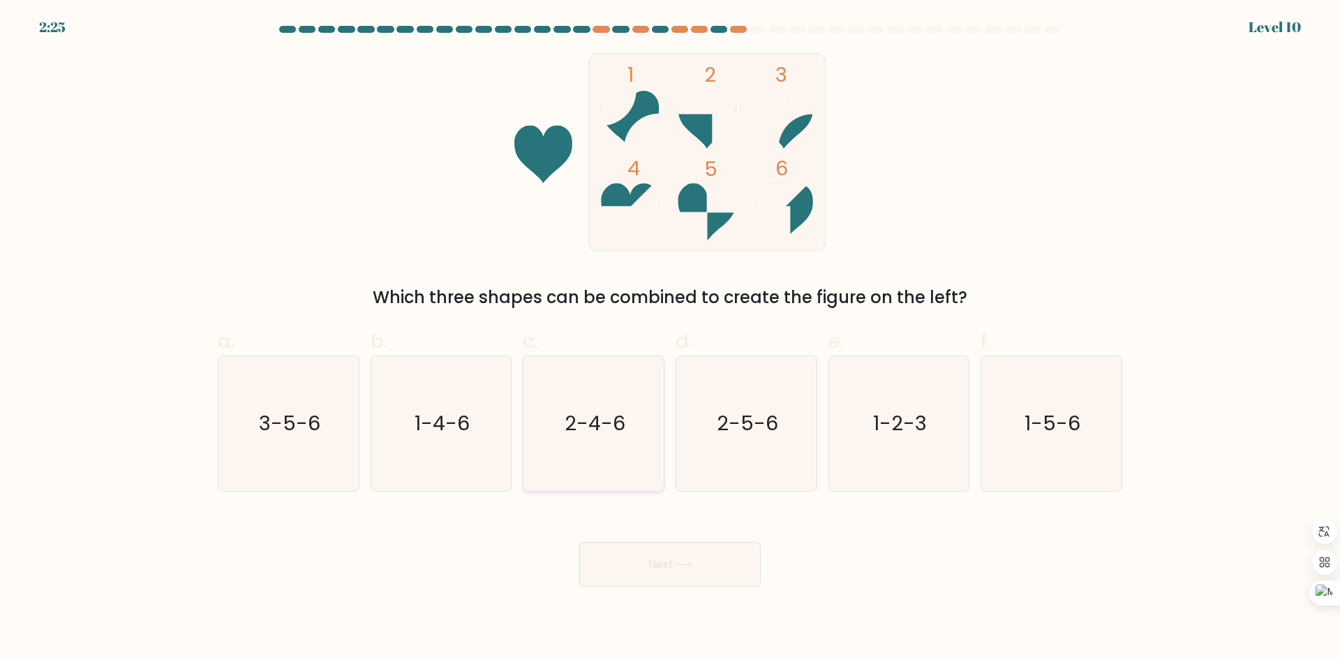
click at [582, 460] on icon "2-4-6" at bounding box center [593, 423] width 135 height 135
click at [670, 339] on input "c. 2-4-6" at bounding box center [670, 334] width 1 height 9
radio input "true"
click at [690, 568] on button "Next" at bounding box center [670, 564] width 182 height 45
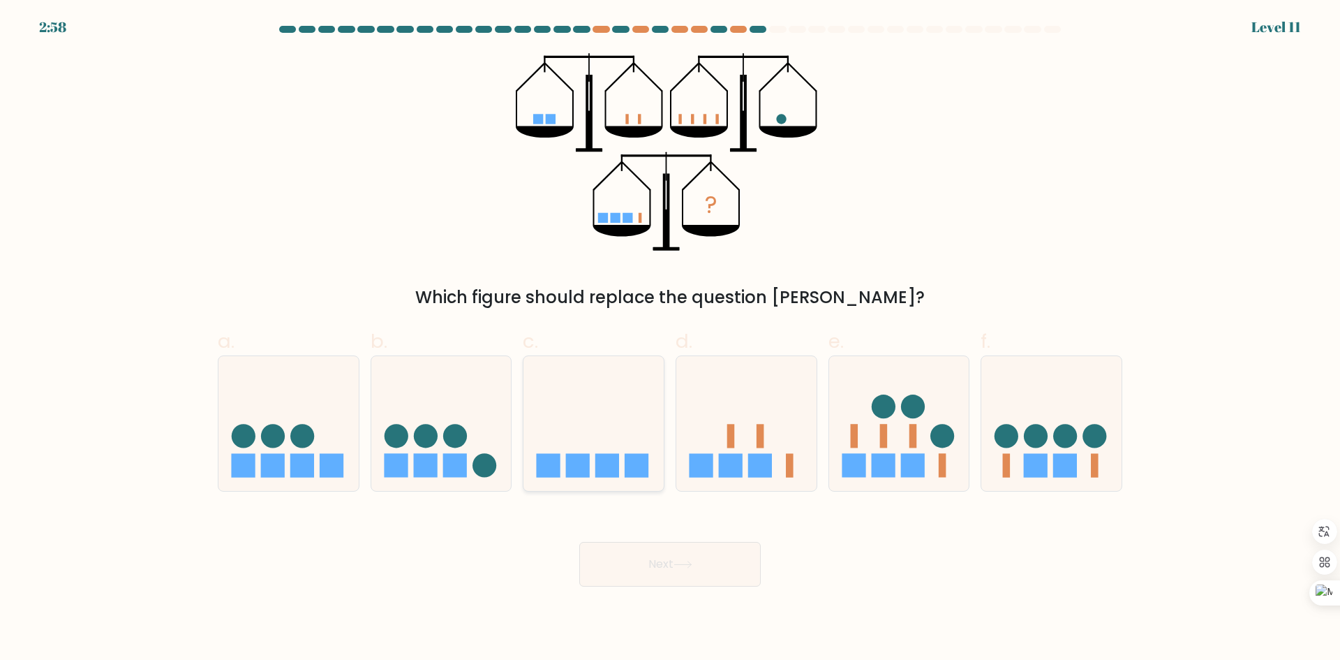
click at [569, 464] on rect at bounding box center [578, 466] width 24 height 24
click at [670, 339] on input "c." at bounding box center [670, 334] width 1 height 9
radio input "true"
click at [690, 568] on icon at bounding box center [683, 565] width 19 height 8
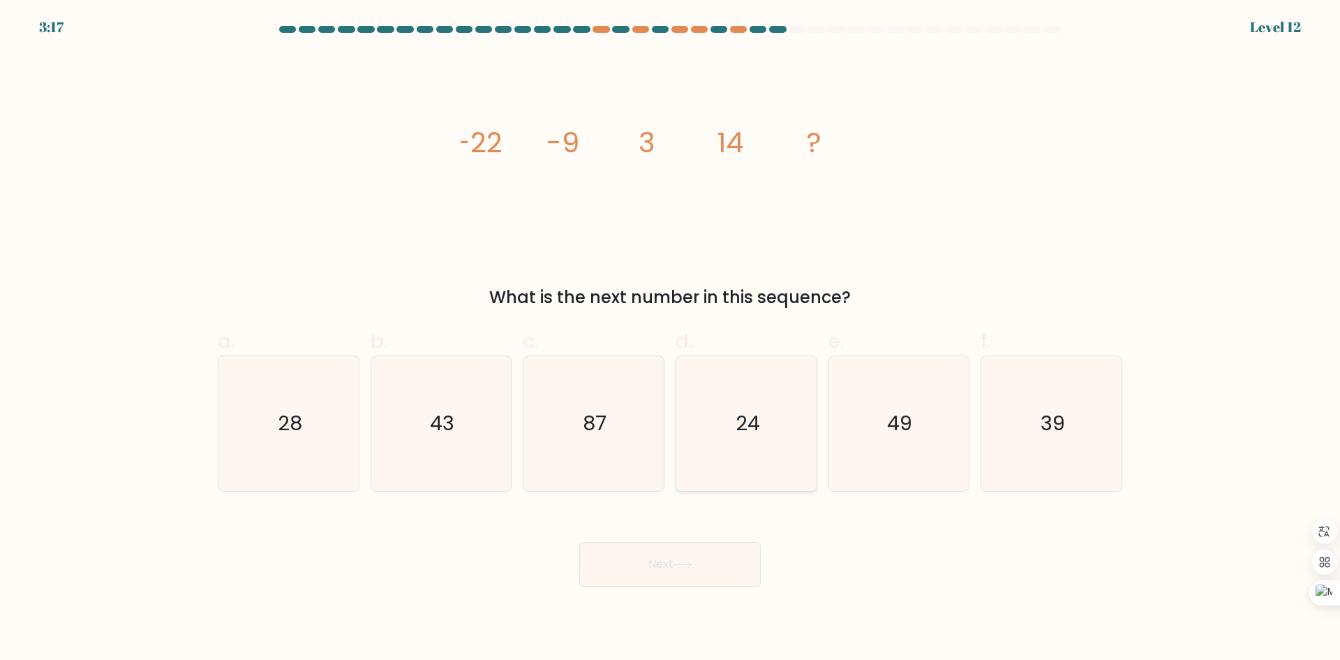
click at [695, 438] on icon "24" at bounding box center [746, 423] width 135 height 135
click at [671, 339] on input "d. 24" at bounding box center [670, 334] width 1 height 9
radio input "true"
click at [723, 575] on button "Next" at bounding box center [670, 564] width 182 height 45
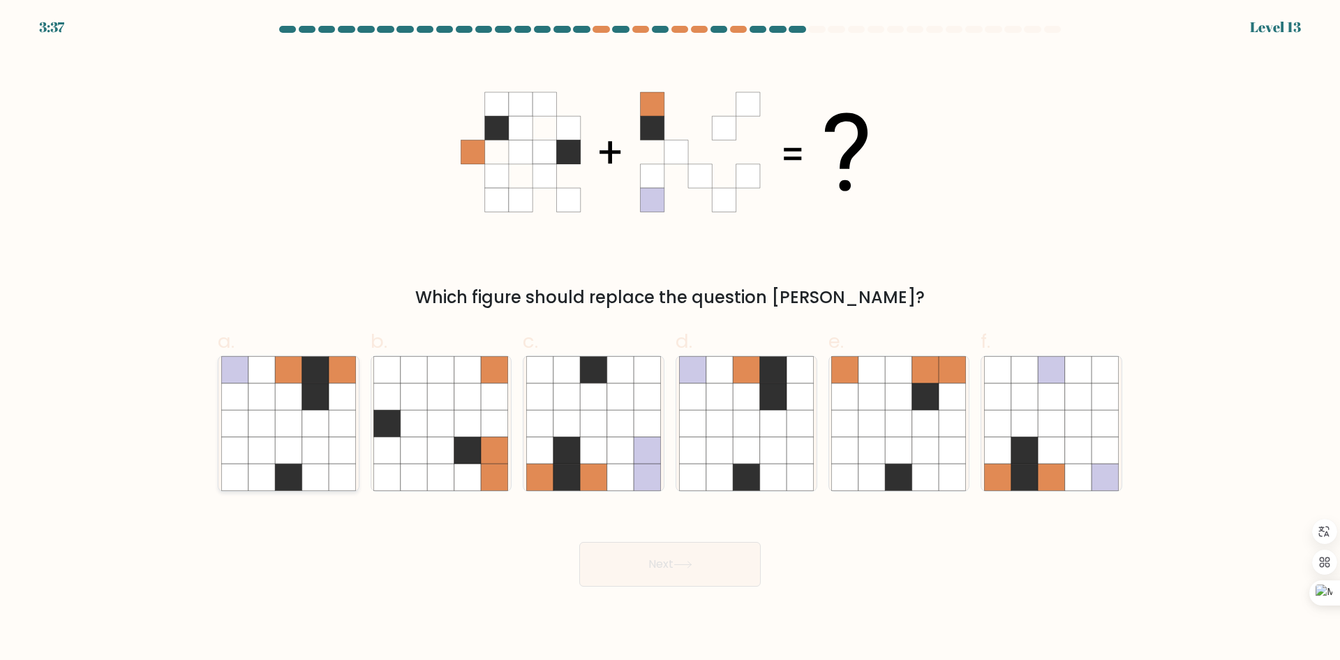
click at [288, 410] on icon at bounding box center [288, 423] width 27 height 27
click at [670, 339] on input "a." at bounding box center [670, 334] width 1 height 9
radio input "true"
click at [681, 568] on button "Next" at bounding box center [670, 564] width 182 height 45
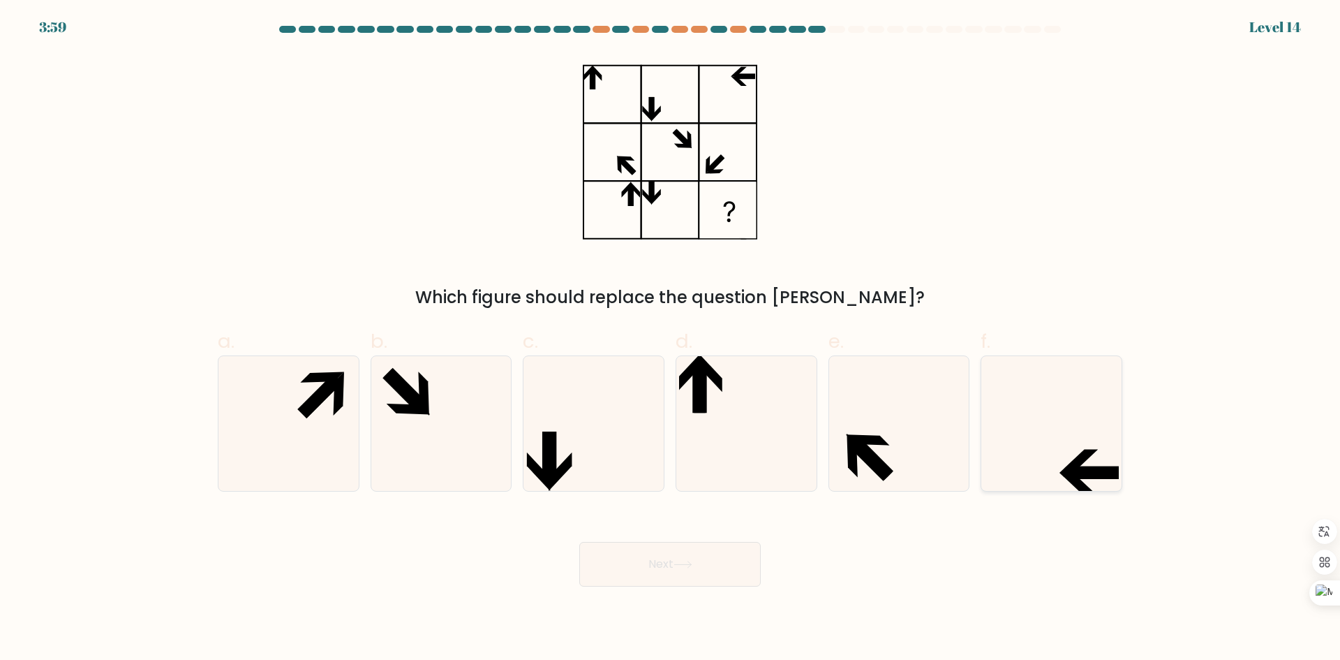
click at [1100, 466] on icon at bounding box center [1094, 472] width 50 height 13
click at [671, 339] on input "f." at bounding box center [670, 334] width 1 height 9
radio input "true"
click at [690, 572] on button "Next" at bounding box center [670, 564] width 182 height 45
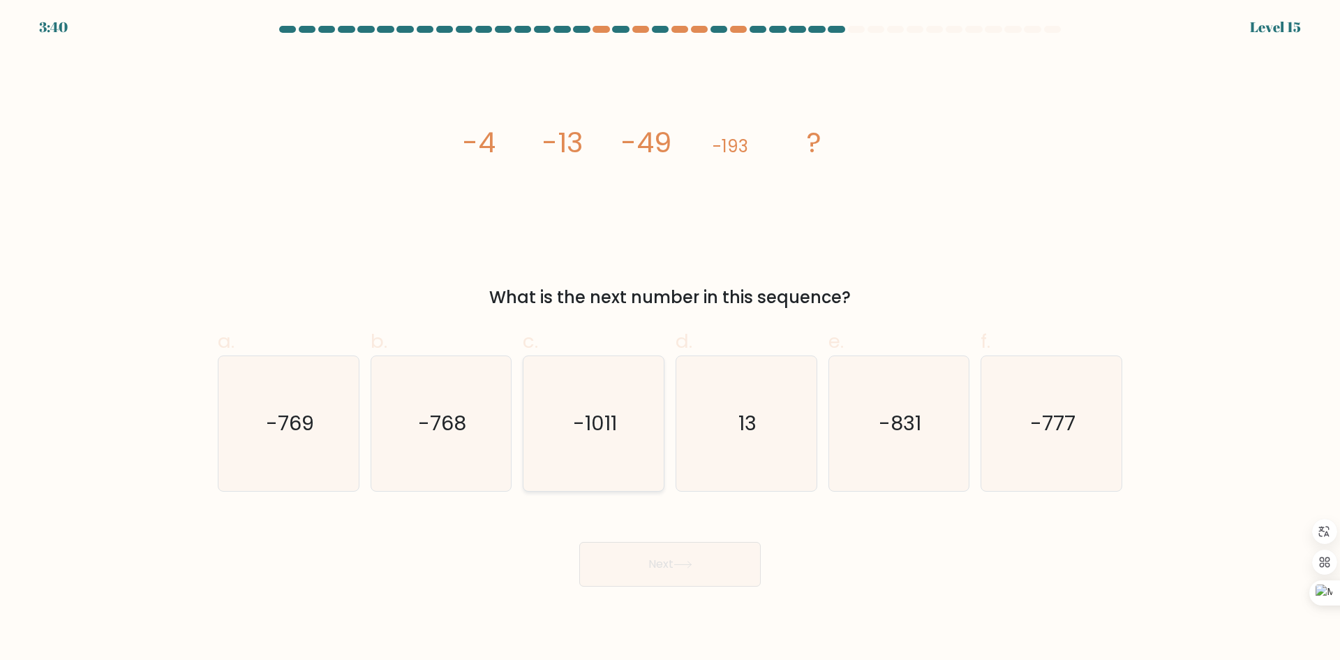
click at [616, 440] on icon "-1011" at bounding box center [593, 423] width 135 height 135
click at [670, 339] on input "c. -1011" at bounding box center [670, 334] width 1 height 9
radio input "true"
click at [699, 563] on button "Next" at bounding box center [670, 564] width 182 height 45
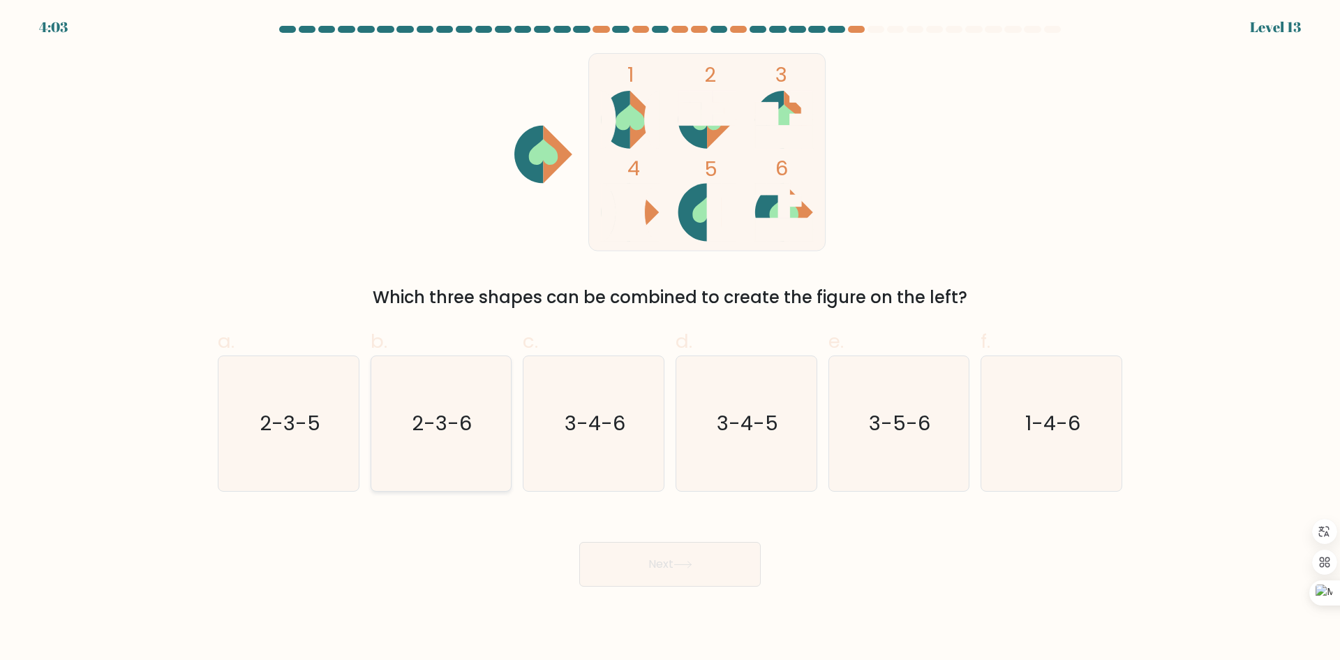
click at [452, 450] on icon "2-3-6" at bounding box center [440, 423] width 135 height 135
click at [670, 339] on input "b. 2-3-6" at bounding box center [670, 334] width 1 height 9
radio input "true"
click at [707, 565] on button "Next" at bounding box center [670, 564] width 182 height 45
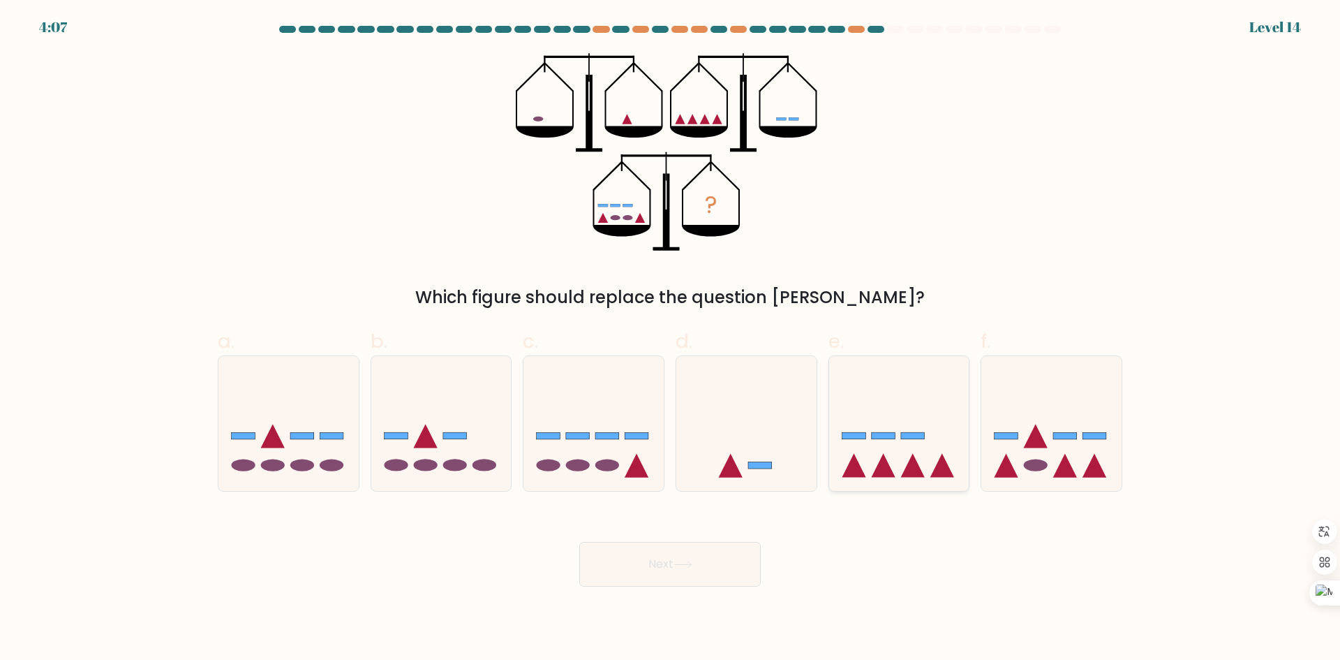
click at [933, 479] on icon at bounding box center [899, 423] width 140 height 116
click at [671, 339] on input "e." at bounding box center [670, 334] width 1 height 9
radio input "true"
click at [708, 572] on button "Next" at bounding box center [670, 564] width 182 height 45
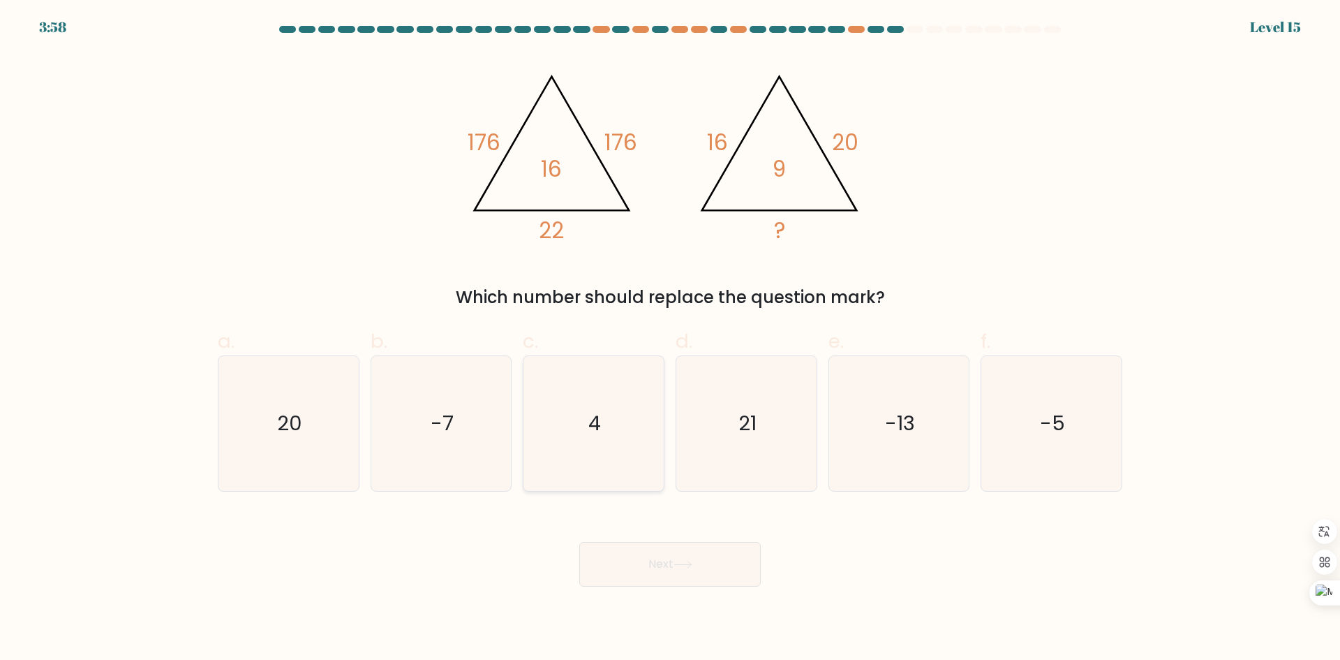
click at [634, 385] on icon "4" at bounding box center [593, 423] width 135 height 135
click at [670, 339] on input "c. 4" at bounding box center [670, 334] width 1 height 9
radio input "true"
click at [654, 562] on button "Next" at bounding box center [670, 564] width 182 height 45
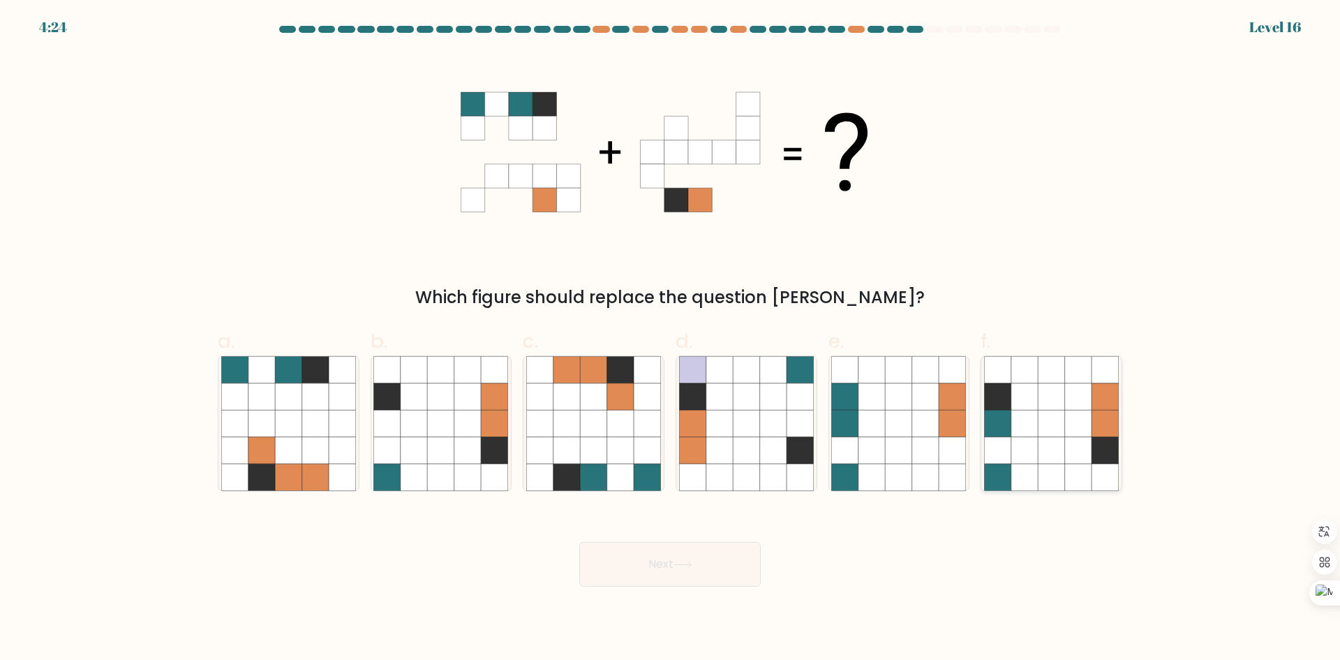
click at [1095, 429] on icon at bounding box center [1105, 423] width 27 height 27
click at [671, 339] on input "f." at bounding box center [670, 334] width 1 height 9
radio input "true"
click at [688, 550] on button "Next" at bounding box center [670, 564] width 182 height 45
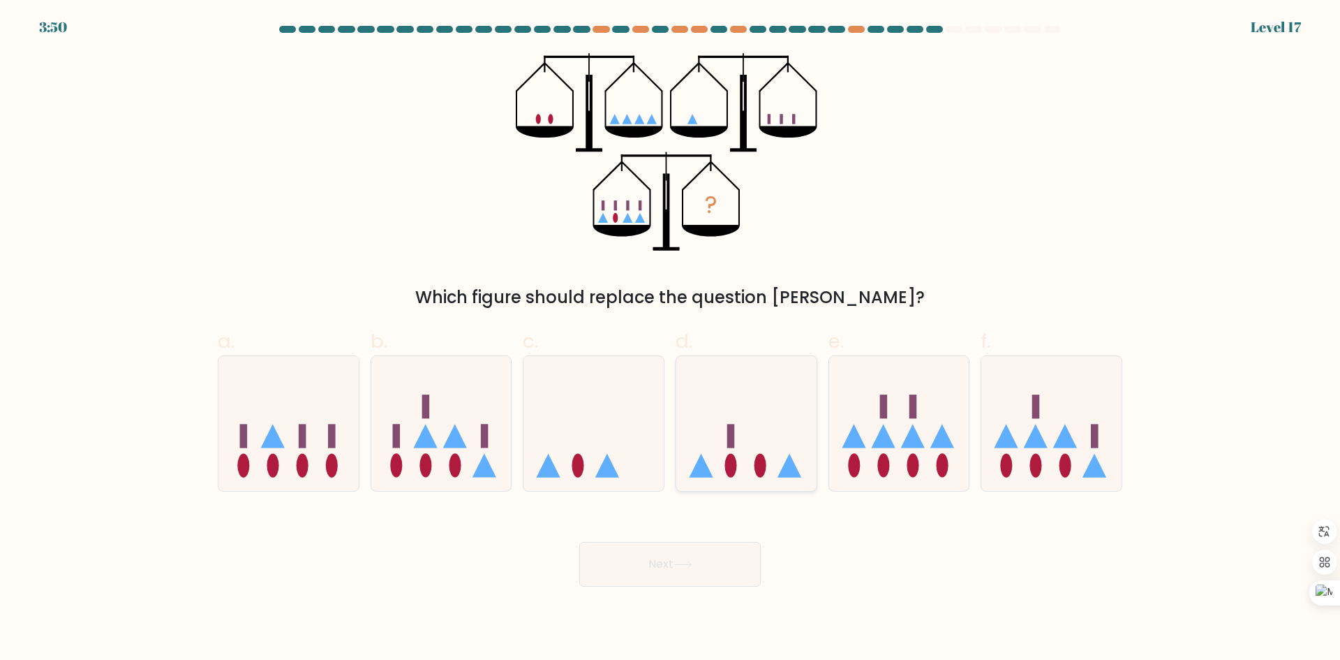
click at [741, 444] on icon at bounding box center [746, 423] width 140 height 116
click at [671, 339] on input "d." at bounding box center [670, 334] width 1 height 9
radio input "true"
click at [700, 551] on button "Next" at bounding box center [670, 564] width 182 height 45
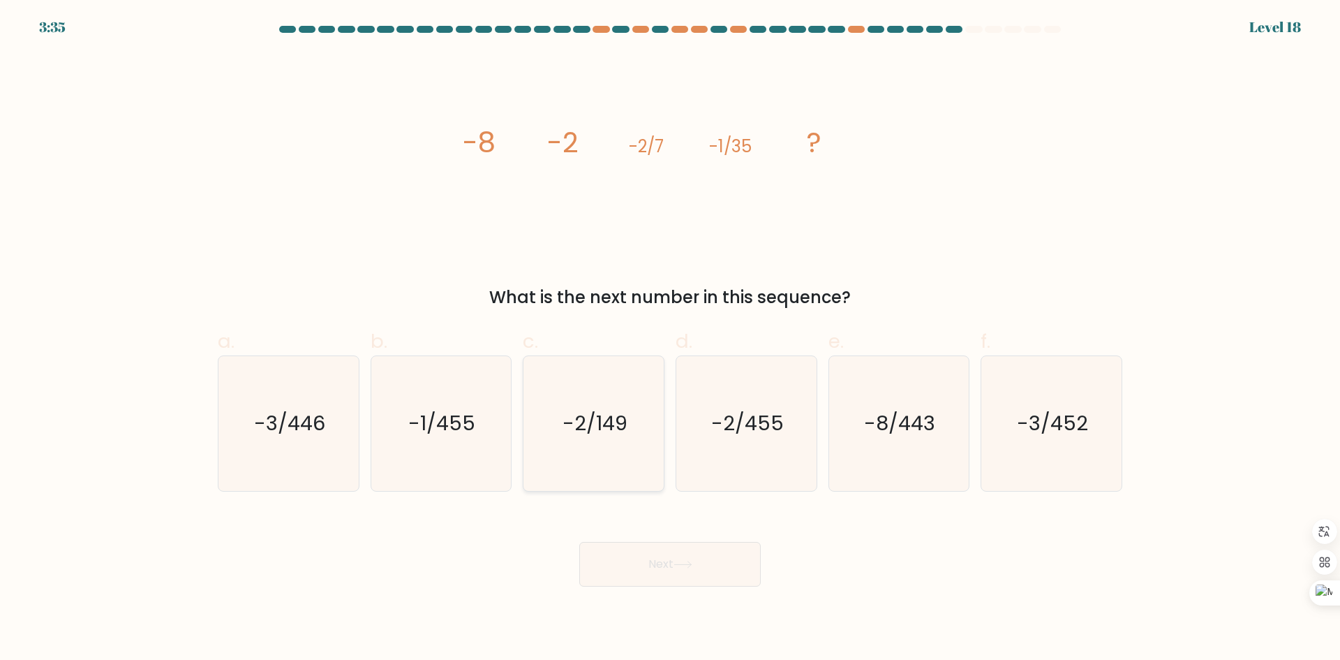
click at [626, 445] on icon "-2/149" at bounding box center [593, 423] width 135 height 135
click at [670, 339] on input "c. -2/149" at bounding box center [670, 334] width 1 height 9
radio input "true"
click at [660, 561] on button "Next" at bounding box center [670, 564] width 182 height 45
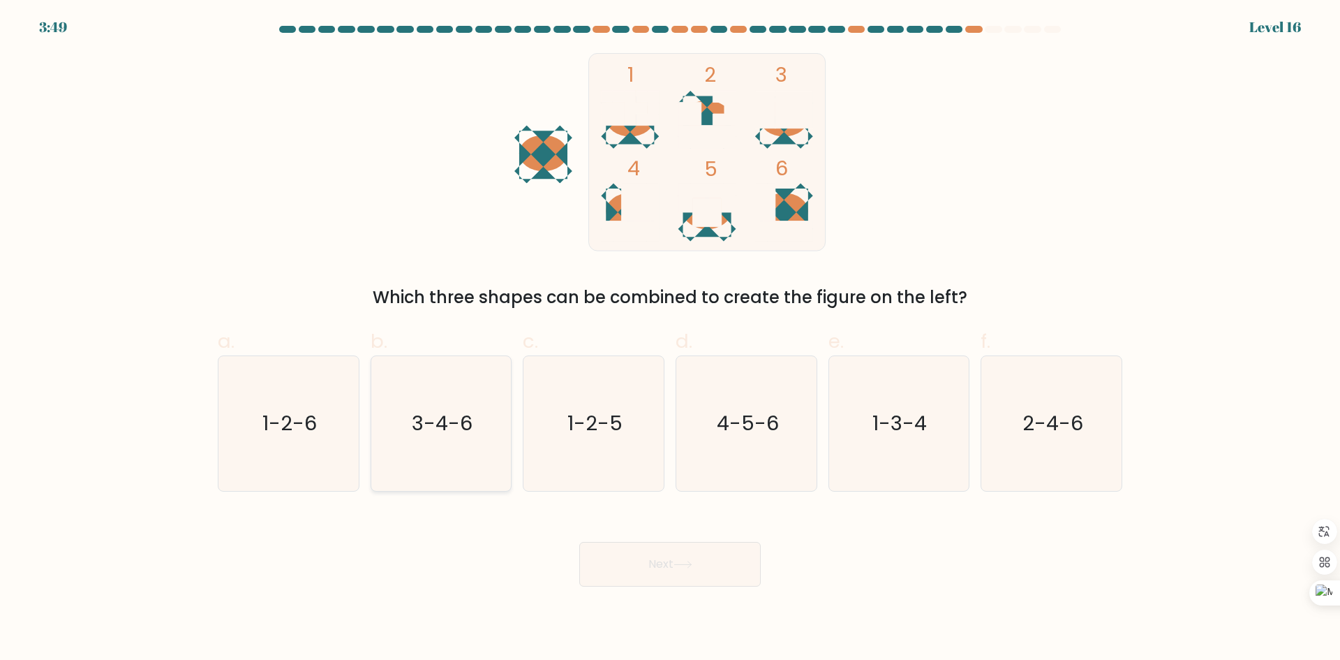
click at [372, 422] on div "3-4-6" at bounding box center [442, 423] width 142 height 136
click at [670, 339] on input "b. 3-4-6" at bounding box center [670, 334] width 1 height 9
radio input "true"
click at [686, 567] on icon at bounding box center [683, 565] width 19 height 8
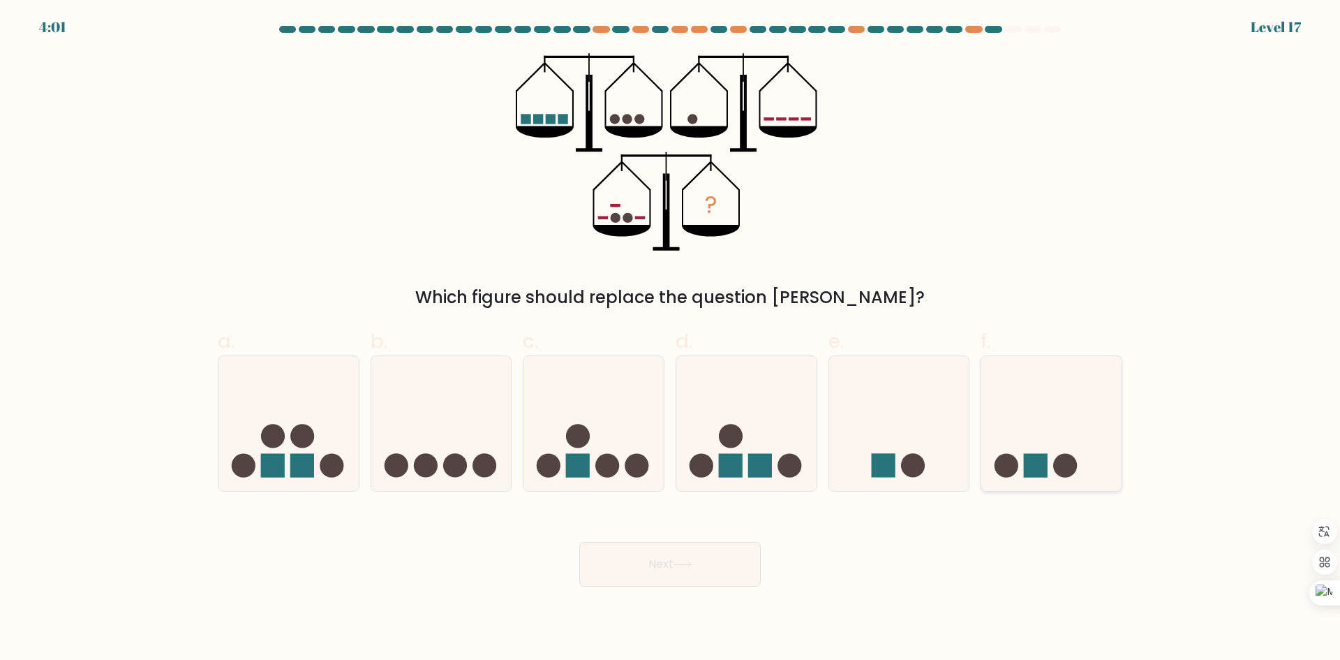
click at [1044, 466] on rect at bounding box center [1036, 466] width 24 height 24
click at [671, 339] on input "f." at bounding box center [670, 334] width 1 height 9
radio input "true"
click at [727, 565] on button "Next" at bounding box center [670, 564] width 182 height 45
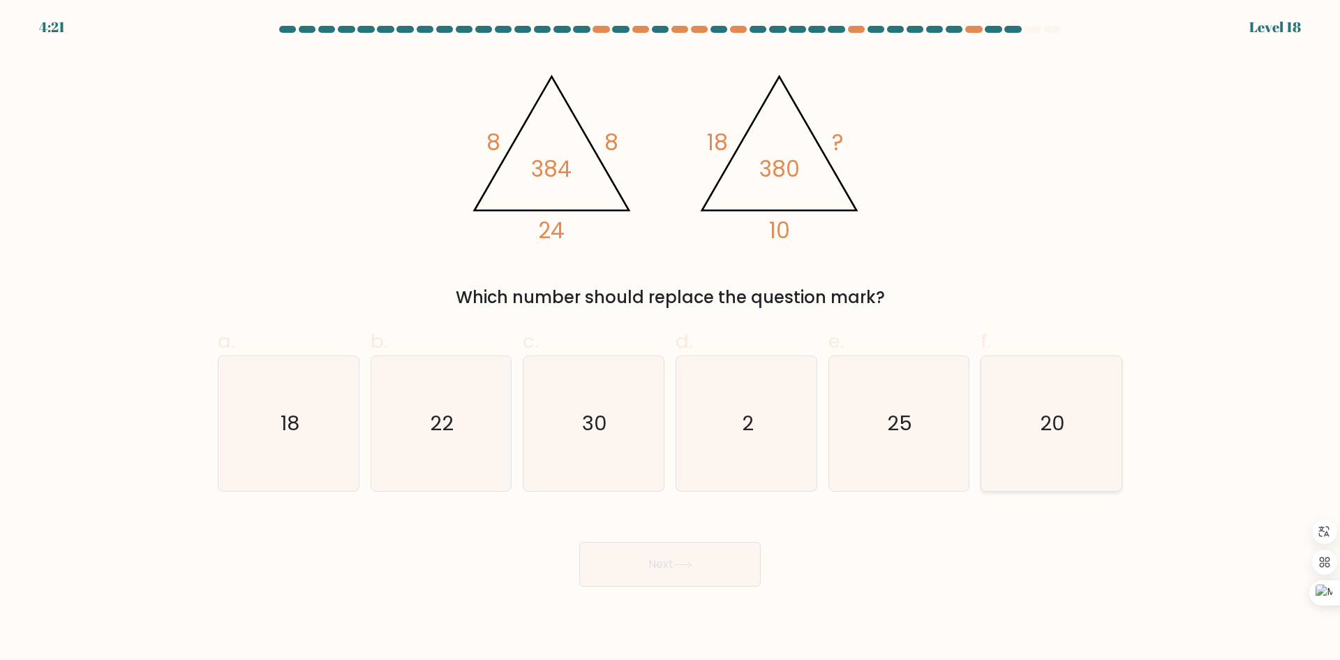
click at [1065, 423] on icon "20" at bounding box center [1051, 423] width 135 height 135
click at [671, 339] on input "f. 20" at bounding box center [670, 334] width 1 height 9
radio input "true"
click at [686, 570] on button "Next" at bounding box center [670, 564] width 182 height 45
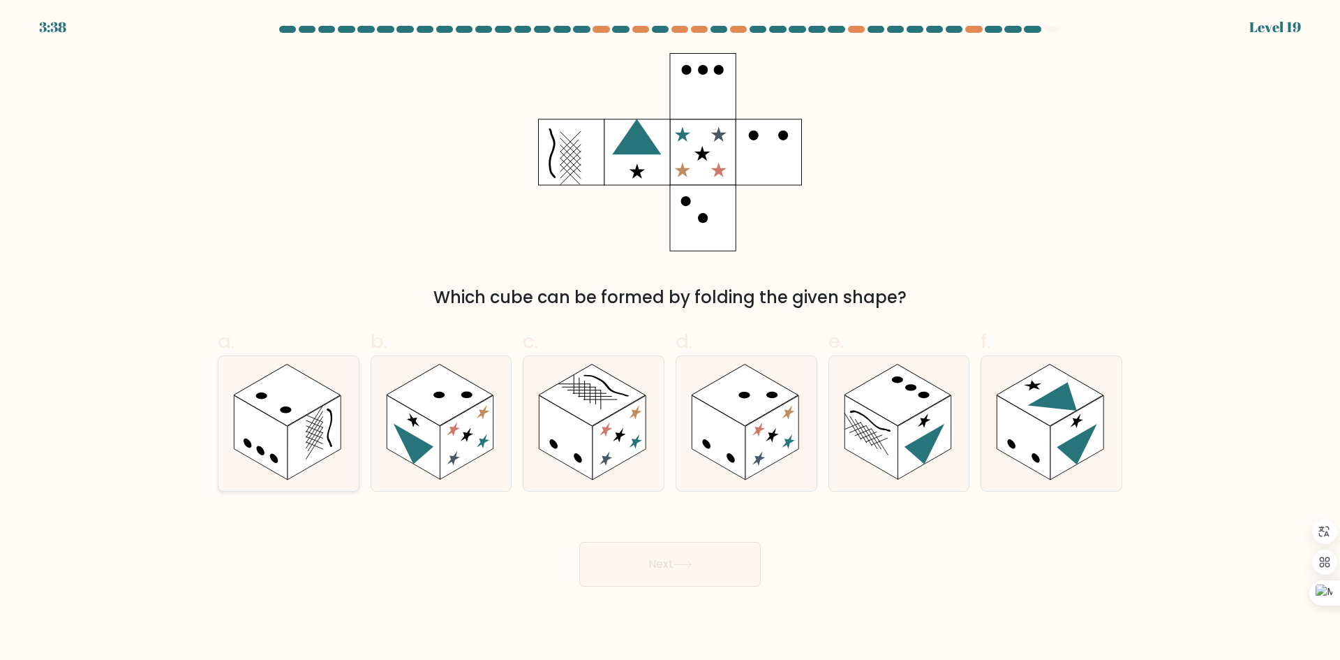
click at [311, 406] on rect at bounding box center [287, 394] width 107 height 61
click at [670, 339] on input "a." at bounding box center [670, 334] width 1 height 9
radio input "true"
click at [670, 557] on button "Next" at bounding box center [670, 564] width 182 height 45
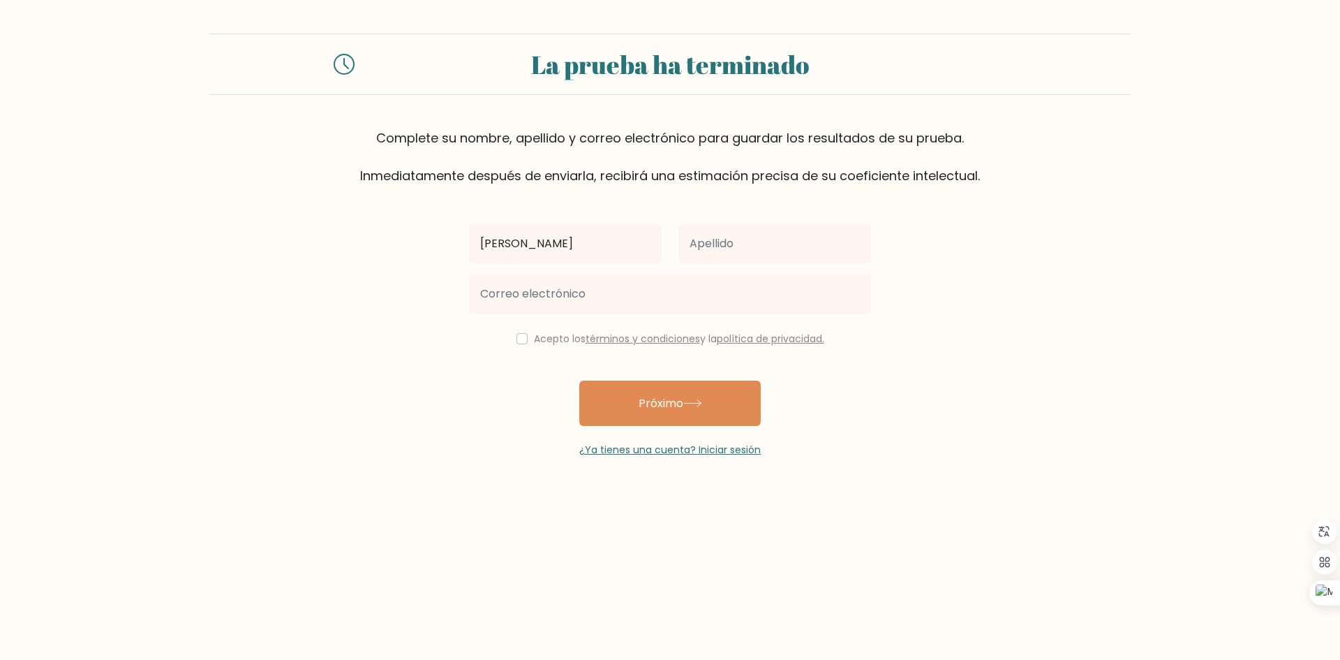
type input "[PERSON_NAME]"
click at [755, 239] on input "text" at bounding box center [775, 243] width 193 height 39
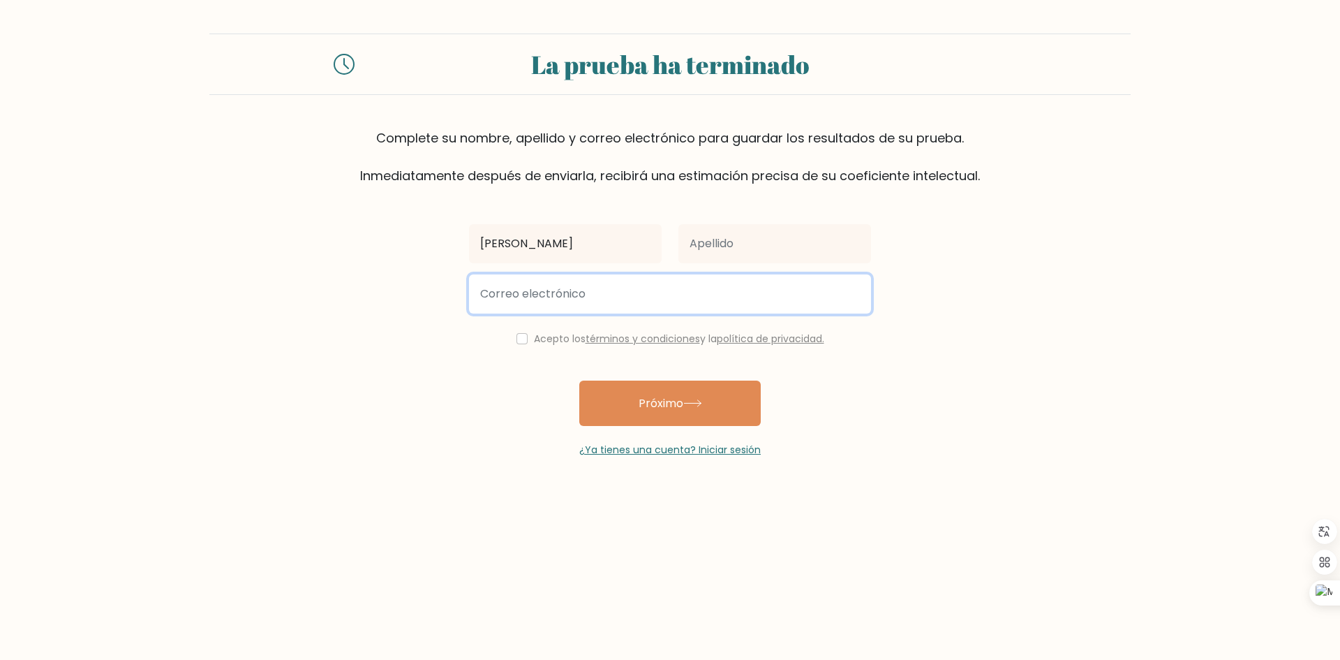
click at [646, 308] on input "email" at bounding box center [670, 293] width 402 height 39
type input "xarlie684@gmail.com"
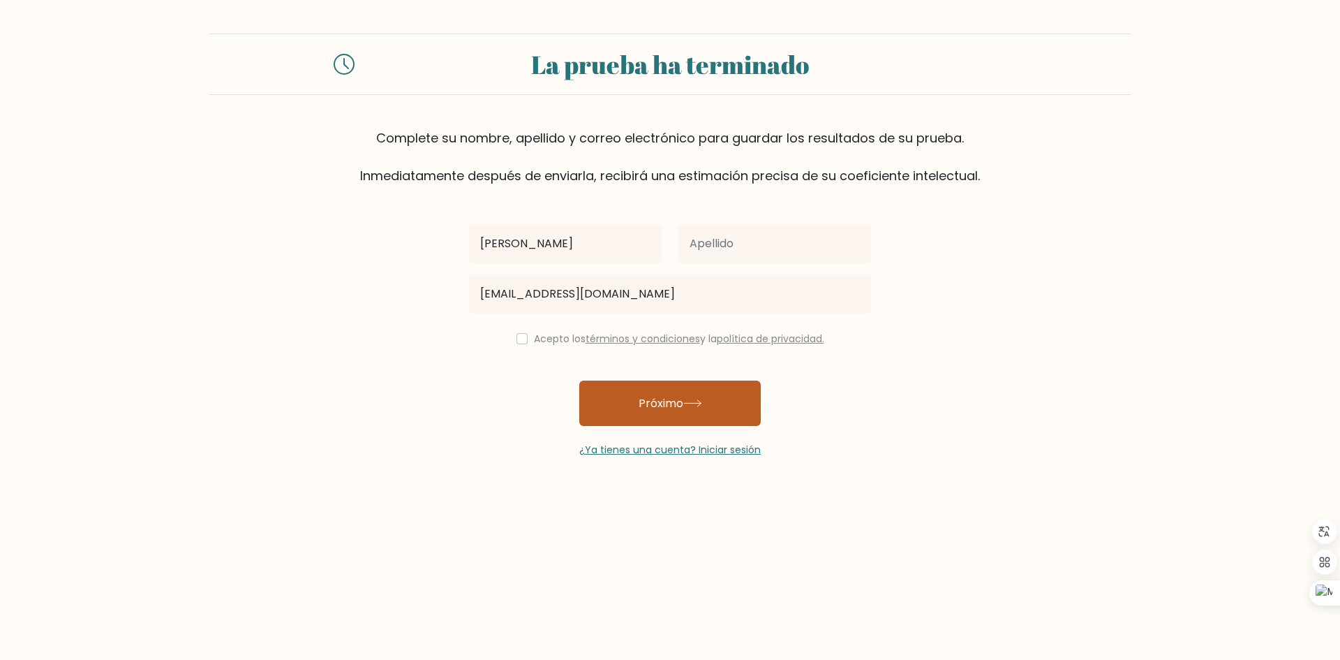
click at [656, 406] on font "Próximo" at bounding box center [661, 403] width 45 height 16
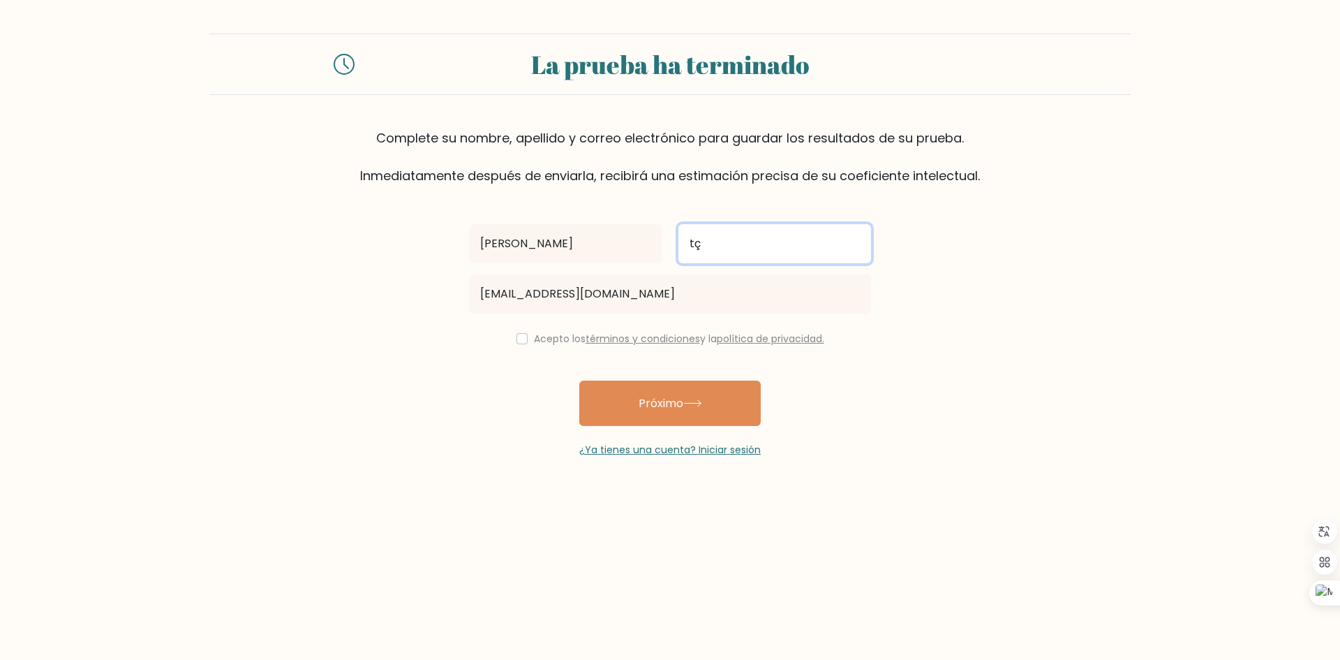
type input "tç"
click at [579, 380] on button "Próximo" at bounding box center [670, 402] width 182 height 45
click at [524, 337] on div "Acepto los términos y condiciones y la política de privacidad." at bounding box center [670, 338] width 419 height 17
click at [517, 345] on div "Acepto los términos y condiciones y la política de privacidad." at bounding box center [670, 338] width 419 height 17
click at [517, 341] on input "checkbox" at bounding box center [522, 338] width 11 height 11
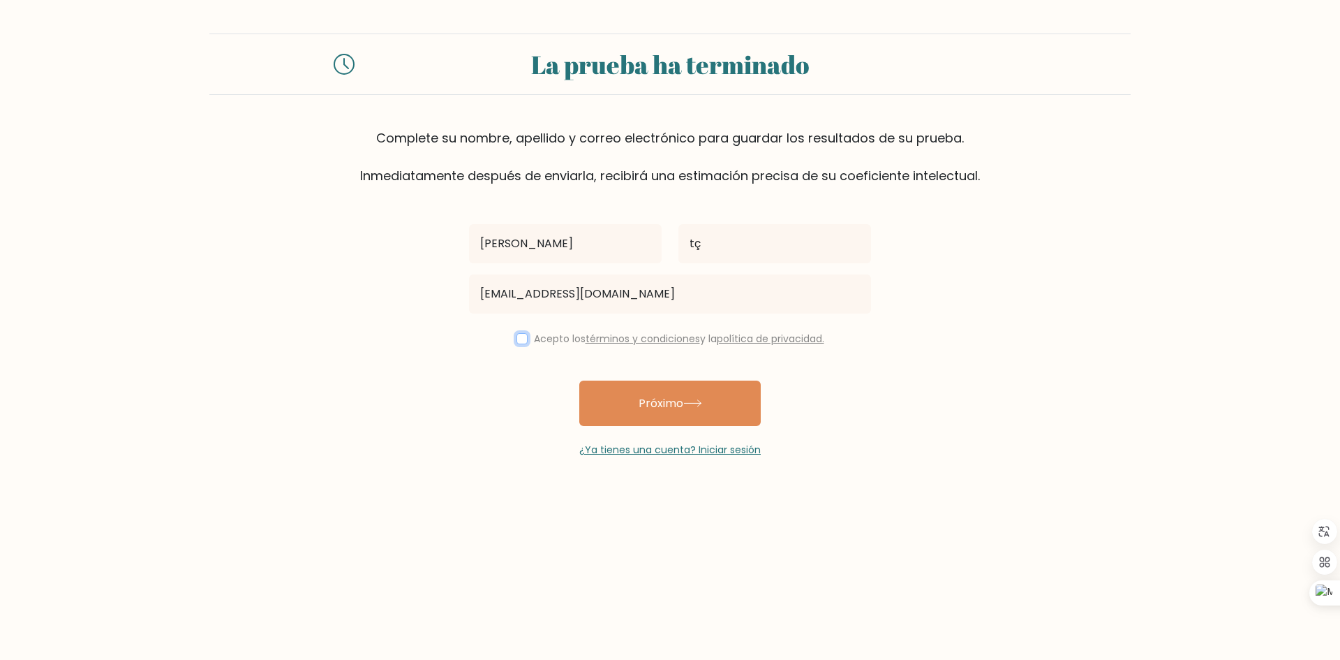
checkbox input "true"
click at [709, 244] on input "tç" at bounding box center [775, 243] width 193 height 39
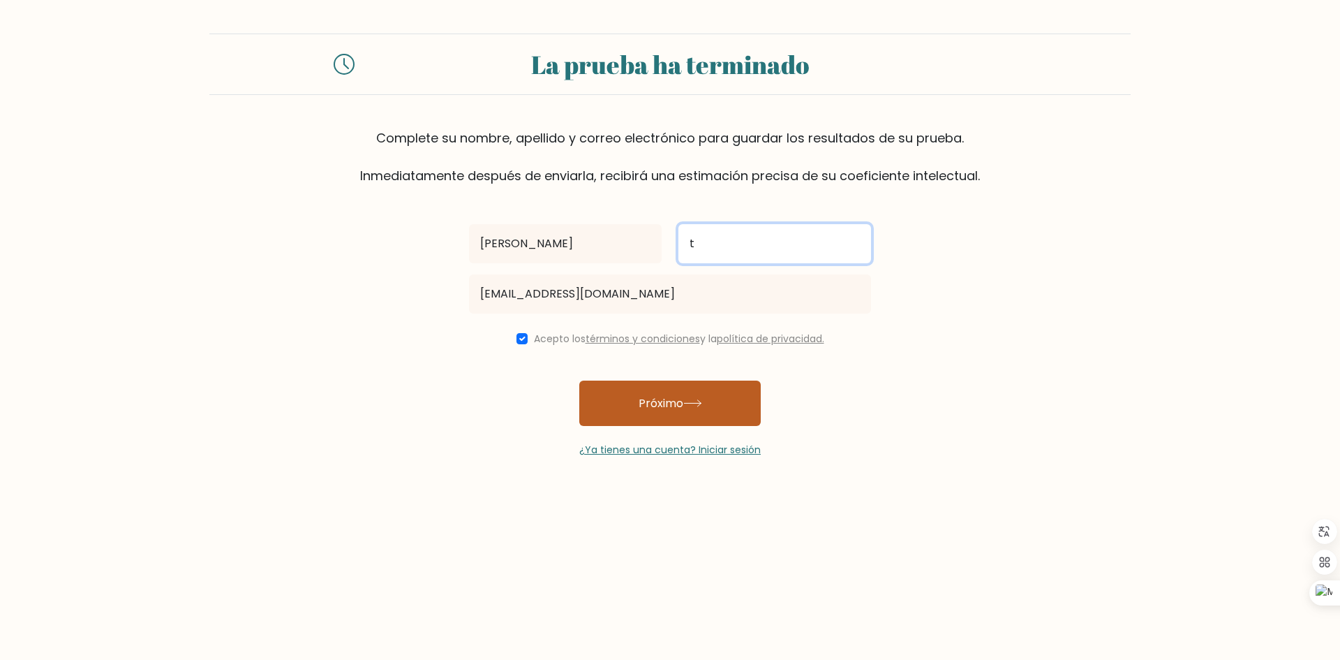
type input "t"
click at [676, 414] on button "Próximo" at bounding box center [670, 402] width 182 height 45
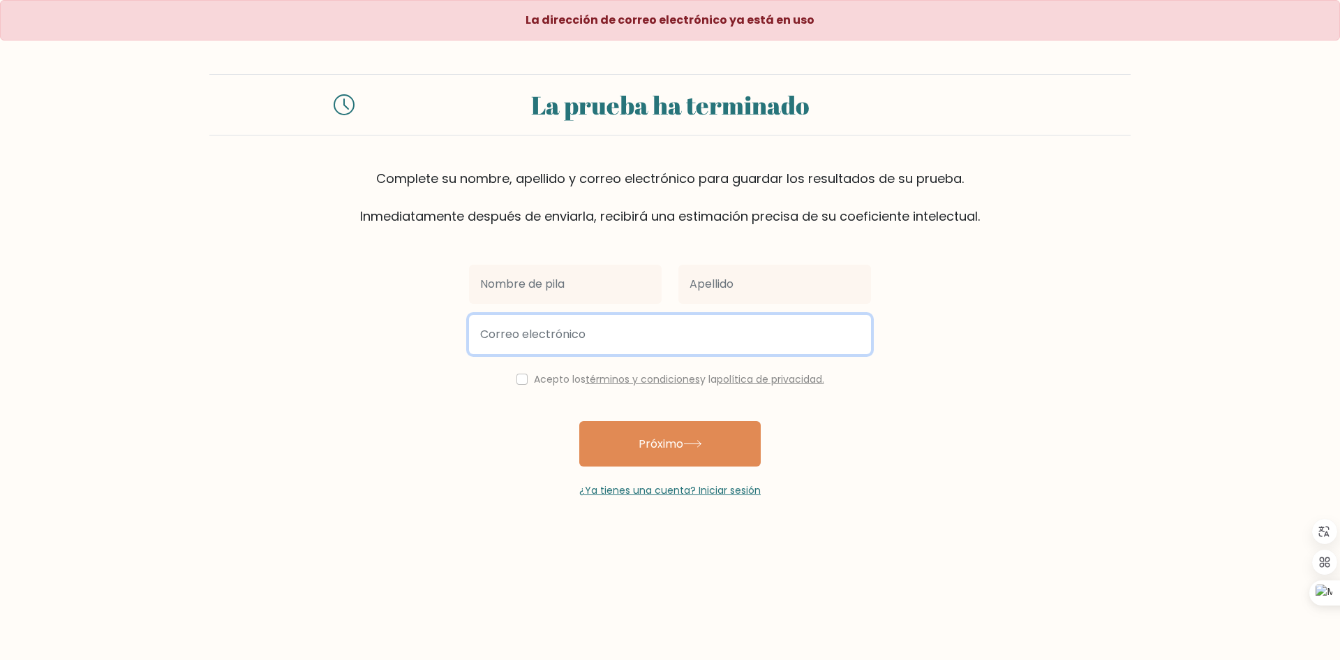
click at [594, 334] on input "email" at bounding box center [670, 334] width 402 height 39
click at [528, 328] on input "xarlie684@gmail.com" at bounding box center [670, 334] width 402 height 39
type input "xarlie974@gmail.com"
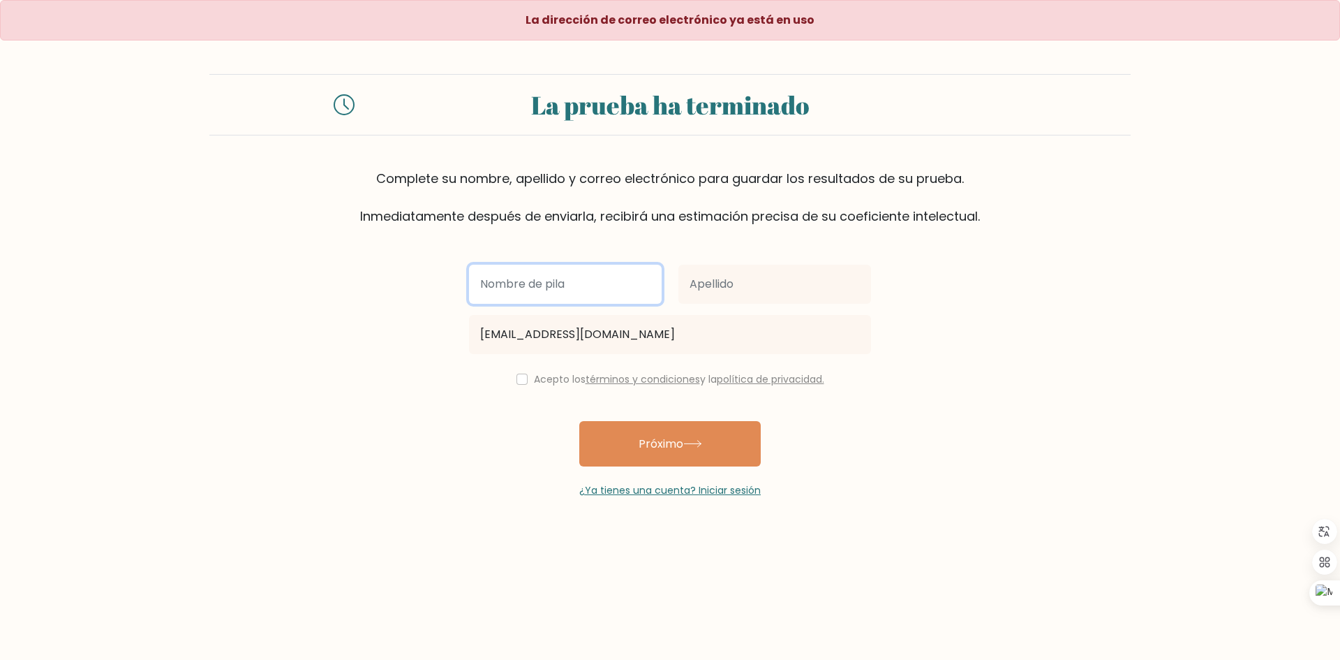
click at [549, 291] on input "text" at bounding box center [565, 284] width 193 height 39
type input "[PERSON_NAME]"
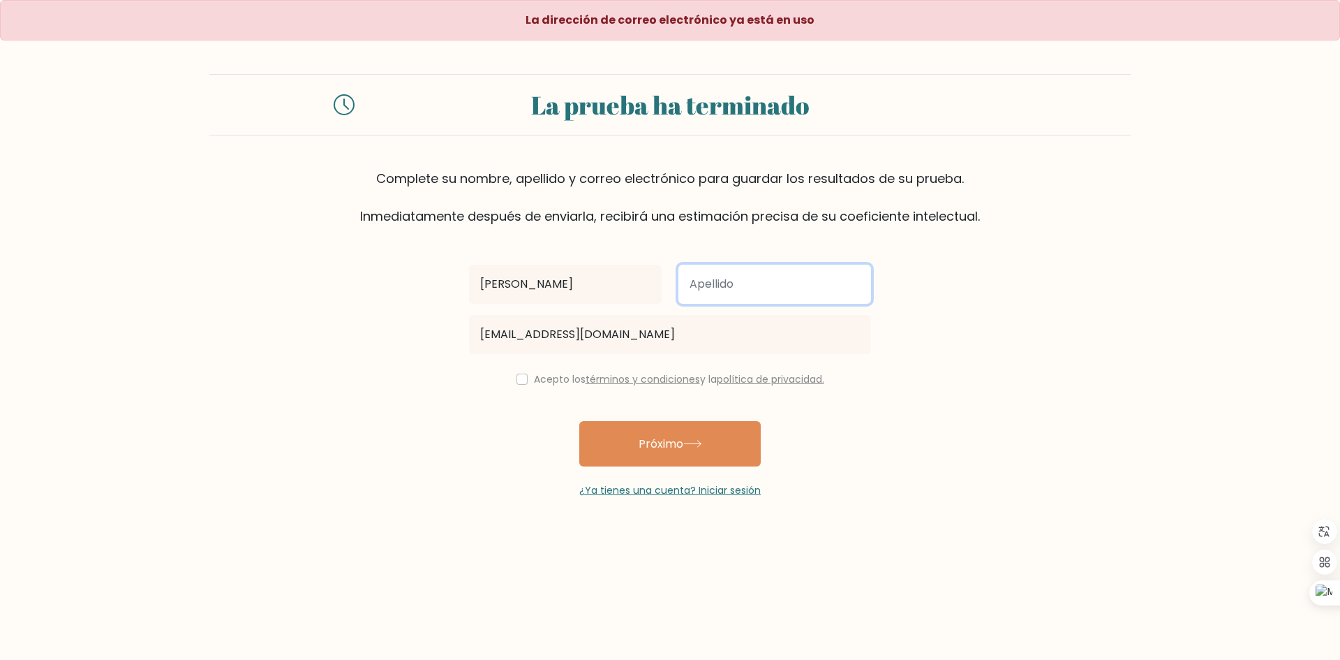
click at [703, 283] on input "text" at bounding box center [775, 284] width 193 height 39
type input "t"
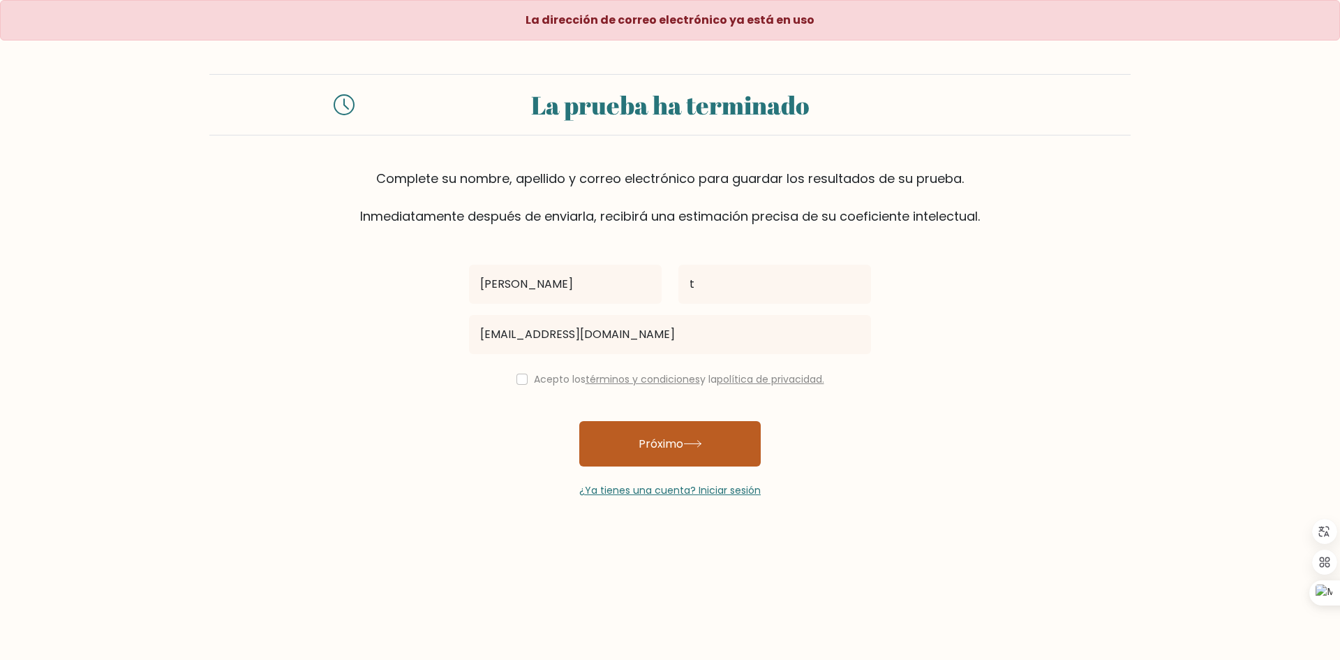
click at [681, 439] on font "Próximo" at bounding box center [661, 444] width 45 height 16
click at [526, 376] on div "Acepto los términos y condiciones y la política de privacidad." at bounding box center [670, 379] width 419 height 17
click at [517, 380] on input "checkbox" at bounding box center [522, 378] width 11 height 11
checkbox input "true"
click at [661, 452] on button "Próximo" at bounding box center [670, 443] width 182 height 45
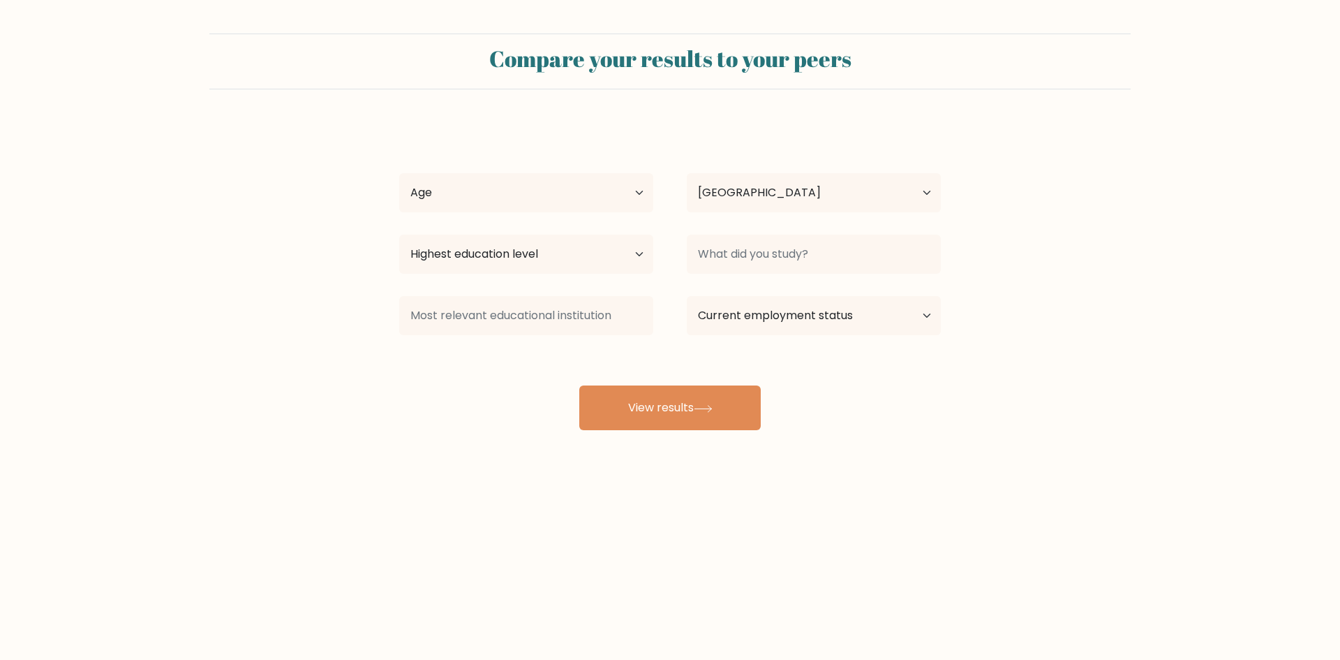
select select "ES"
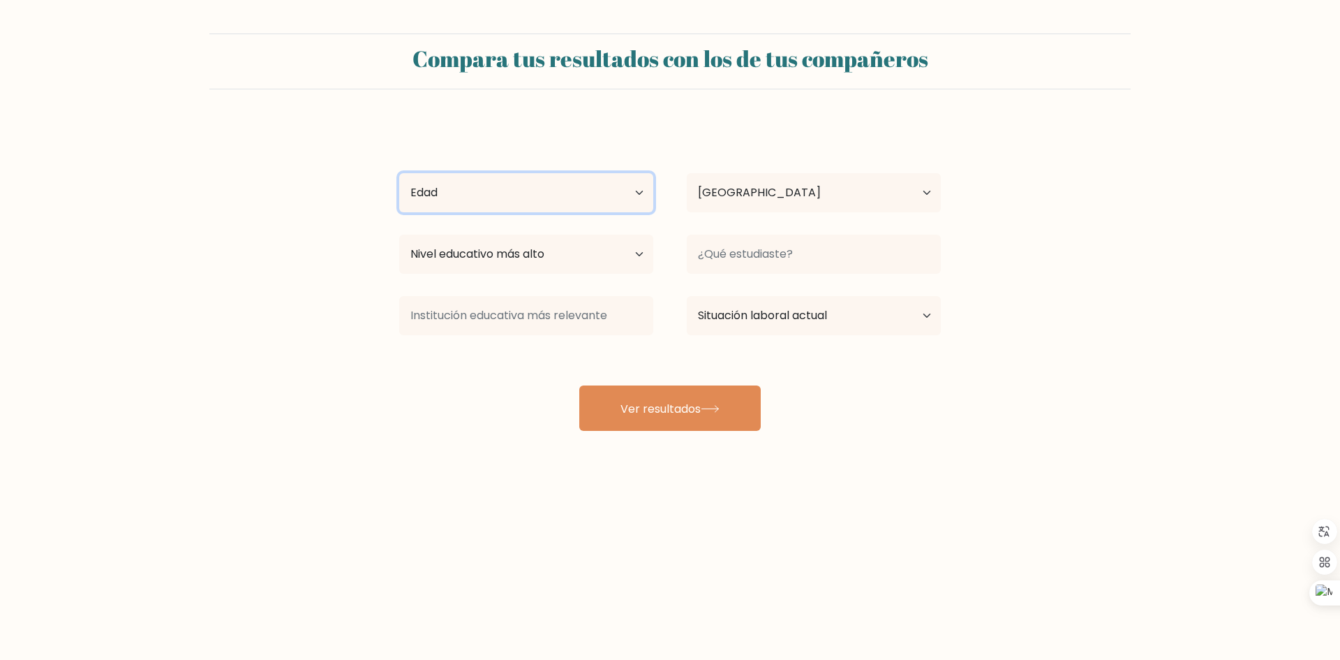
click at [512, 193] on select "Edad menores de 18 años 18-24 años 25-34 años 35-44 años 45-54 años 55-64 años …" at bounding box center [526, 192] width 254 height 39
select select "min_18"
click at [399, 173] on select "Edad menores de 18 años 18-24 años 25-34 años 35-44 años 45-54 años 55-64 años …" at bounding box center [526, 192] width 254 height 39
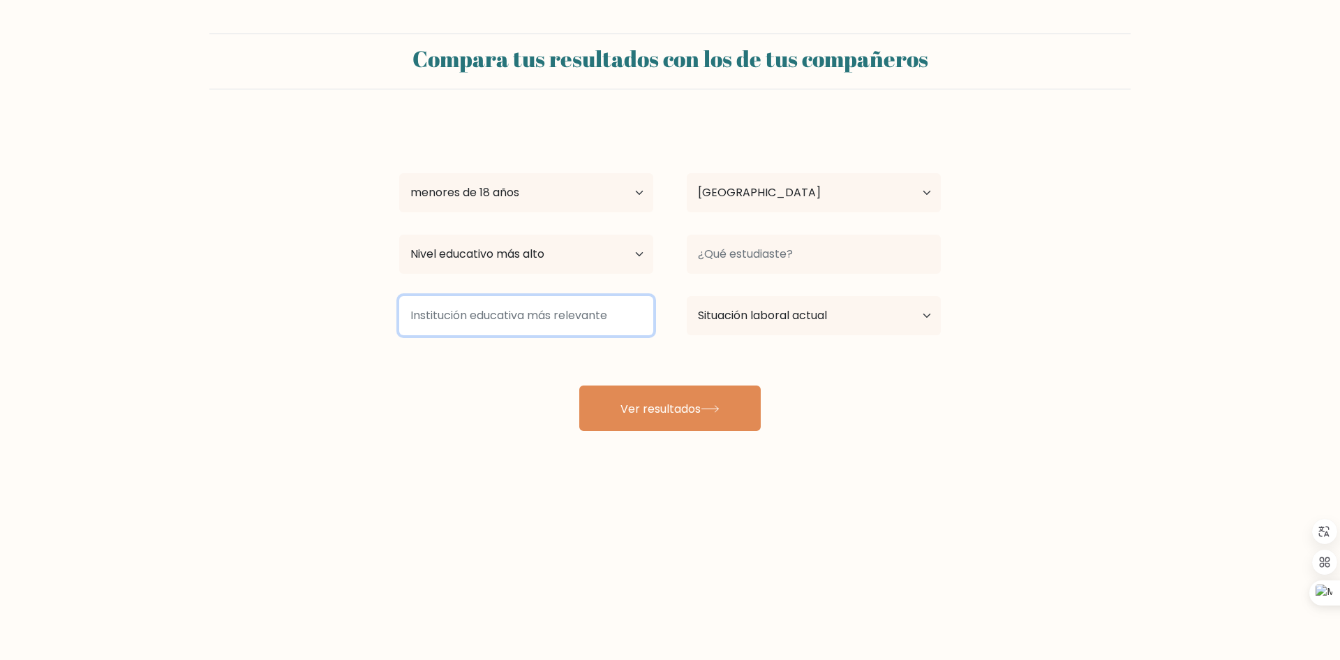
click at [519, 316] on input at bounding box center [526, 315] width 254 height 39
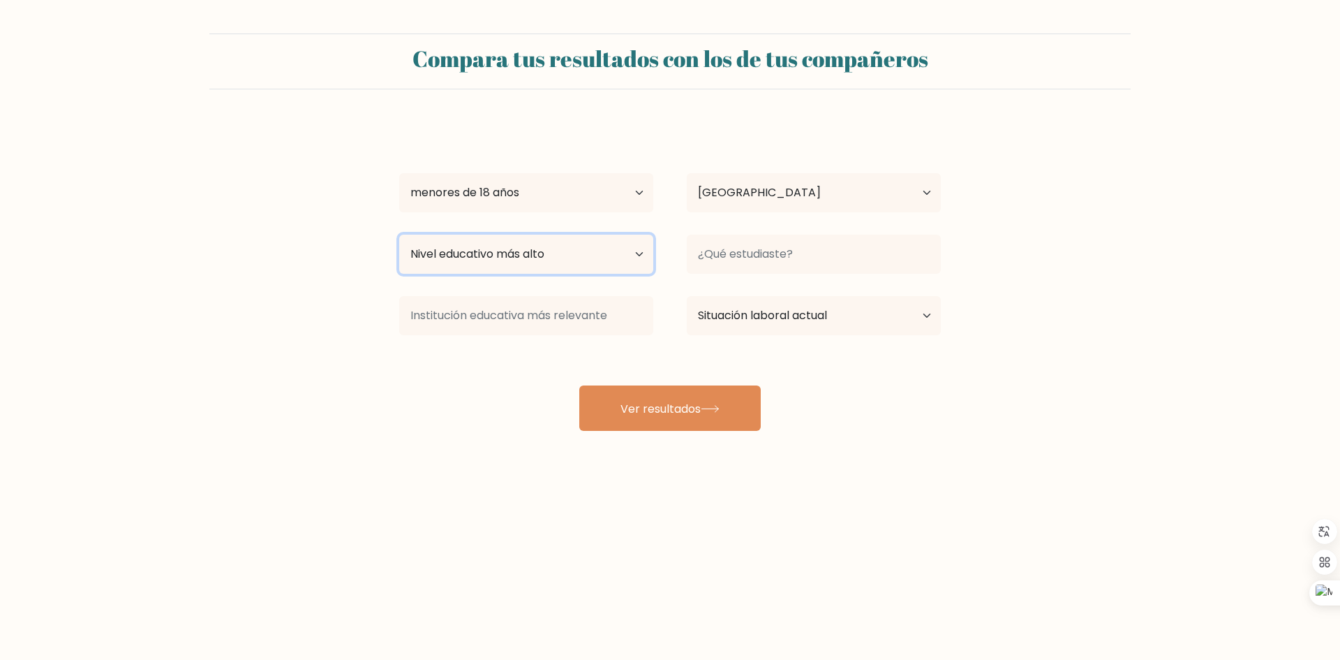
click at [556, 254] on select "Nivel educativo más alto Sin escolarización Primario Secundaria inferior Secund…" at bounding box center [526, 254] width 254 height 39
click at [399, 235] on select "Nivel educativo más alto Sin escolarización Primario Secundaria inferior Secund…" at bounding box center [526, 254] width 254 height 39
click at [524, 255] on select "Nivel educativo más alto Sin escolarización Primario Secundaria inferior Secund…" at bounding box center [526, 254] width 254 height 39
select select "upper_secondary"
click at [399, 235] on select "Nivel educativo más alto Sin escolarización Primario Secundaria inferior Secund…" at bounding box center [526, 254] width 254 height 39
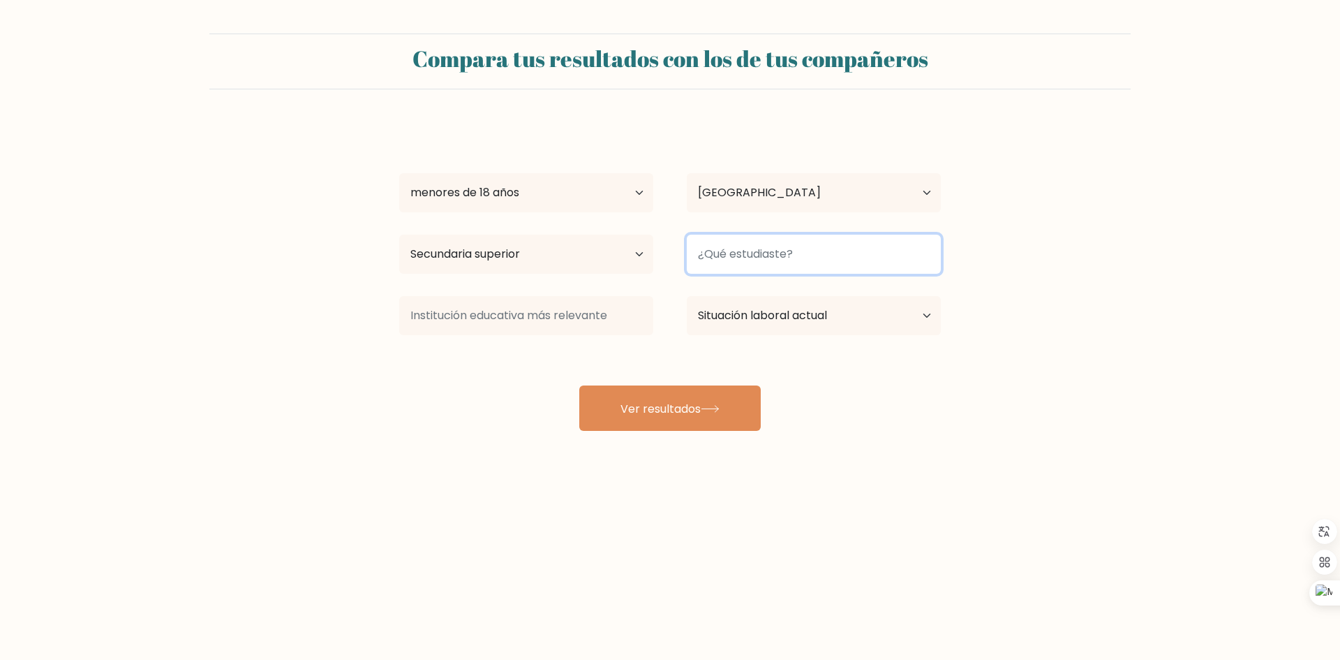
click at [767, 266] on input at bounding box center [814, 254] width 254 height 39
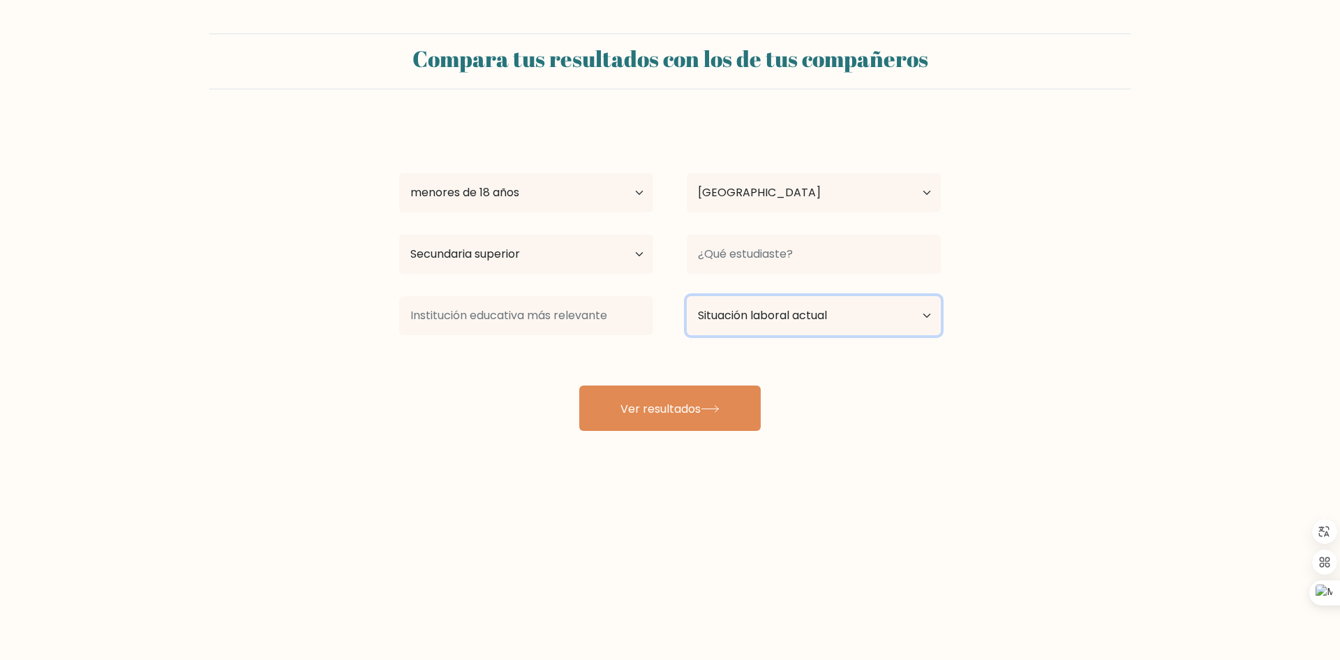
click at [764, 309] on select "Situación laboral actual Empleado Alumno Jubilado Otro/prefiero no responder" at bounding box center [814, 315] width 254 height 39
select select "student"
click at [687, 296] on select "Situación laboral actual Empleado Alumno Jubilado Otro/prefiero no responder" at bounding box center [814, 315] width 254 height 39
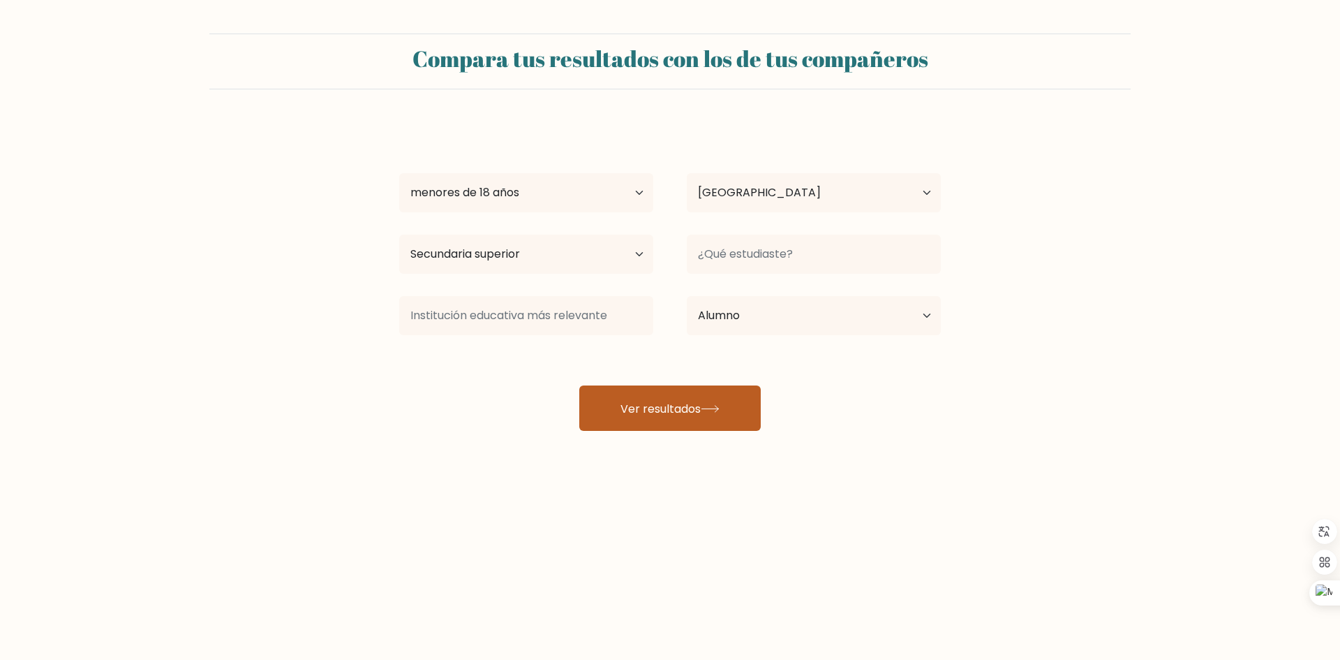
click at [676, 399] on button "Ver resultados" at bounding box center [670, 407] width 182 height 45
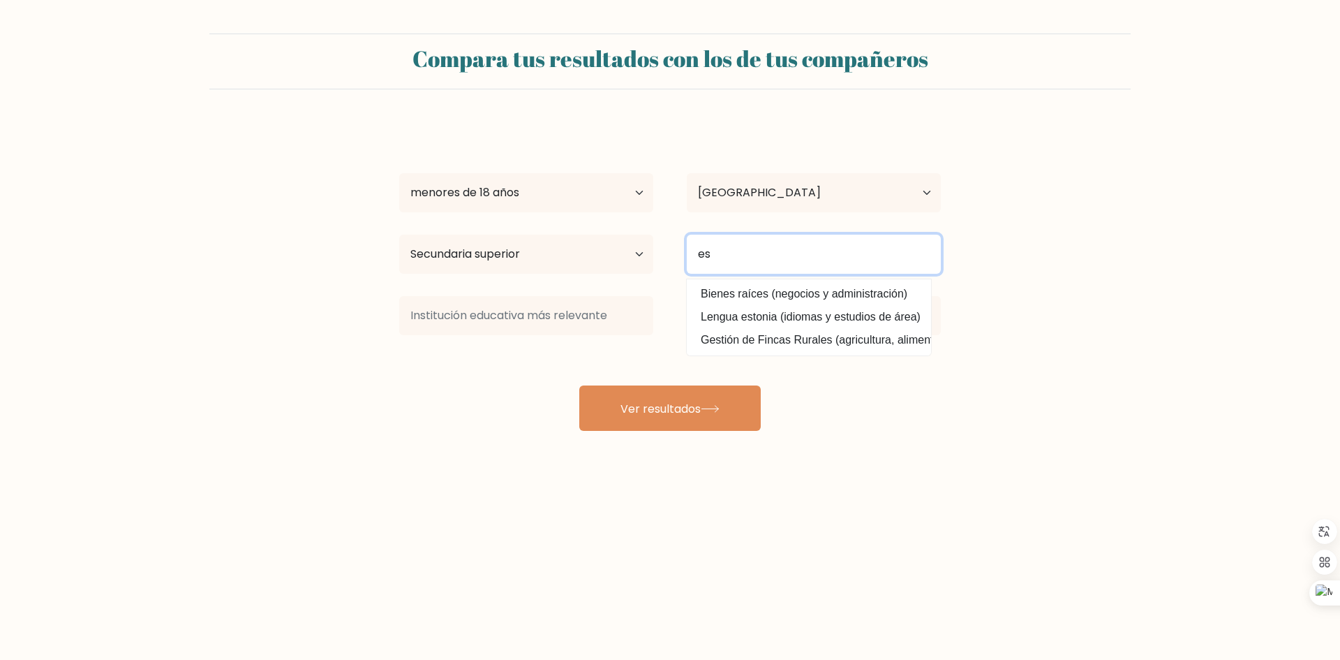
type input "e"
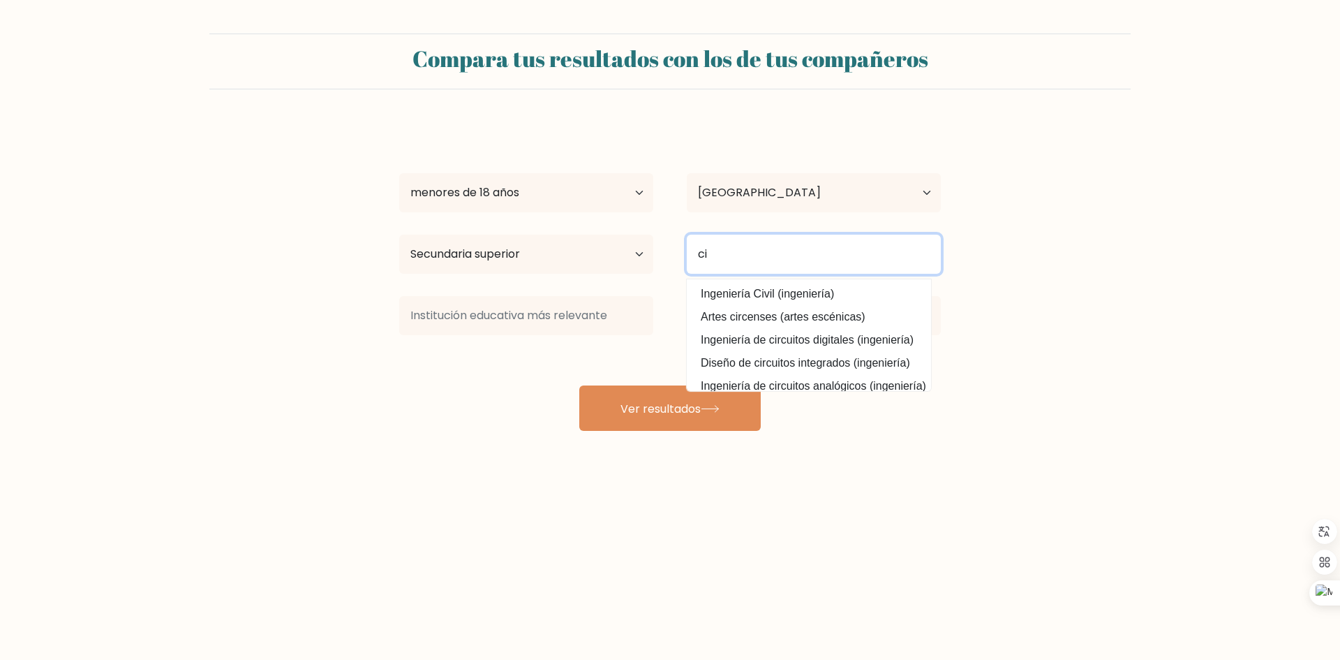
type input "c"
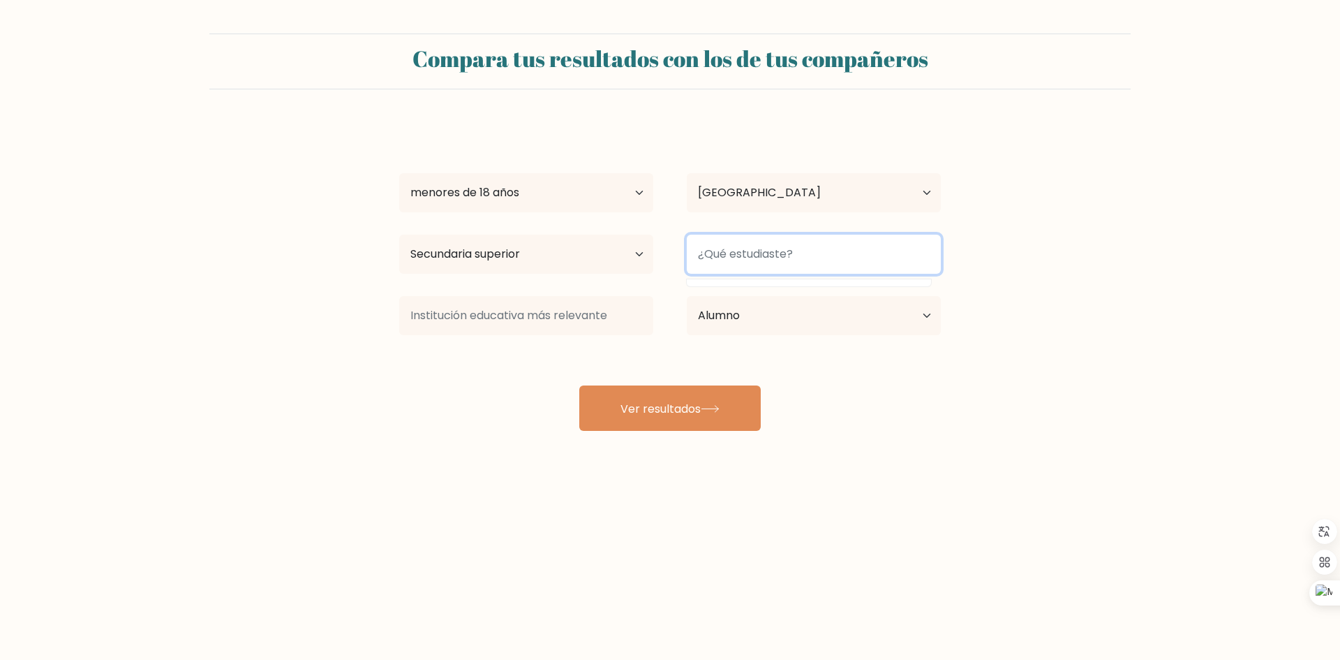
type input "b"
type input "m"
type input "eso"
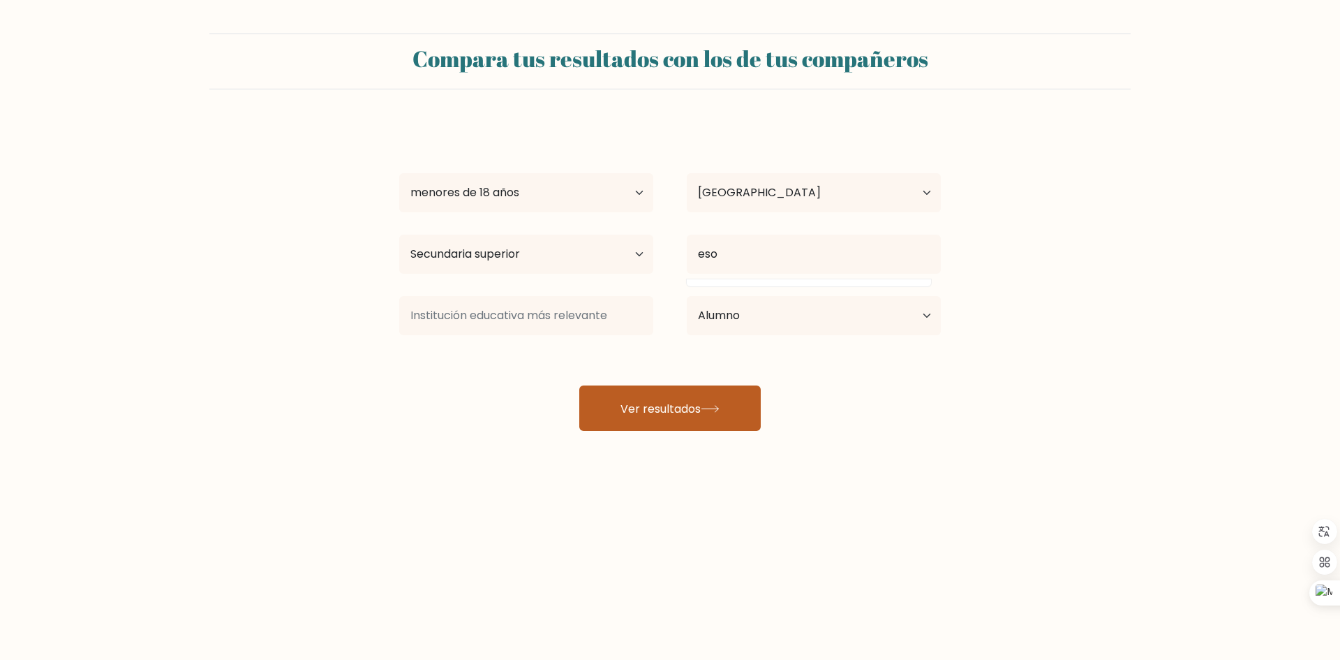
click at [663, 396] on button "Ver resultados" at bounding box center [670, 407] width 182 height 45
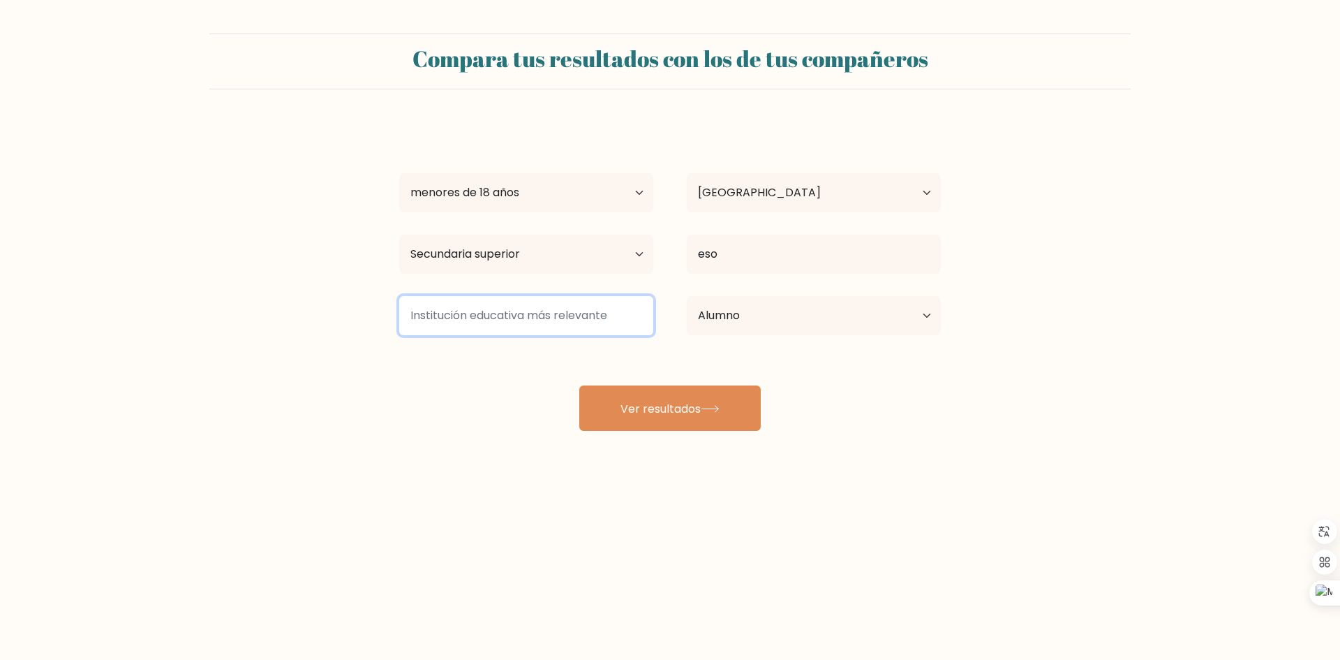
click at [532, 311] on input at bounding box center [526, 315] width 254 height 39
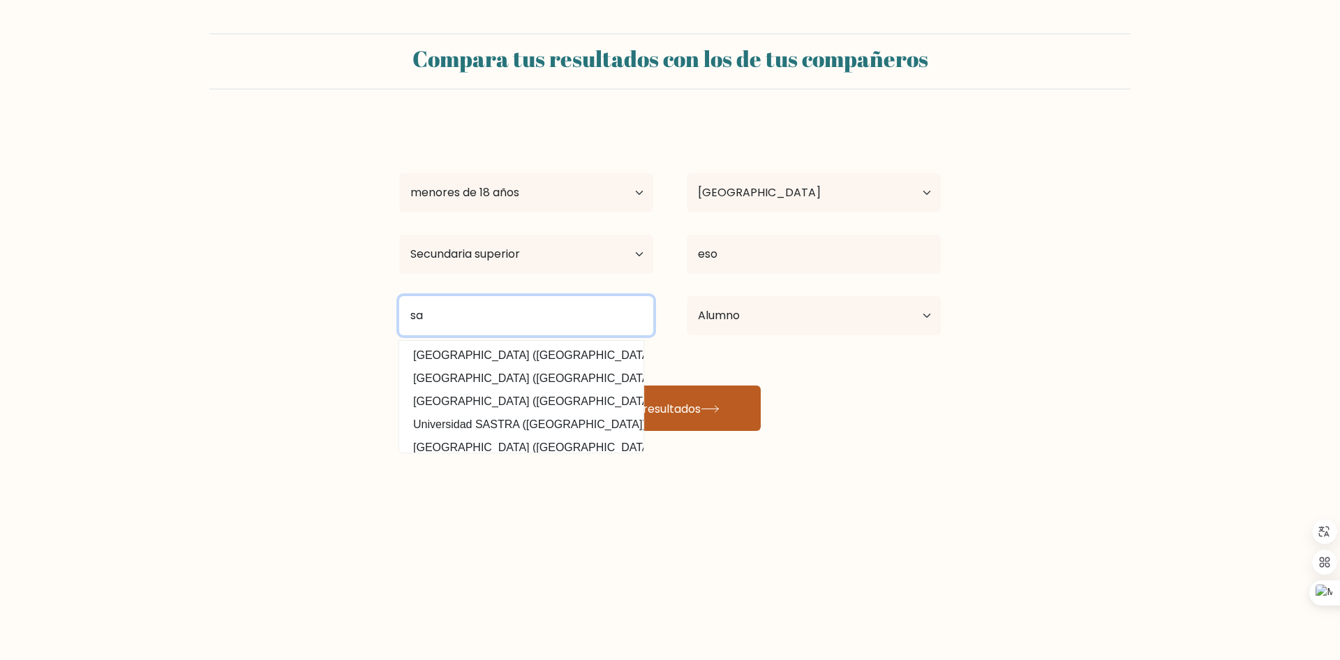
type input "sa"
click at [697, 407] on font "Ver resultados" at bounding box center [661, 408] width 80 height 16
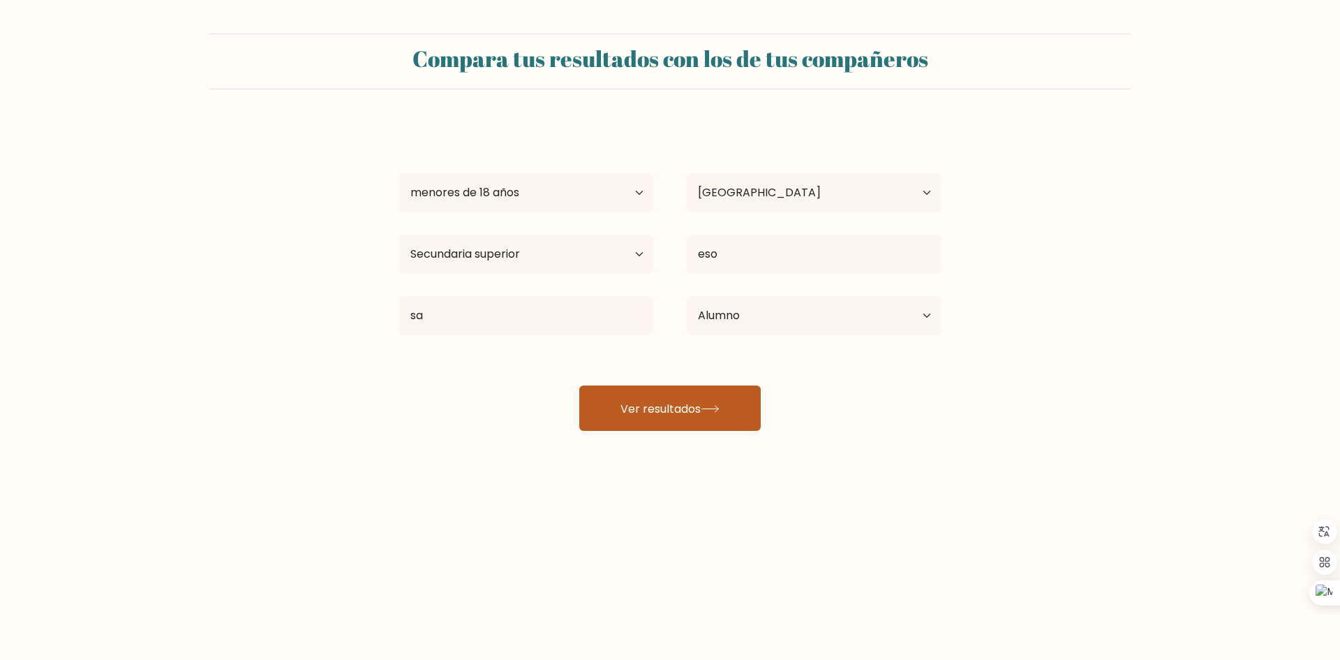
click at [697, 407] on font "Ver resultados" at bounding box center [661, 408] width 80 height 16
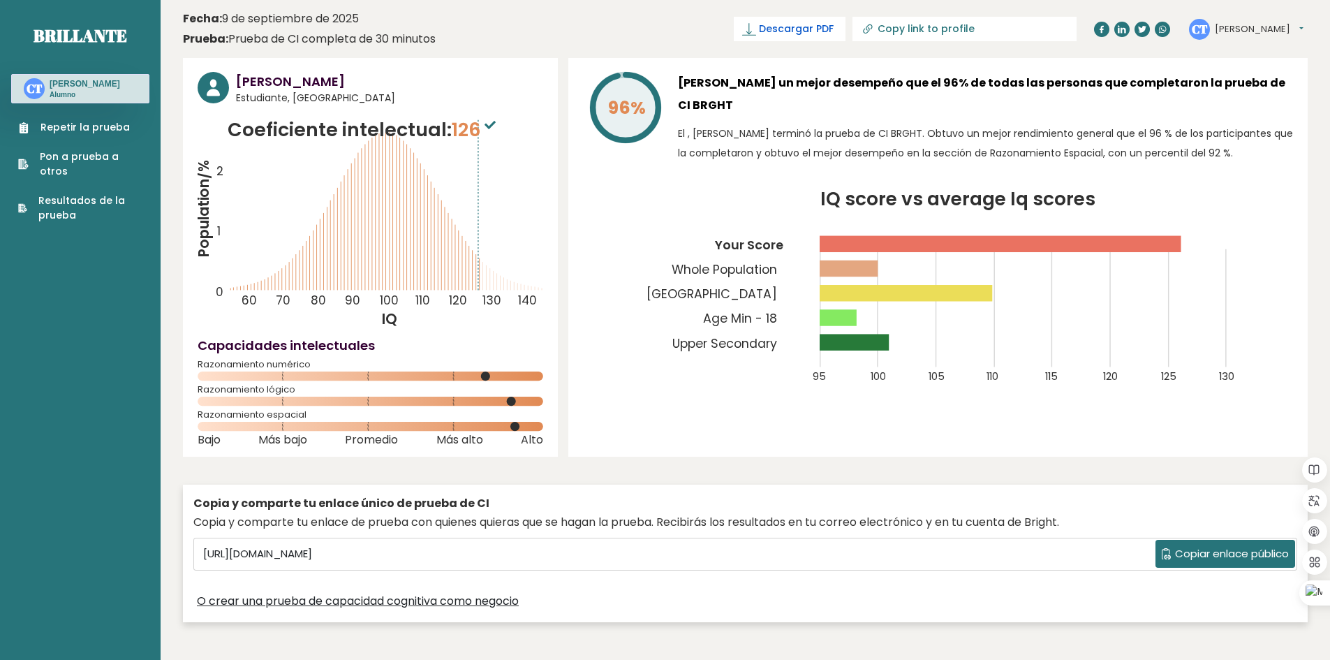
click at [834, 28] on font "Descargar PDF" at bounding box center [796, 29] width 75 height 14
drag, startPoint x: 602, startPoint y: 104, endPoint x: 653, endPoint y: 62, distance: 66.0
click at [653, 62] on div "96% [PERSON_NAME] un mejor desempeño que el 96% de todas las personas que compl…" at bounding box center [937, 257] width 739 height 399
